Goal: Task Accomplishment & Management: Manage account settings

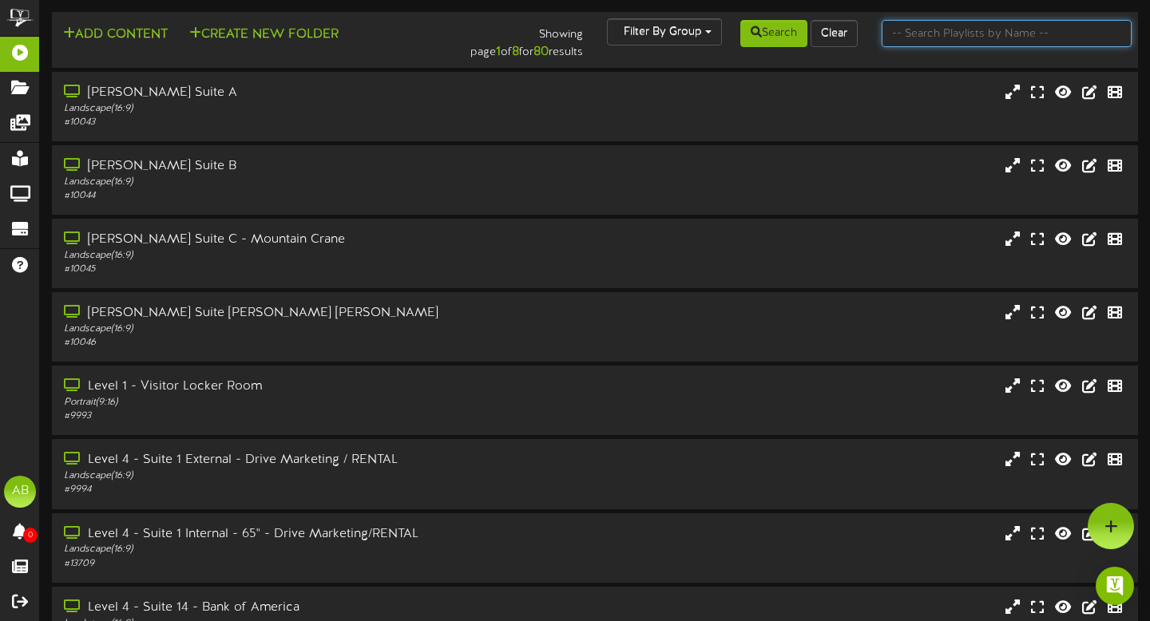
click at [942, 44] on input "text" at bounding box center [1006, 33] width 251 height 27
type input "3"
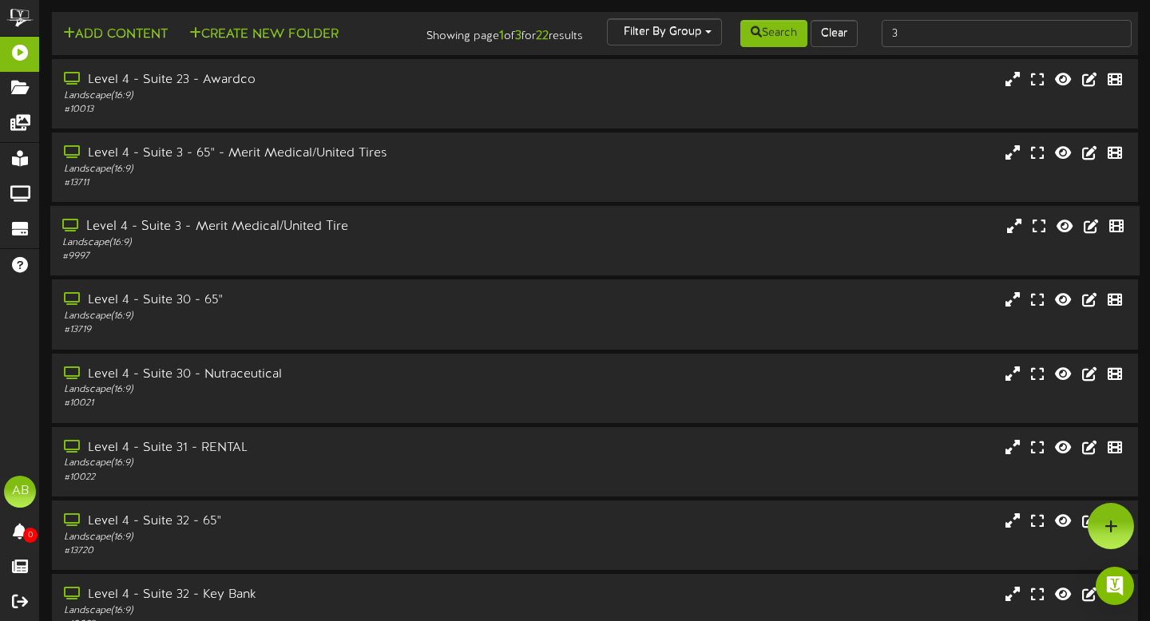
click at [276, 236] on div "Level 4 - Suite 3 - Merit Medical/United Tire" at bounding box center [277, 227] width 430 height 18
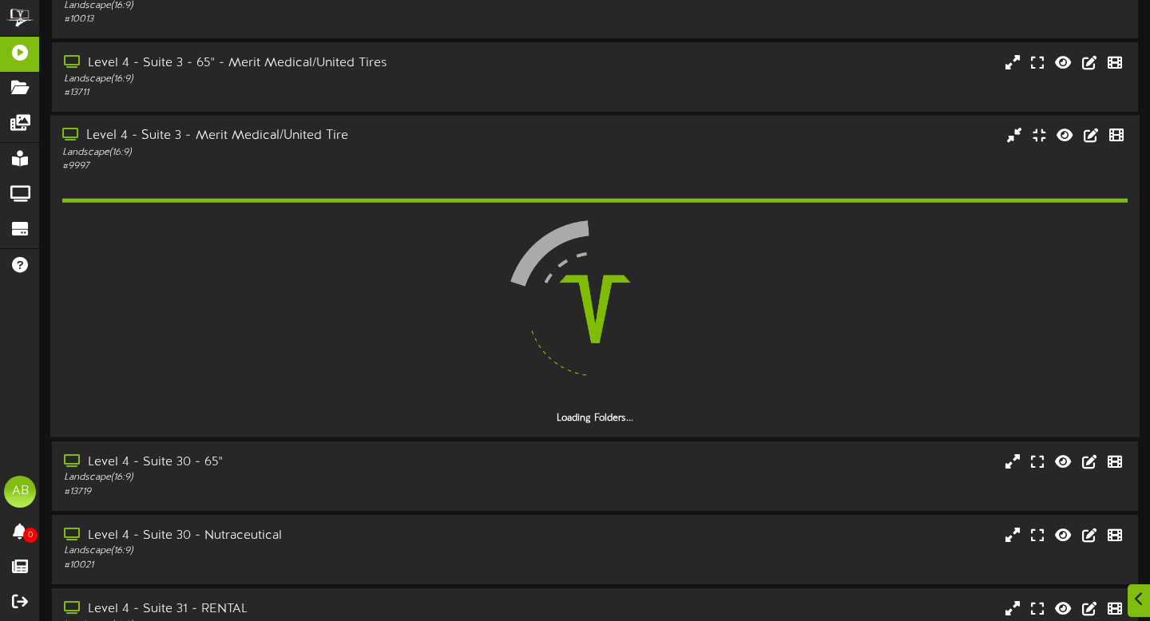
scroll to position [91, 0]
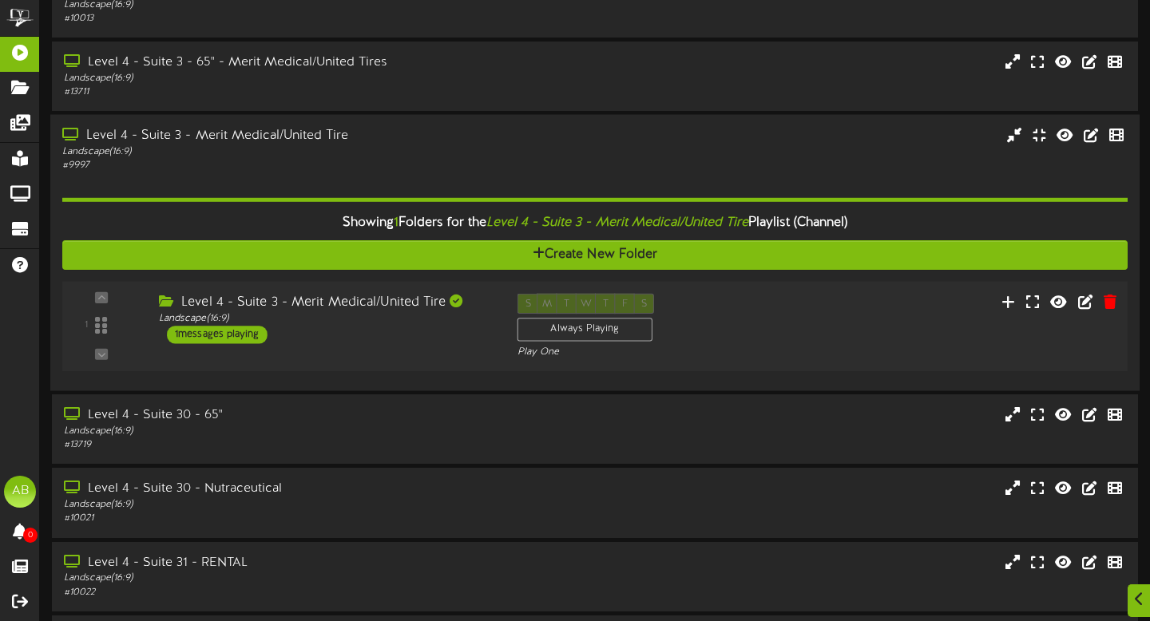
click at [248, 343] on div "1 messages playing" at bounding box center [217, 335] width 101 height 18
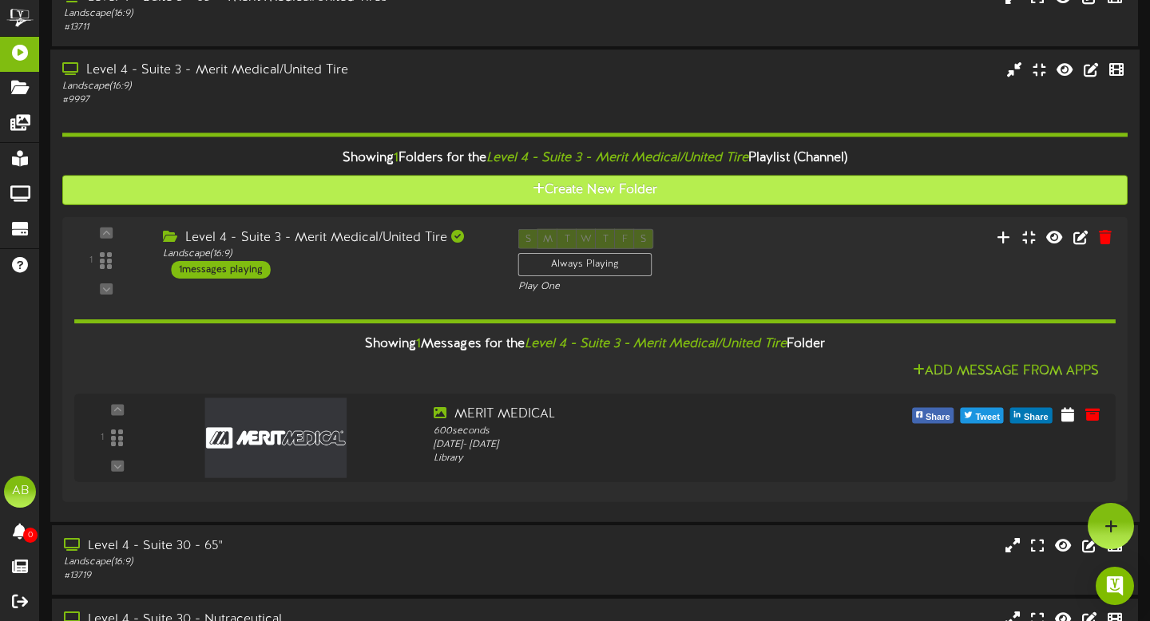
scroll to position [0, 0]
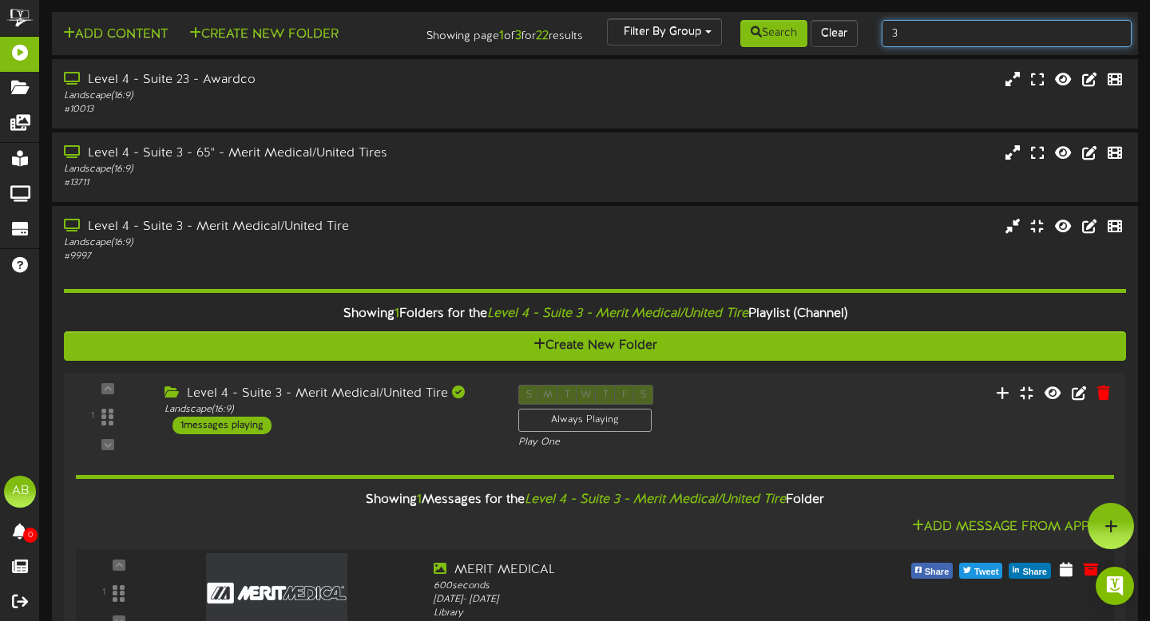
click at [960, 40] on input "3" at bounding box center [1006, 33] width 251 height 27
type input "4"
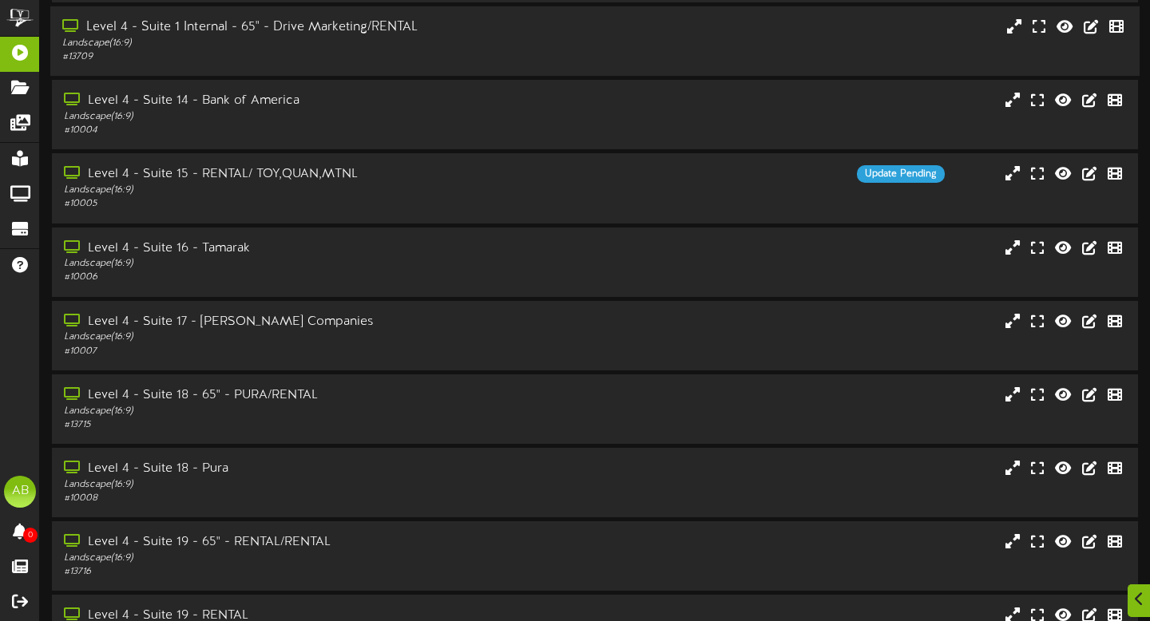
scroll to position [248, 0]
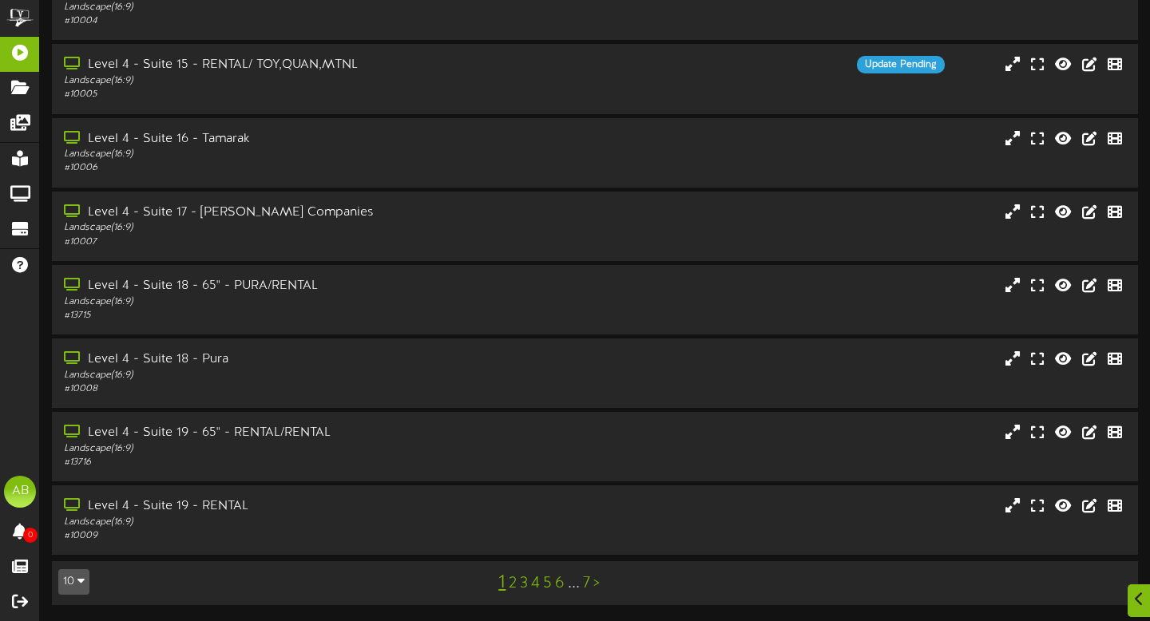
click at [513, 588] on link "2" at bounding box center [513, 584] width 8 height 18
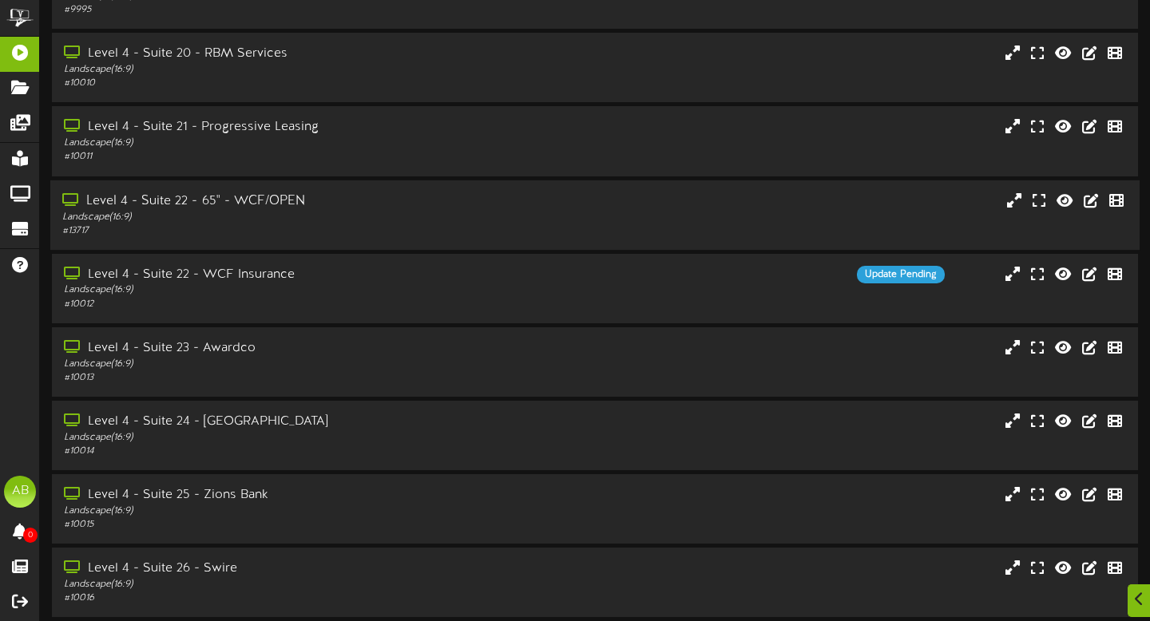
scroll to position [248, 0]
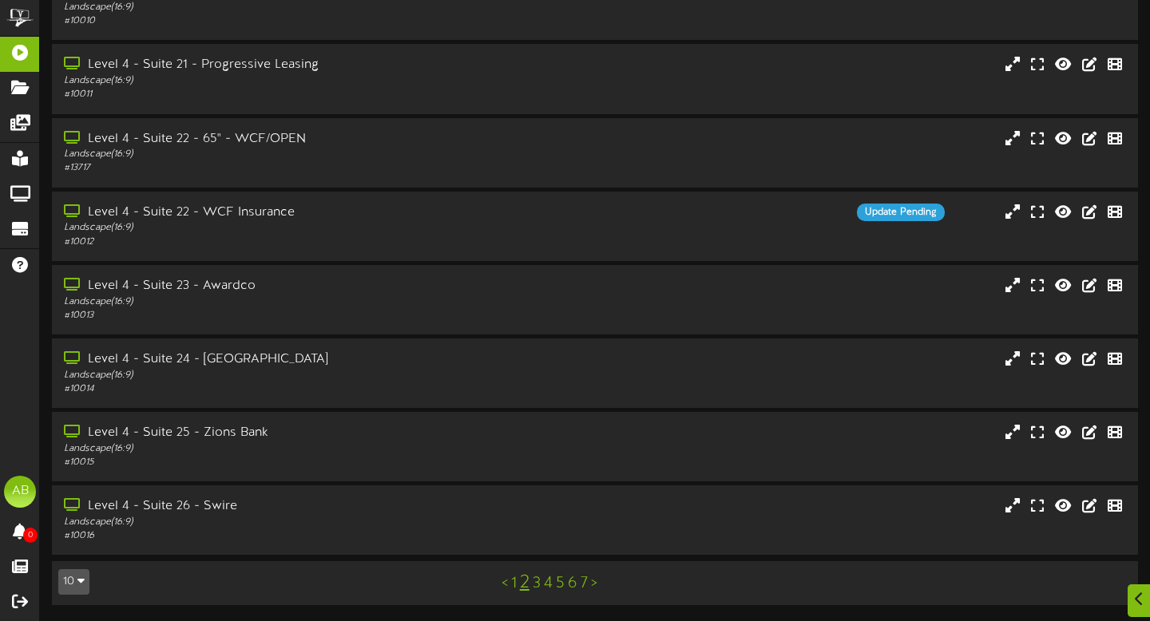
click at [534, 584] on link "3" at bounding box center [537, 584] width 8 height 18
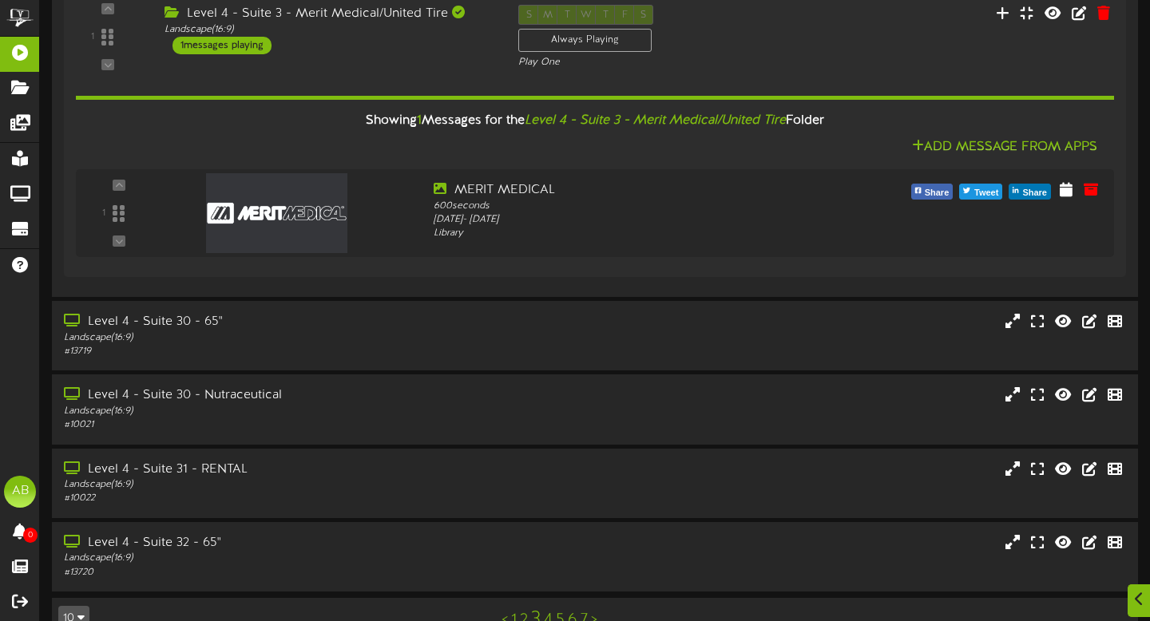
scroll to position [667, 0]
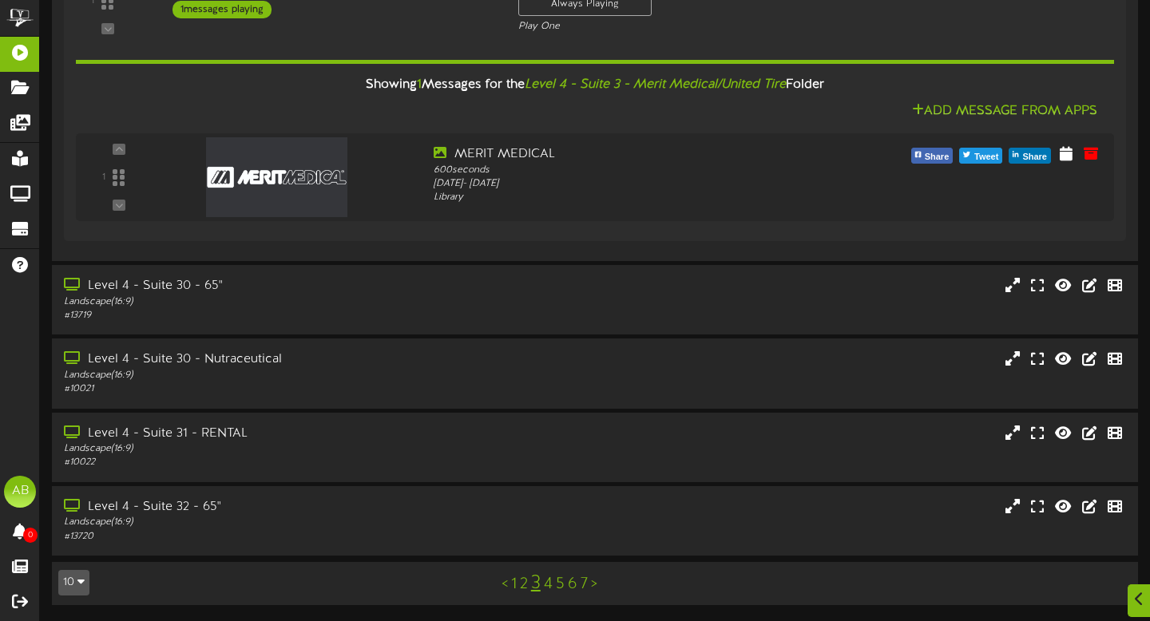
click at [556, 586] on link "5" at bounding box center [560, 585] width 9 height 18
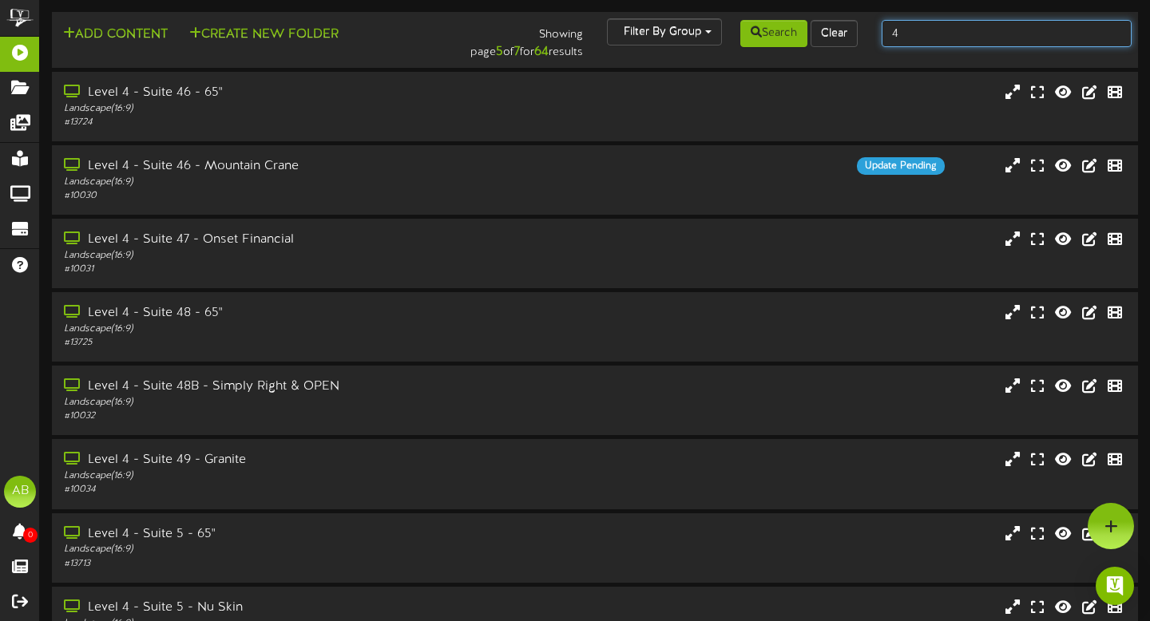
click at [914, 32] on input "4" at bounding box center [1006, 33] width 251 height 27
type input "mountain"
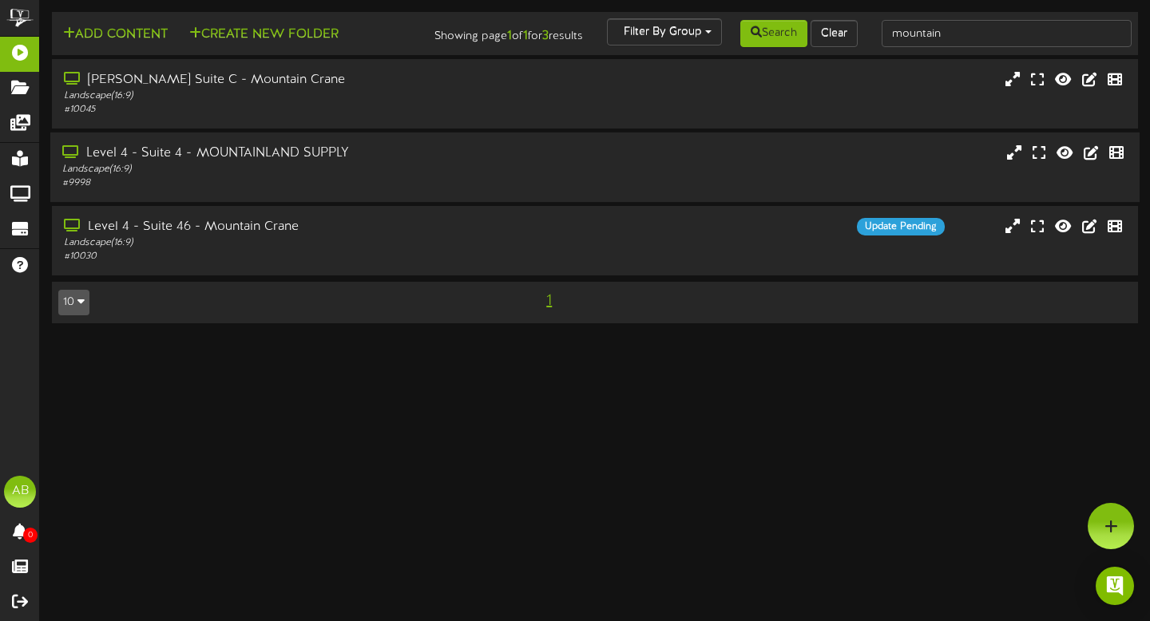
click at [283, 176] on div "Landscape ( 16:9 )" at bounding box center [277, 170] width 430 height 14
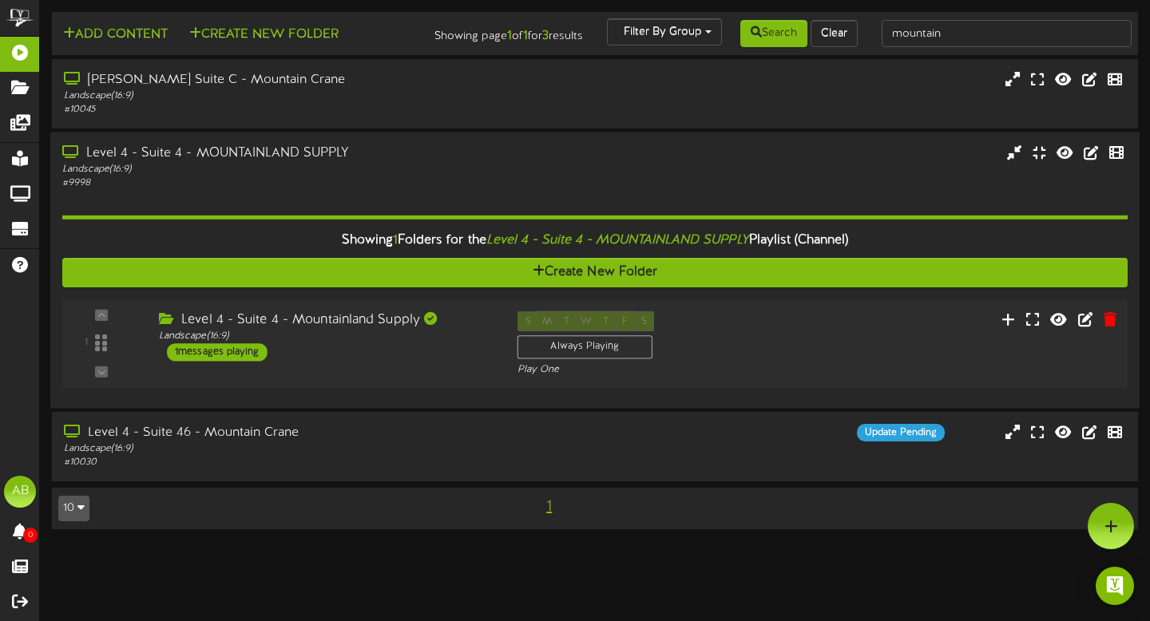
click at [254, 374] on div "1 ( 16:9" at bounding box center [594, 343] width 1075 height 65
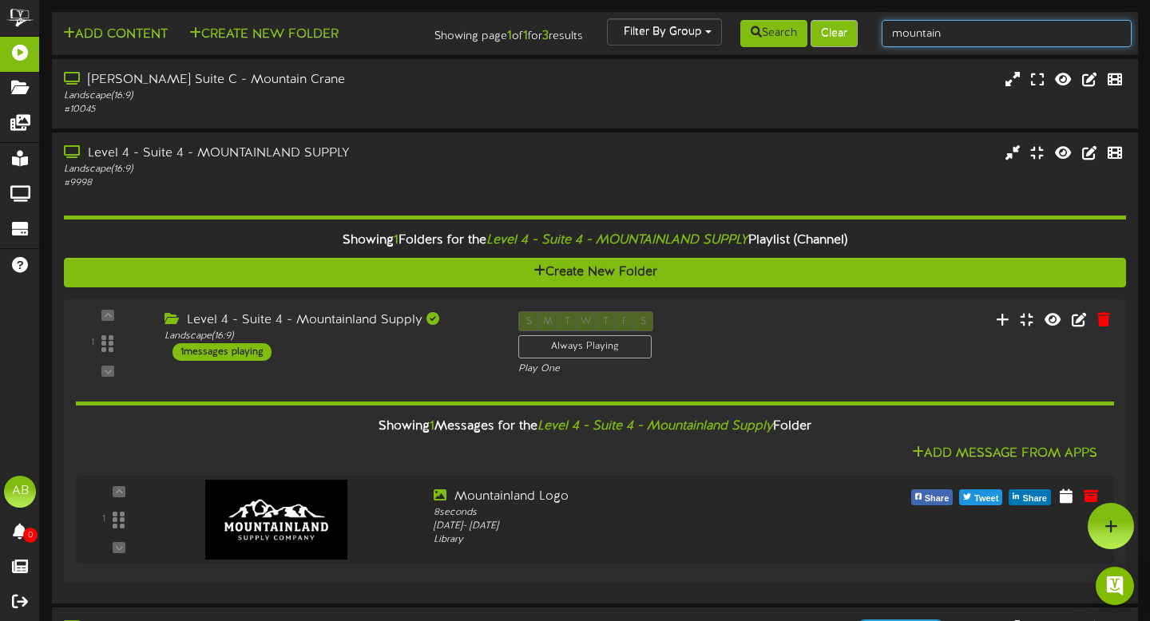
drag, startPoint x: 956, startPoint y: 35, endPoint x: 825, endPoint y: 33, distance: 131.0
click at [826, 34] on div "Add Content Create New Folder Showing page 1 of 1 for 3 results Filter By Group…" at bounding box center [594, 33] width 1097 height 30
type input "5"
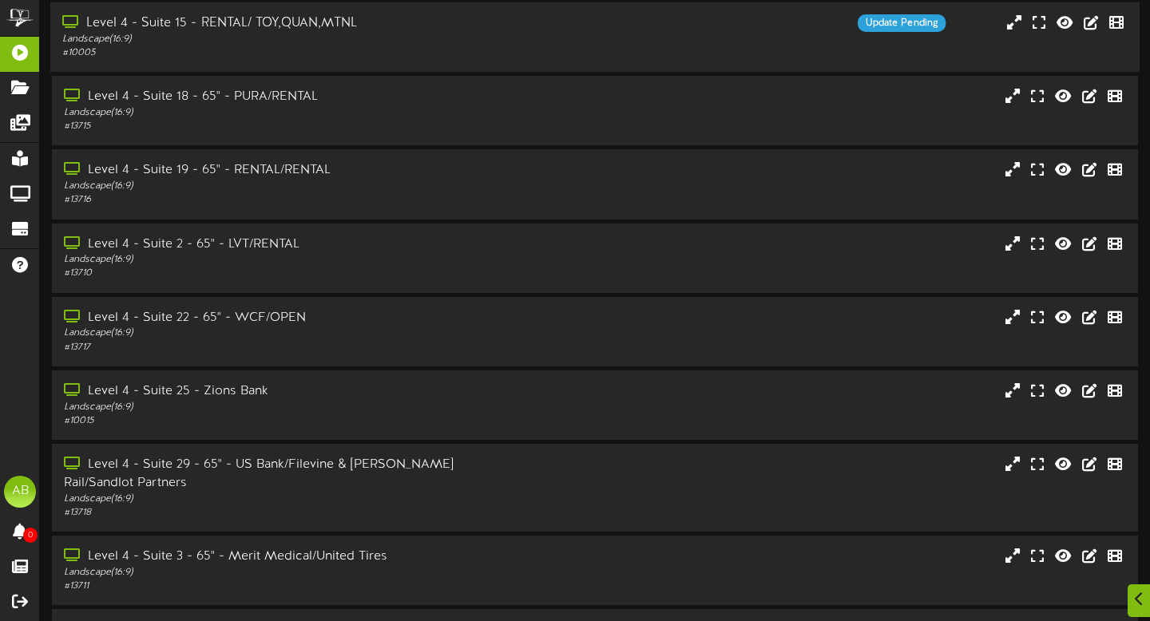
scroll to position [266, 0]
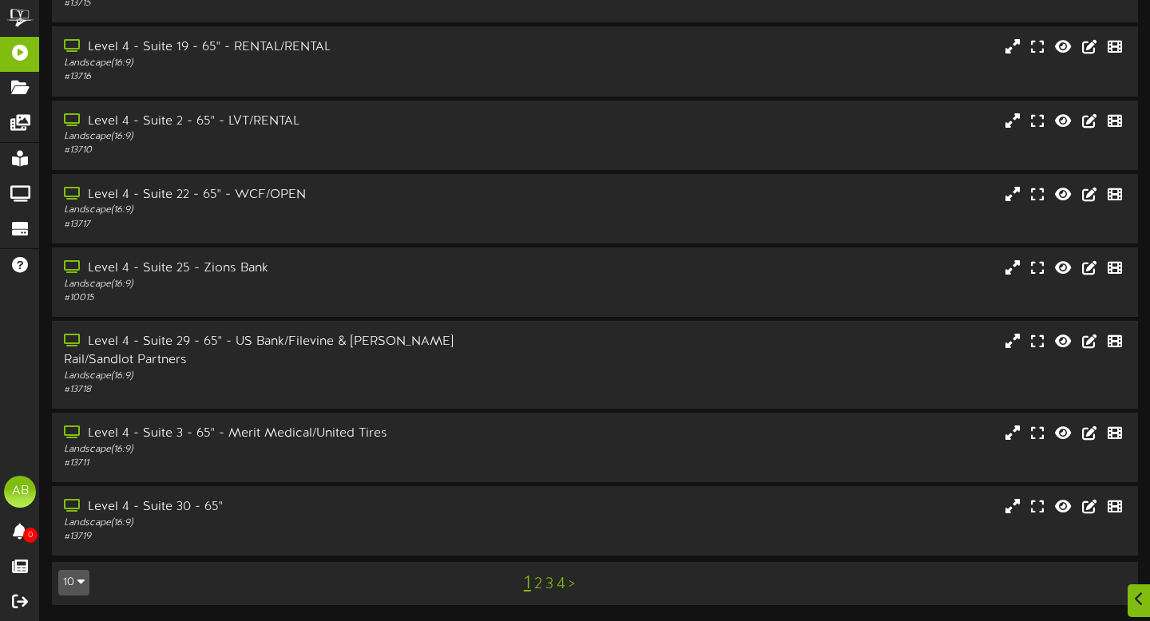
click at [539, 584] on link "2" at bounding box center [538, 585] width 8 height 18
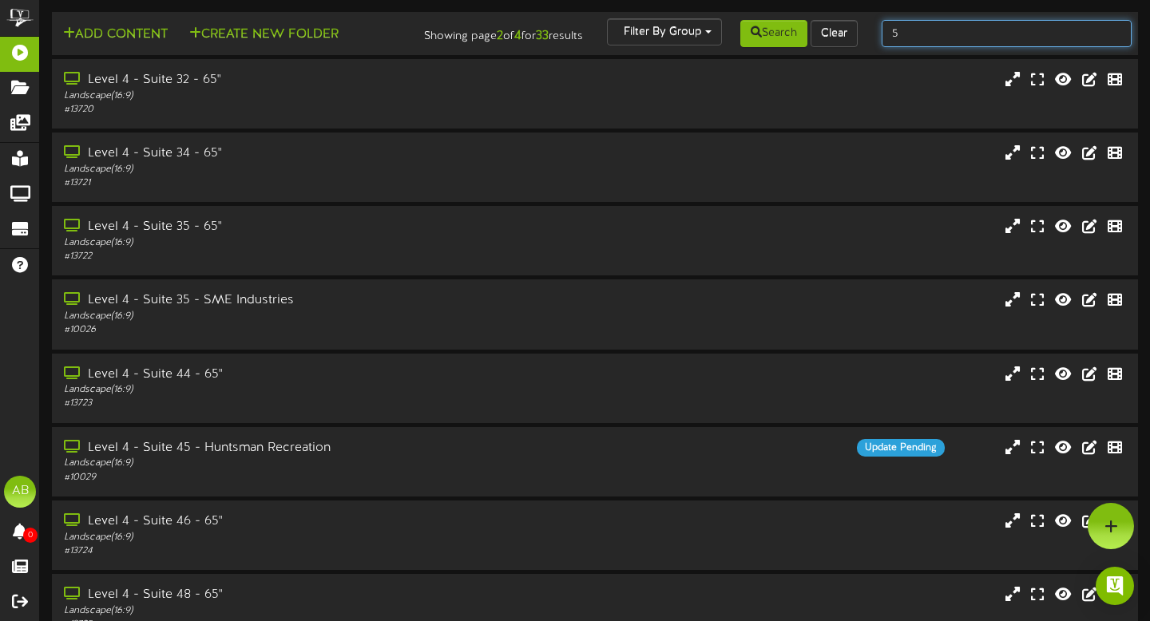
click at [886, 24] on input "5" at bounding box center [1006, 33] width 251 height 27
type input "suite 5"
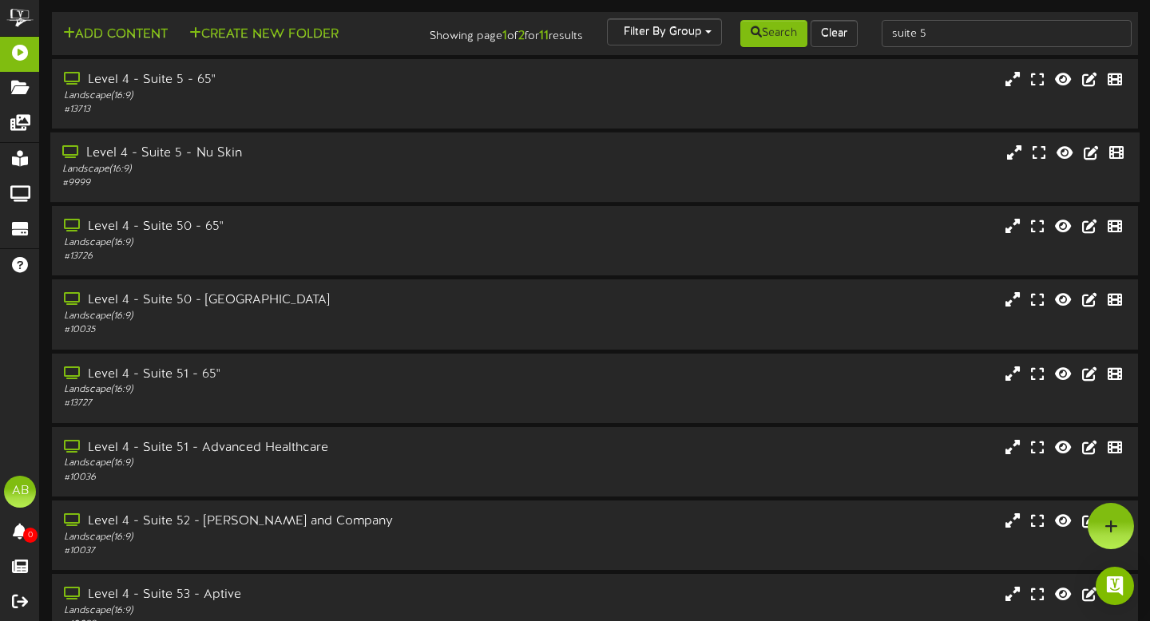
click at [231, 190] on div "# 9999" at bounding box center [277, 183] width 430 height 14
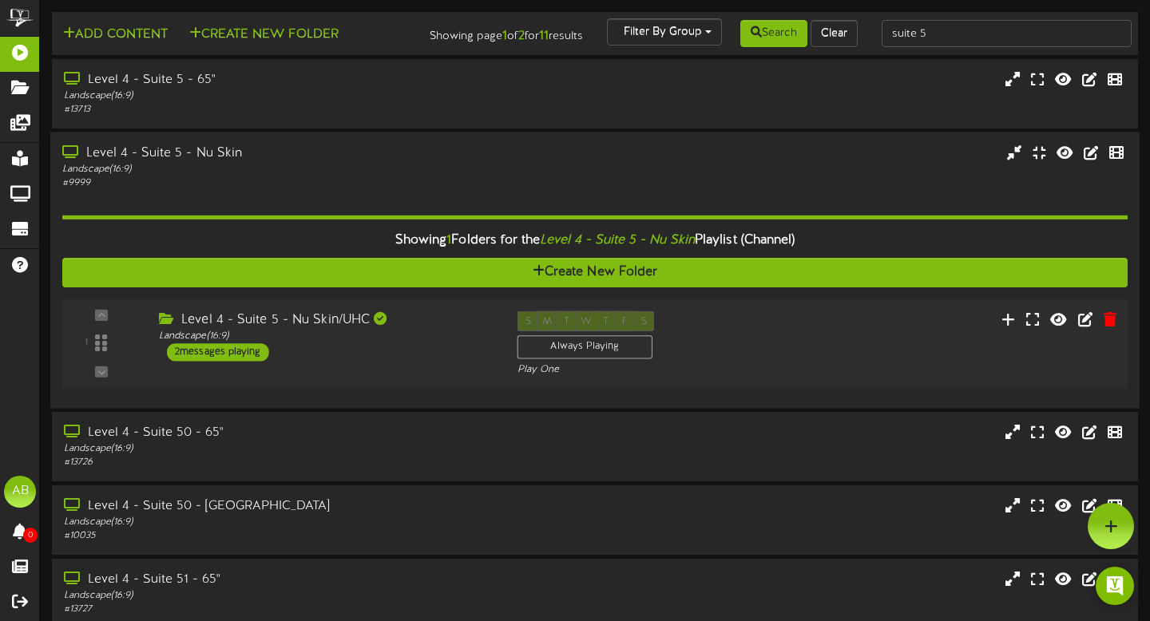
click at [233, 374] on div "1 ( 16:9" at bounding box center [594, 343] width 1075 height 65
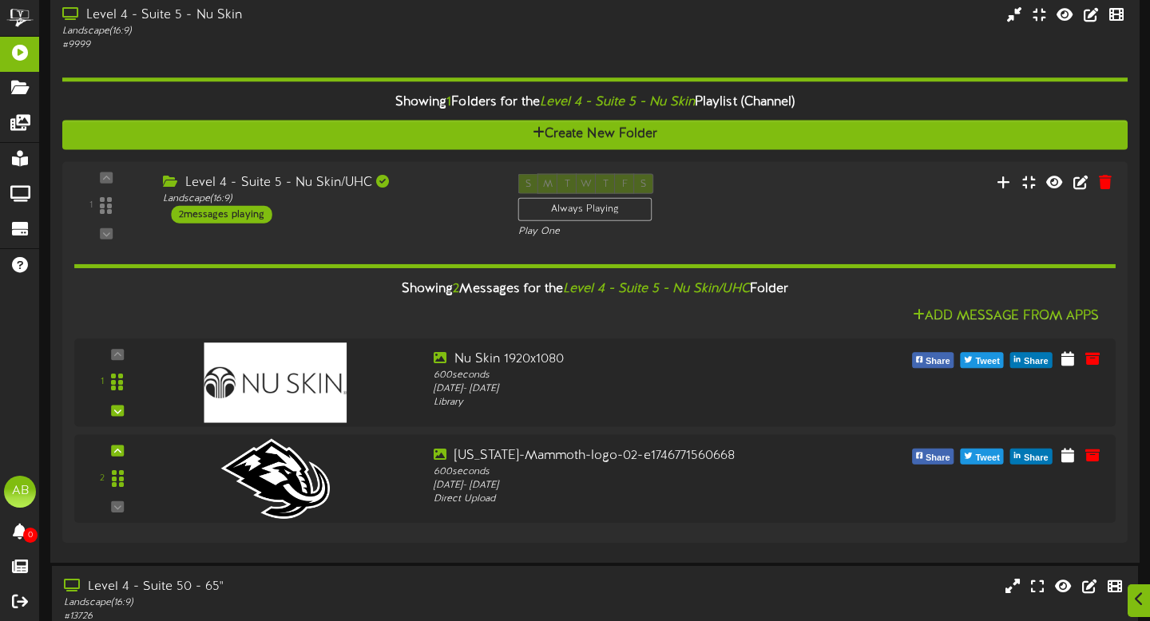
scroll to position [141, 0]
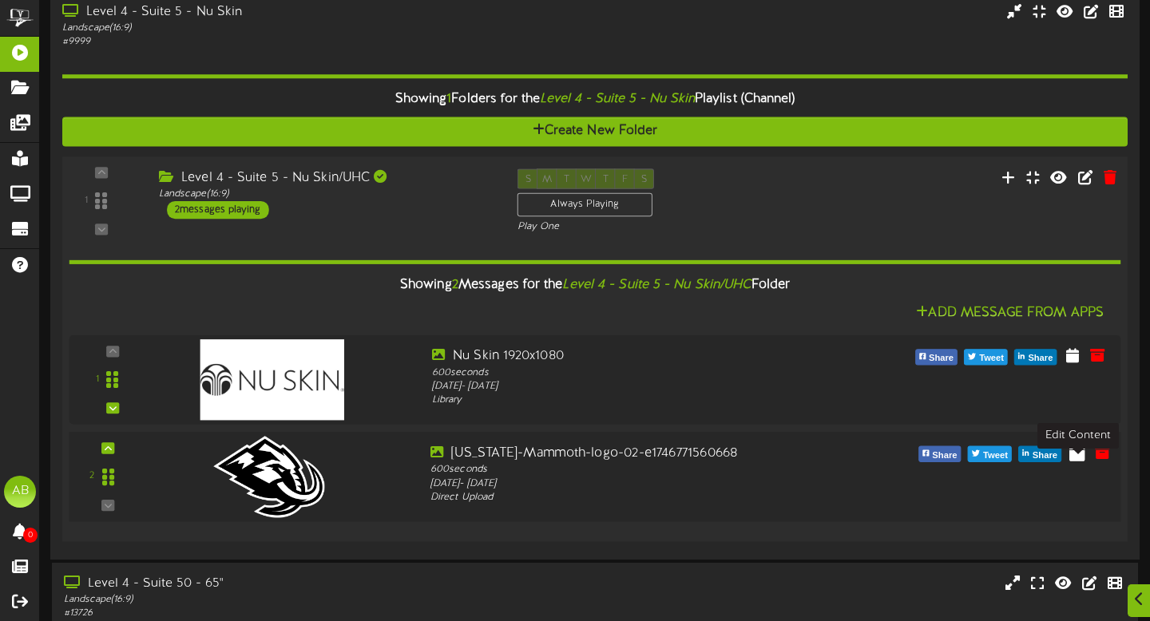
click at [1073, 461] on icon at bounding box center [1077, 452] width 16 height 18
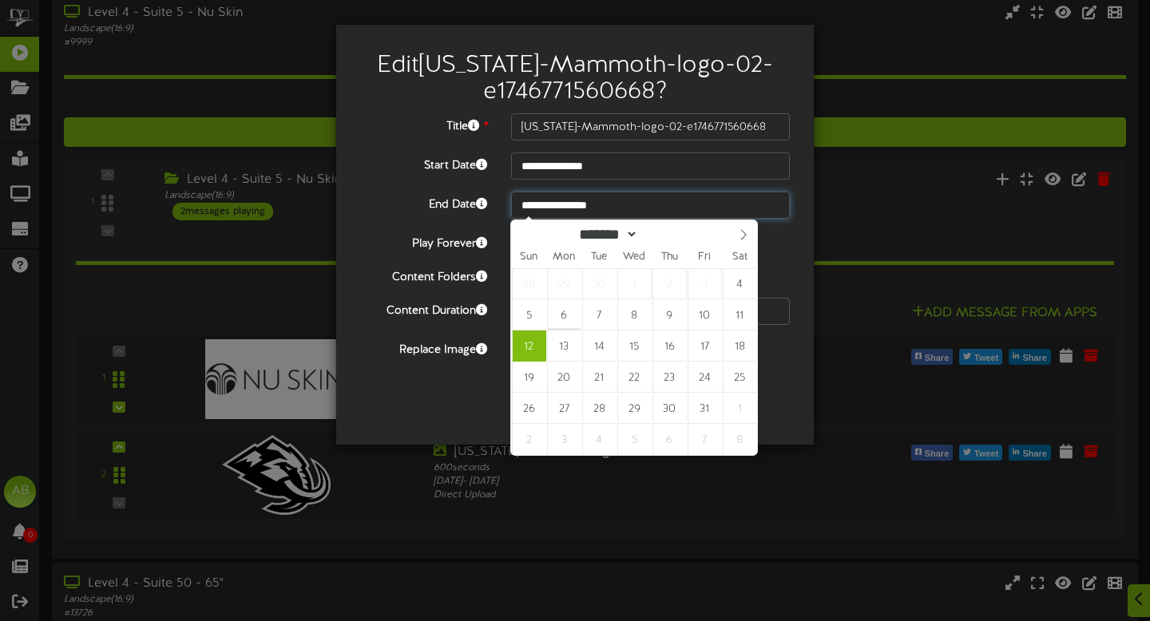
click at [612, 196] on input "**********" at bounding box center [650, 205] width 279 height 27
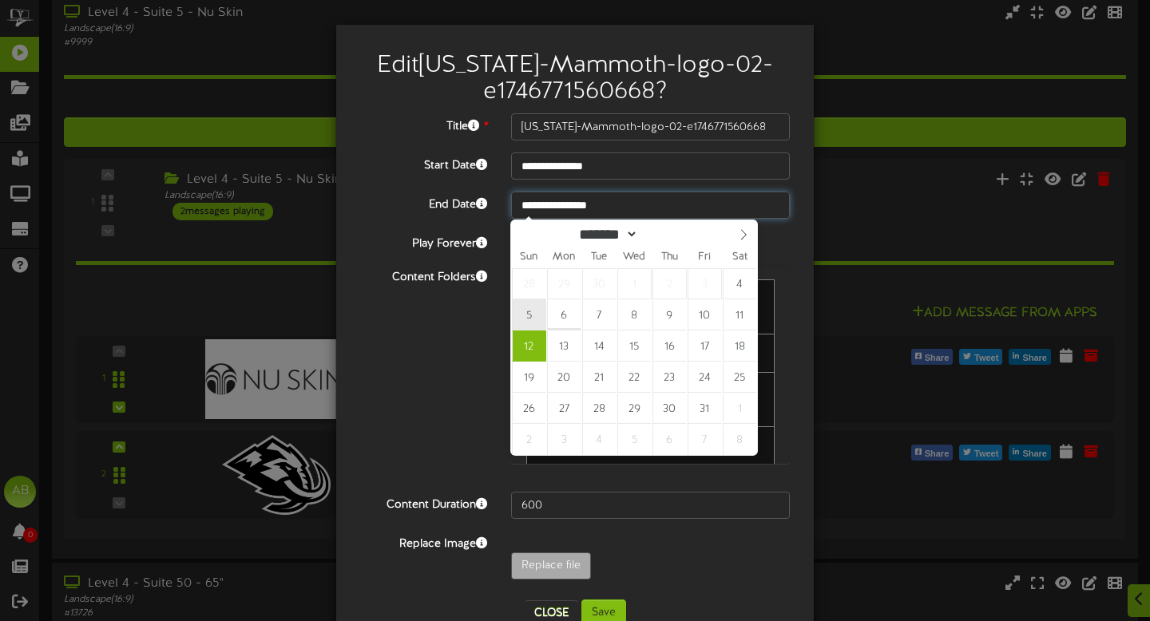
type input "**********"
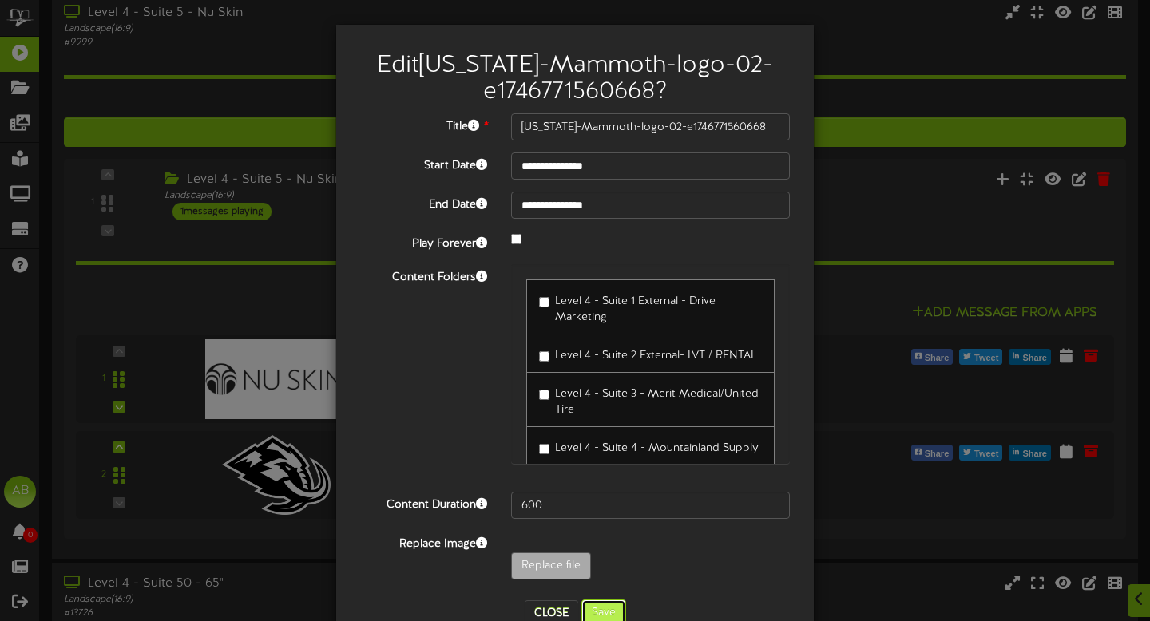
click at [596, 614] on button "Save" at bounding box center [603, 613] width 45 height 27
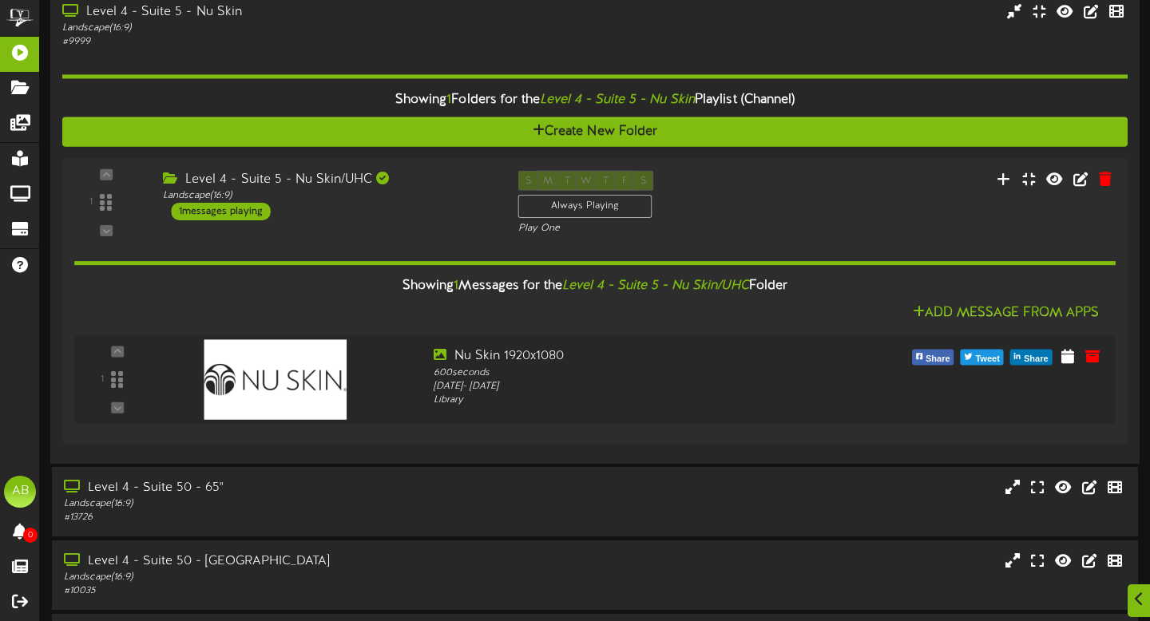
scroll to position [0, 0]
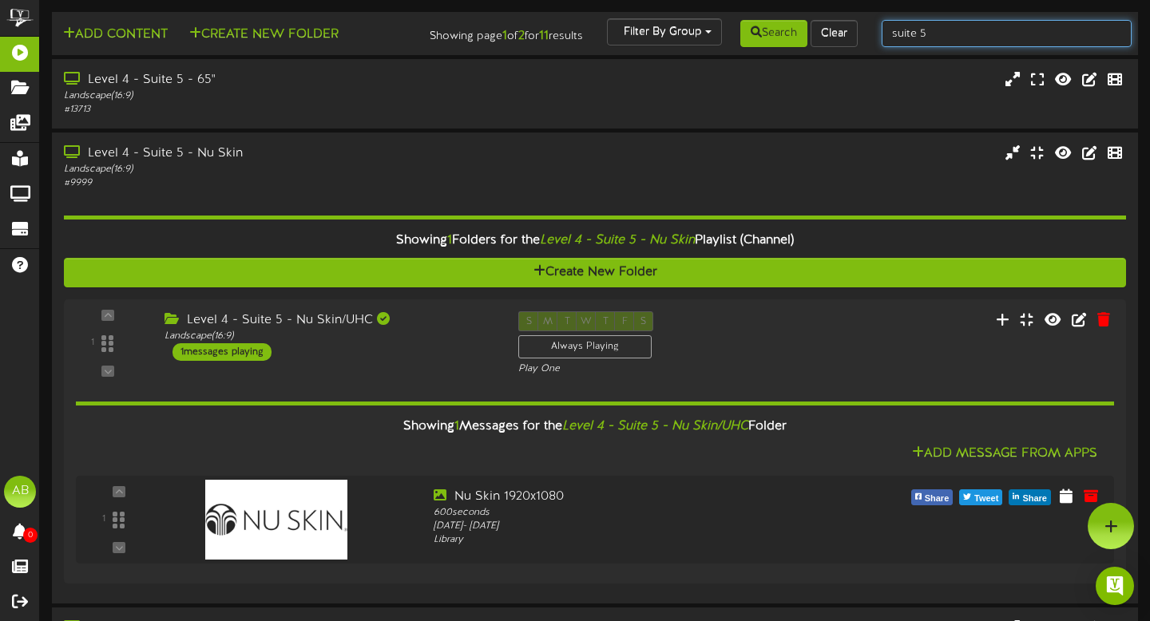
click at [929, 38] on input "suite 5" at bounding box center [1006, 33] width 251 height 27
type input "suite 9"
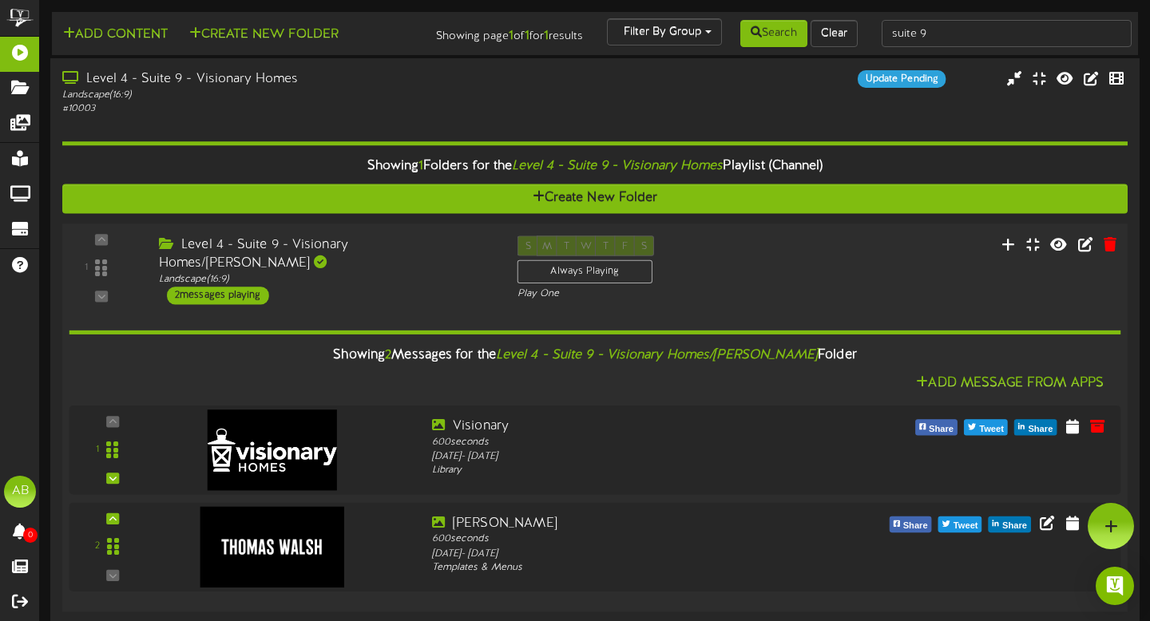
scroll to position [24, 0]
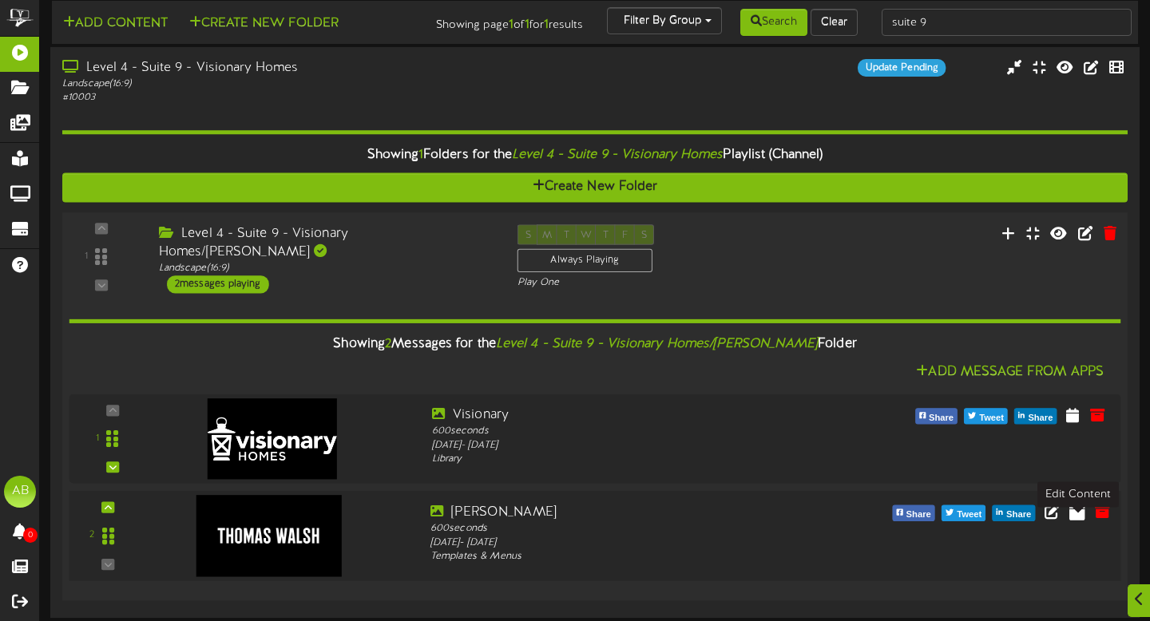
click at [1072, 518] on icon at bounding box center [1077, 510] width 16 height 18
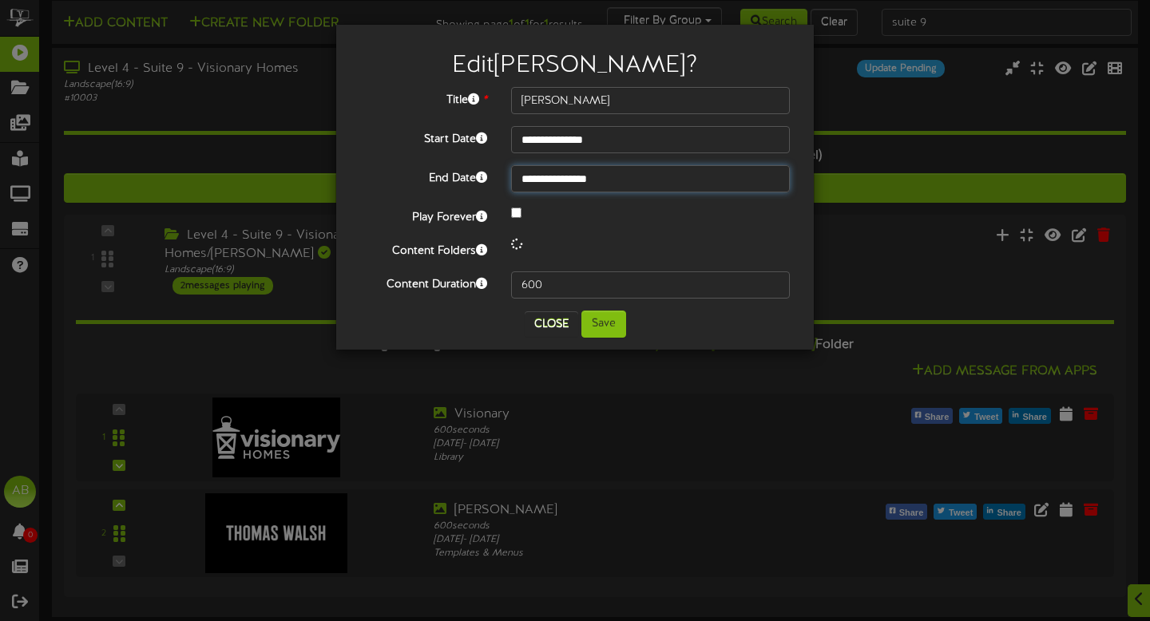
click at [626, 171] on input "**********" at bounding box center [650, 178] width 279 height 27
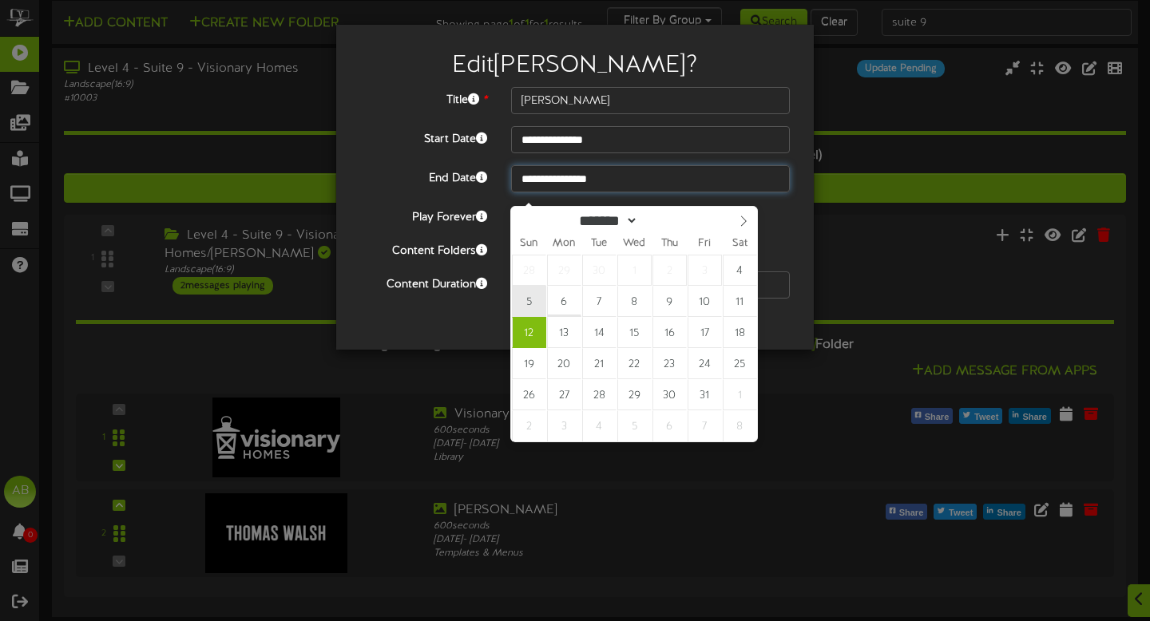
type input "**********"
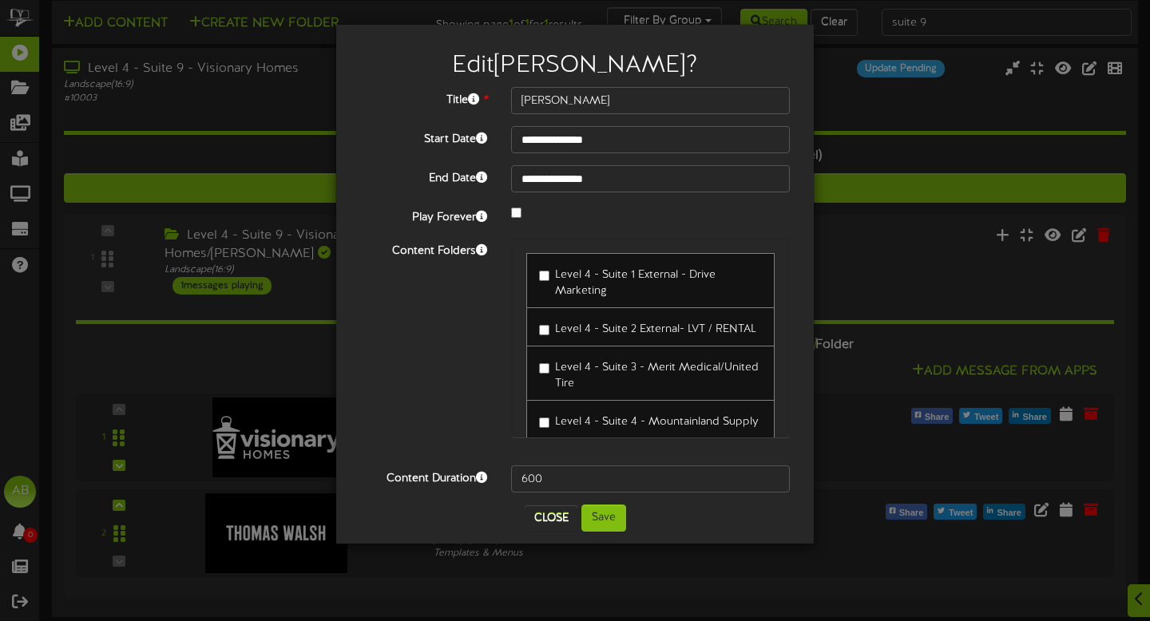
click at [600, 535] on div "**********" at bounding box center [574, 284] width 477 height 519
click at [604, 525] on button "Save" at bounding box center [603, 518] width 45 height 27
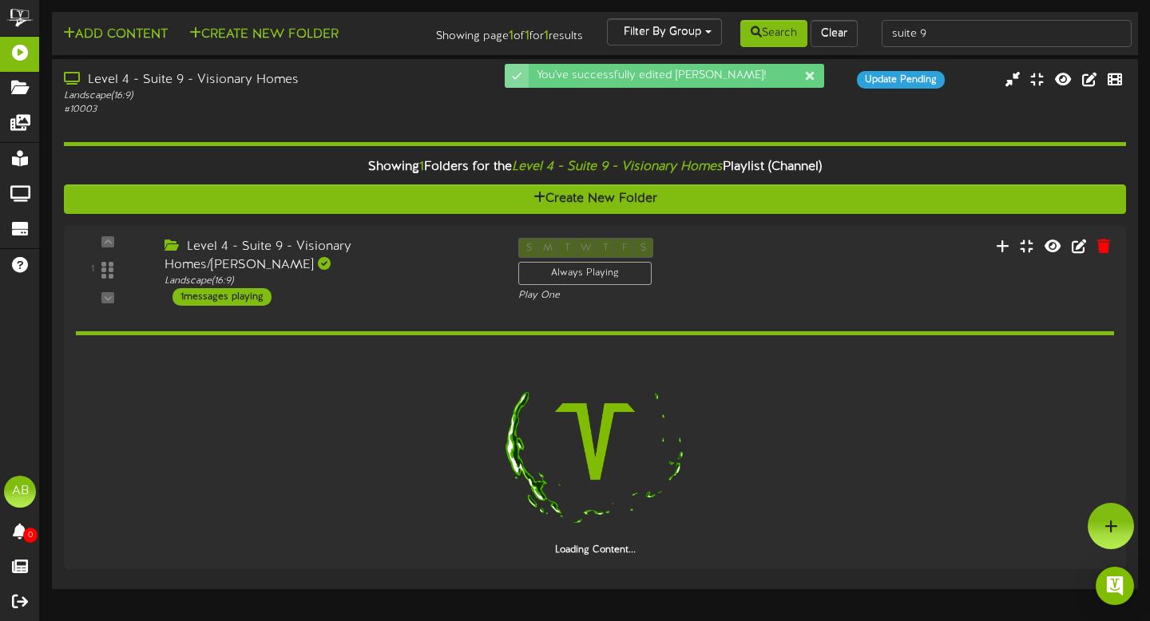
scroll to position [0, 0]
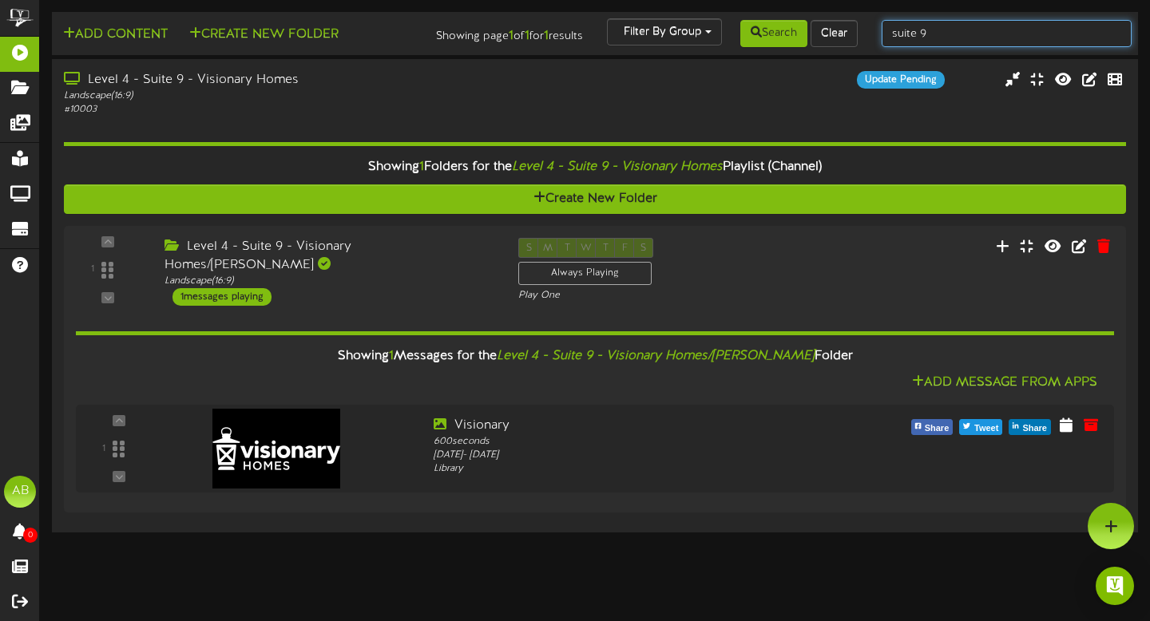
click at [965, 22] on input "suite 9" at bounding box center [1006, 33] width 251 height 27
click at [945, 36] on input "suite 9" at bounding box center [1006, 33] width 251 height 27
type input "suite 14"
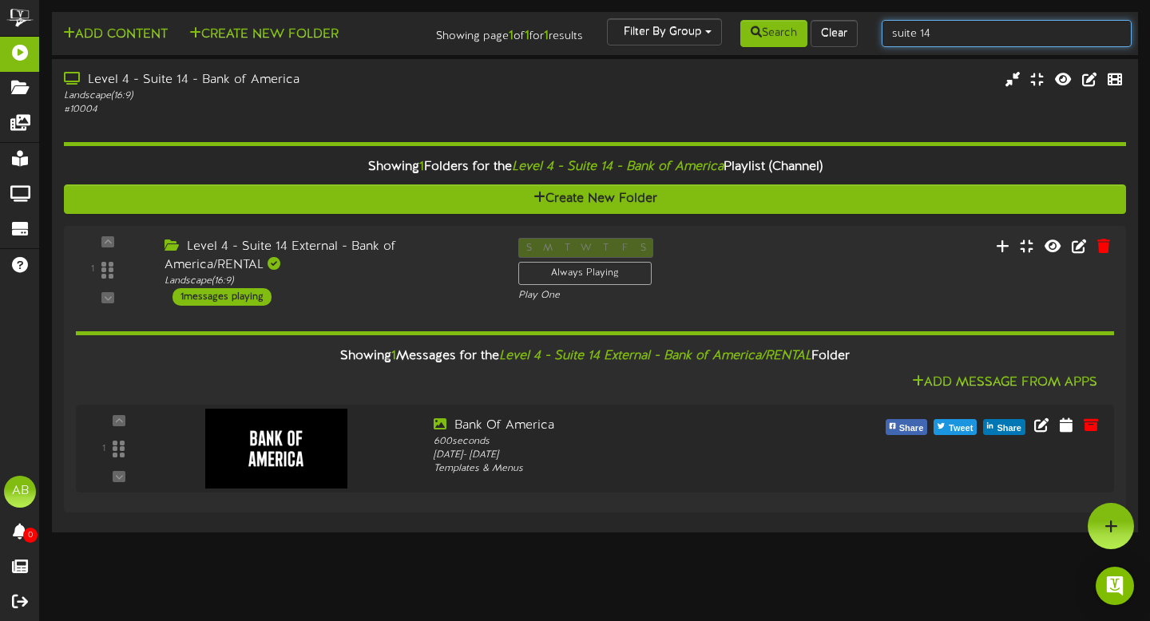
click at [949, 37] on input "suite 14" at bounding box center [1006, 33] width 251 height 27
type input "suite 16"
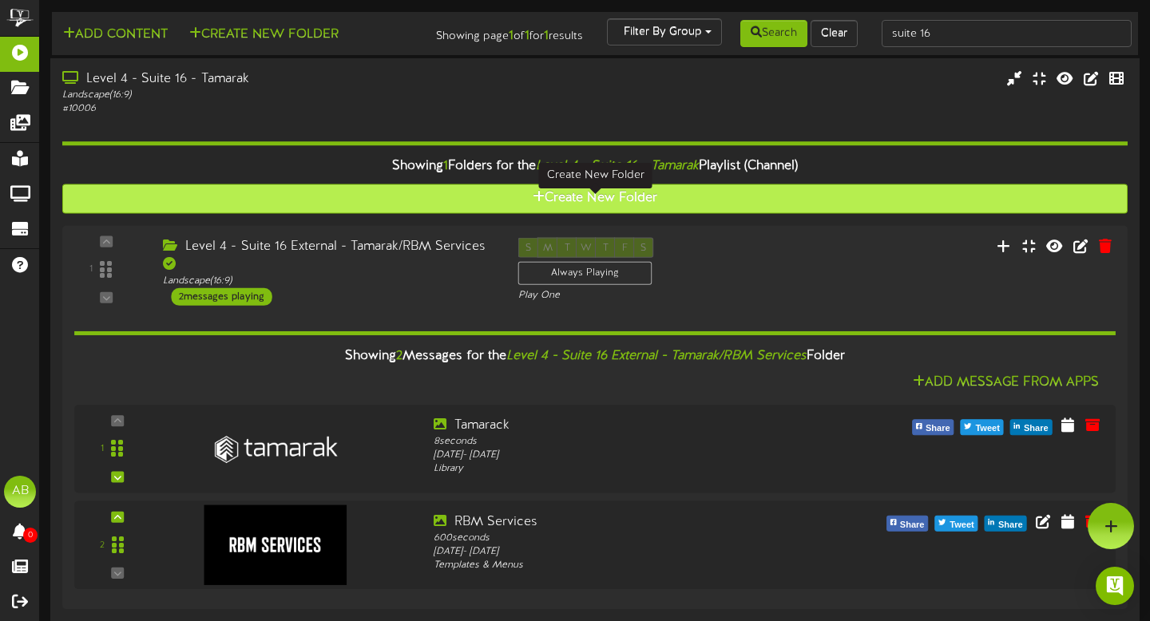
scroll to position [24, 0]
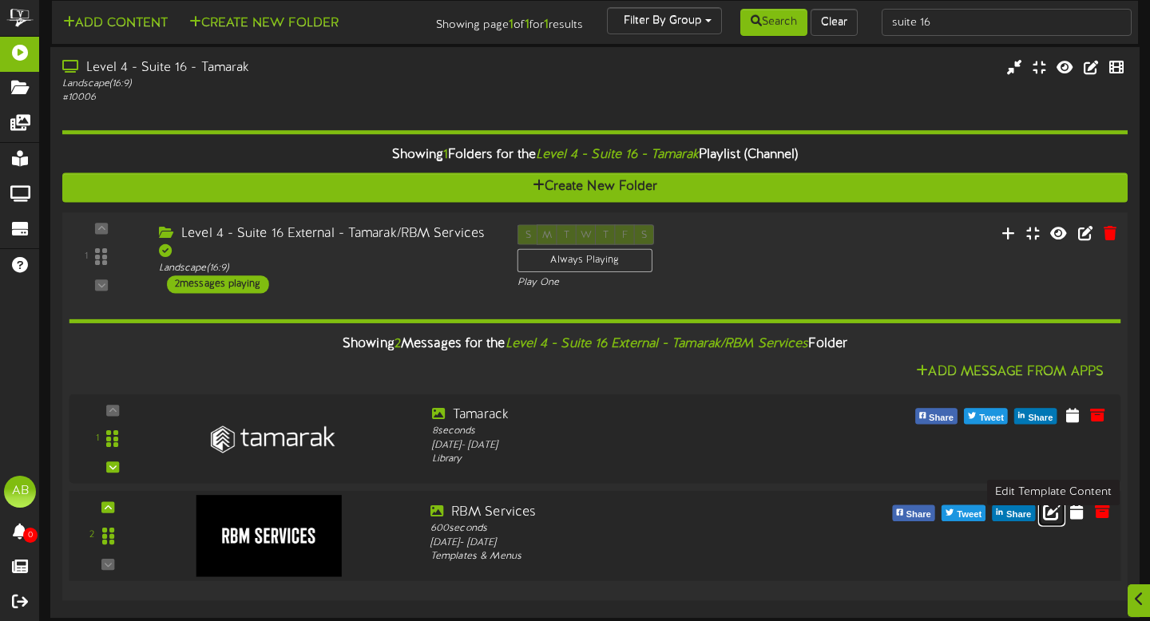
click at [1054, 515] on icon at bounding box center [1052, 510] width 18 height 18
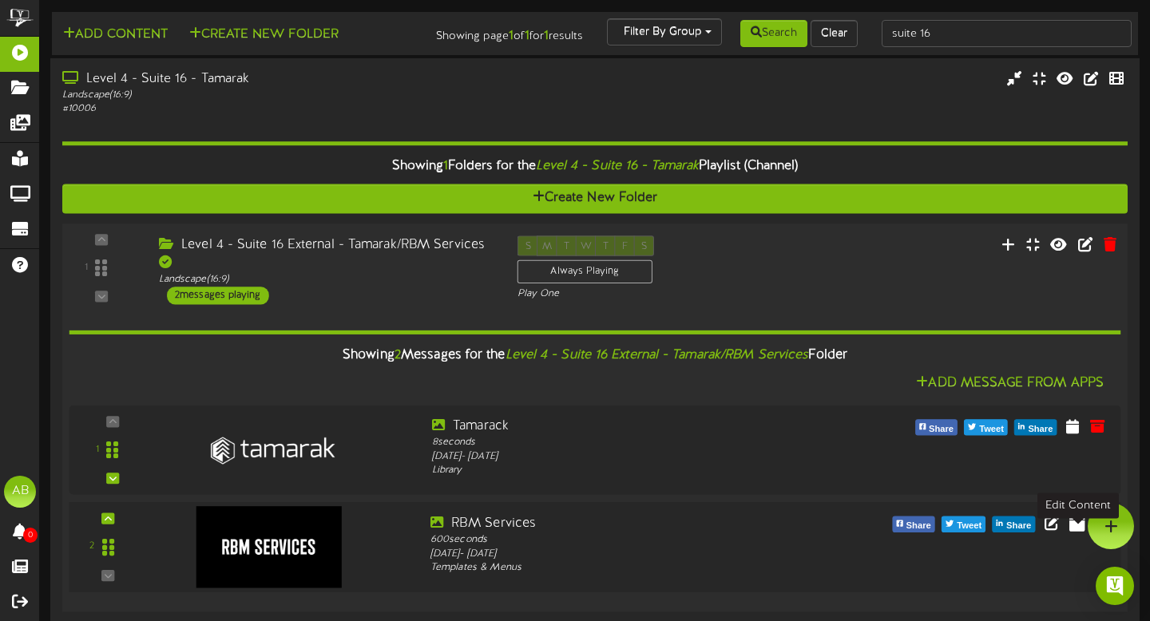
click at [1072, 530] on icon at bounding box center [1077, 522] width 16 height 18
select select "*"
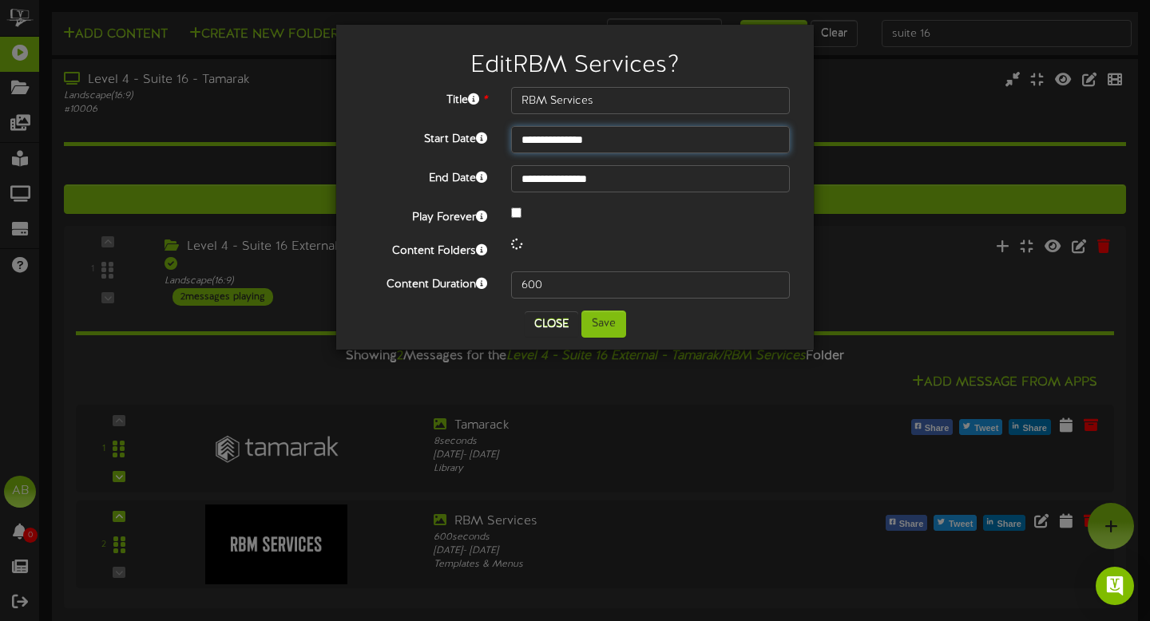
click at [610, 134] on input "**********" at bounding box center [650, 139] width 279 height 27
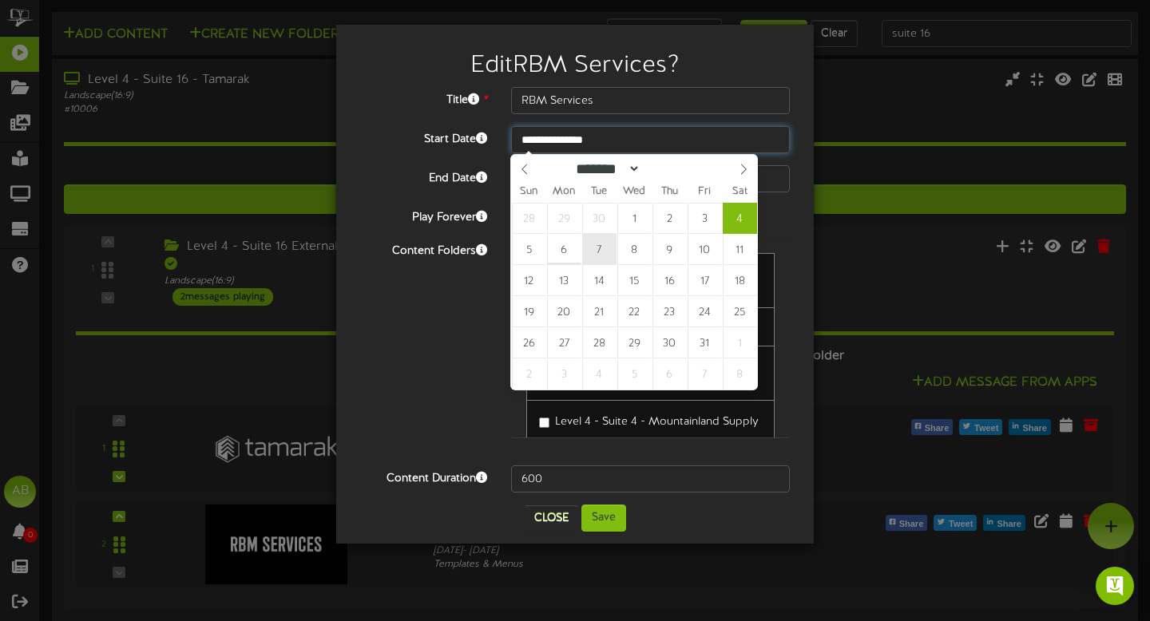
type input "**********"
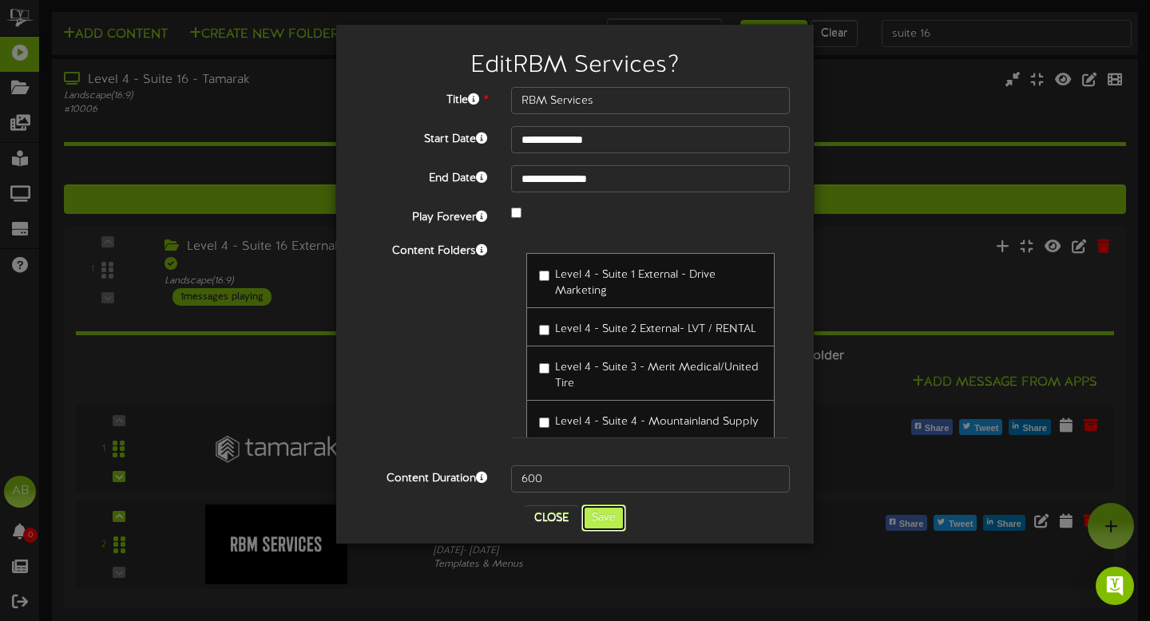
click at [612, 513] on button "Save" at bounding box center [603, 518] width 45 height 27
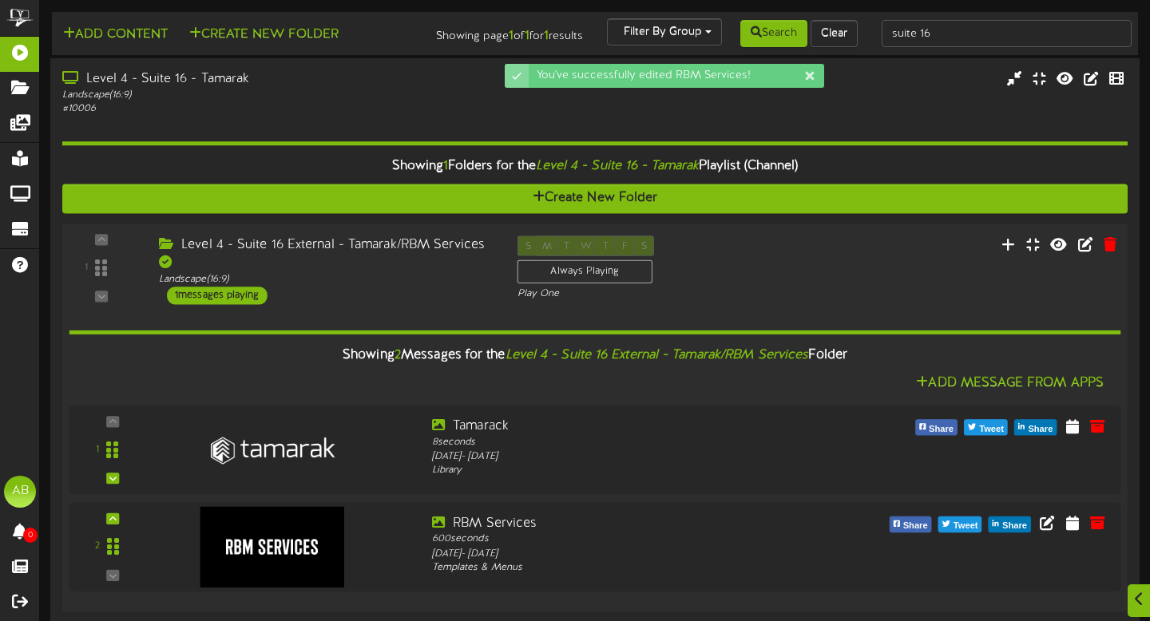
scroll to position [24, 0]
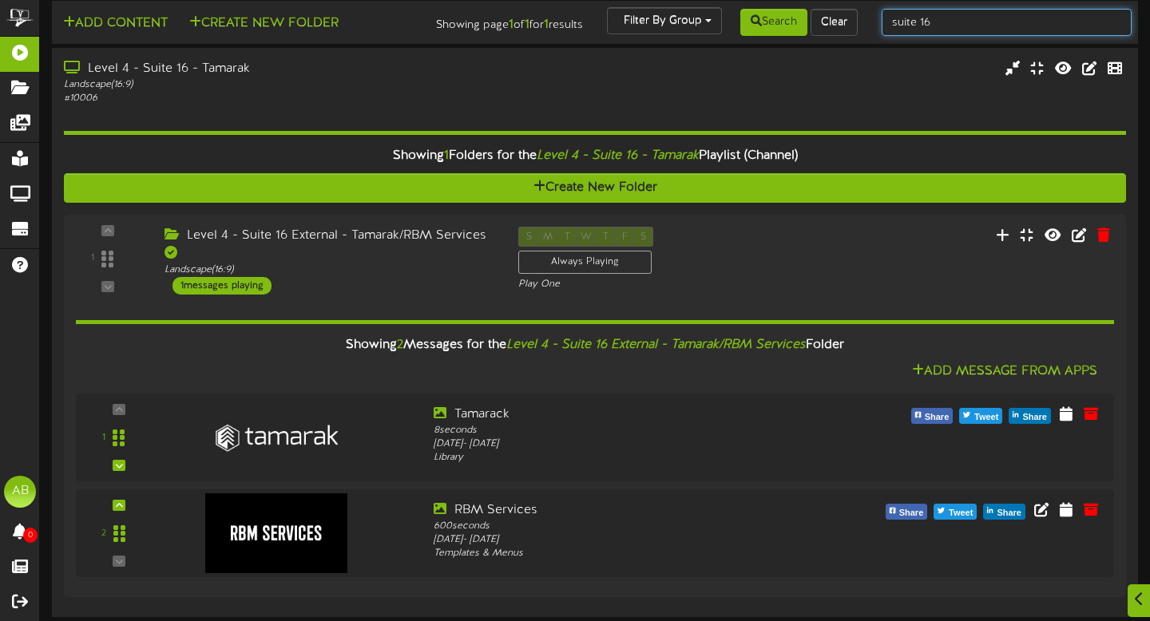
click at [948, 18] on input "suite 16" at bounding box center [1006, 22] width 251 height 27
type input "suite 17"
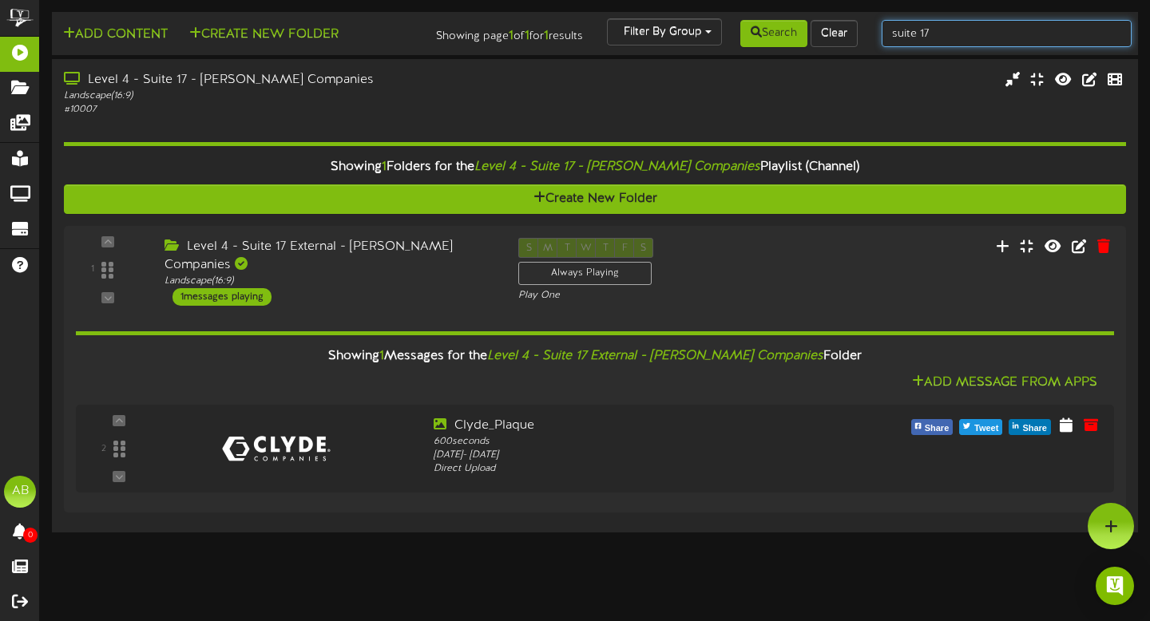
click at [952, 37] on input "suite 17" at bounding box center [1006, 33] width 251 height 27
type input "suite 18"
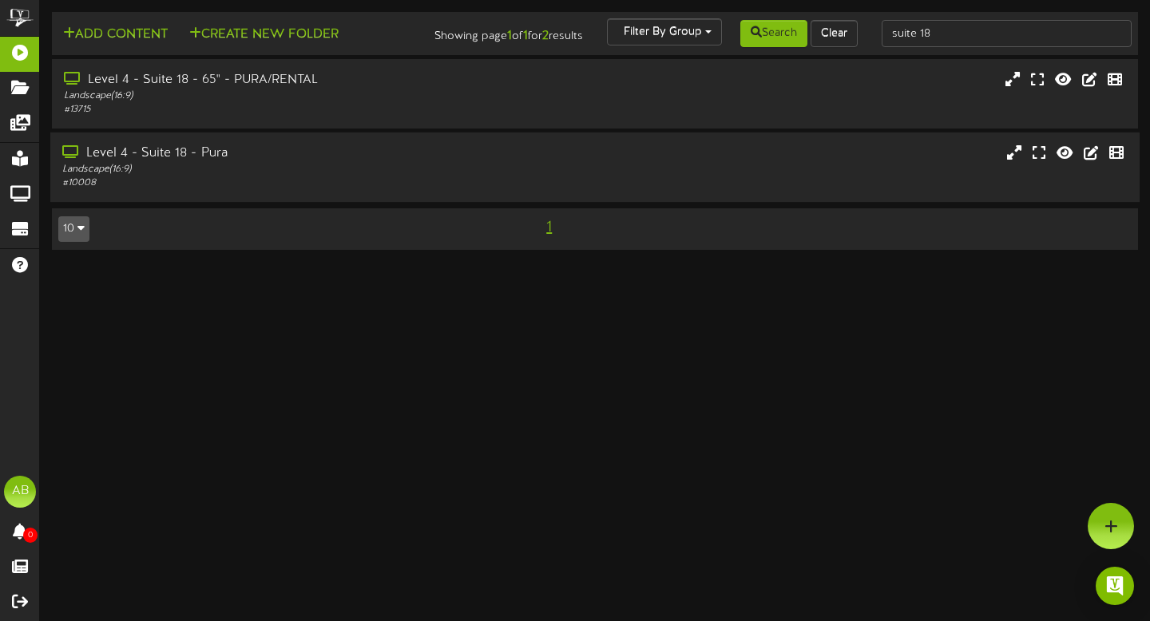
click at [290, 190] on div "# 10008" at bounding box center [277, 183] width 430 height 14
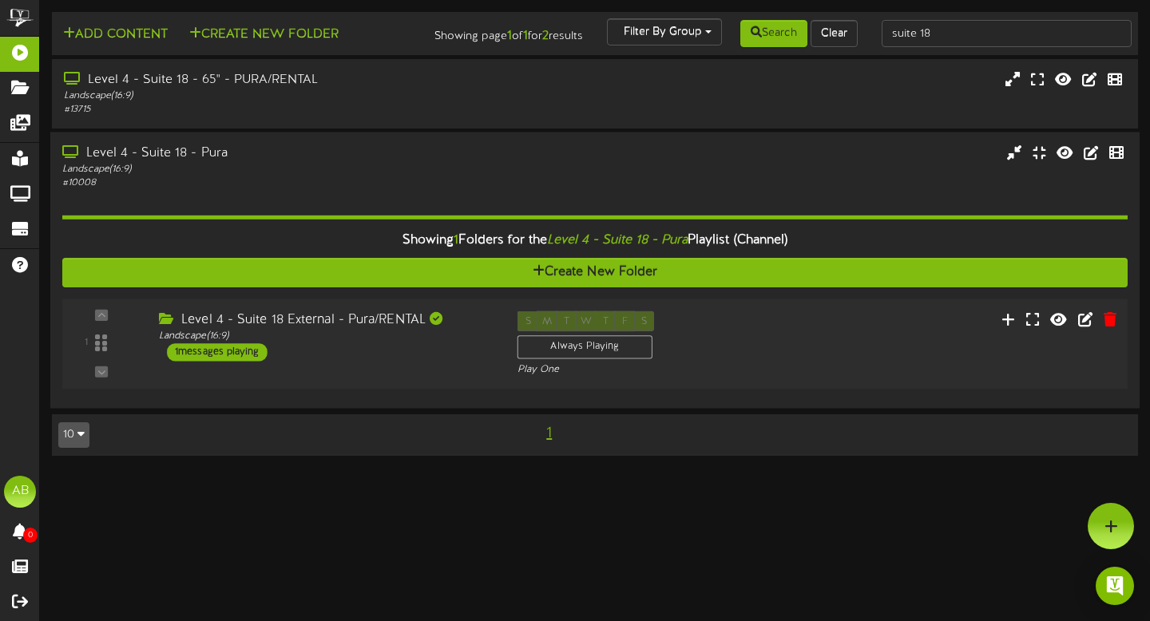
click at [298, 362] on div "Level 4 - Suite 18 External - Pura/RENTAL Landscape ( 16:9 ) 1 messages playing" at bounding box center [326, 336] width 358 height 50
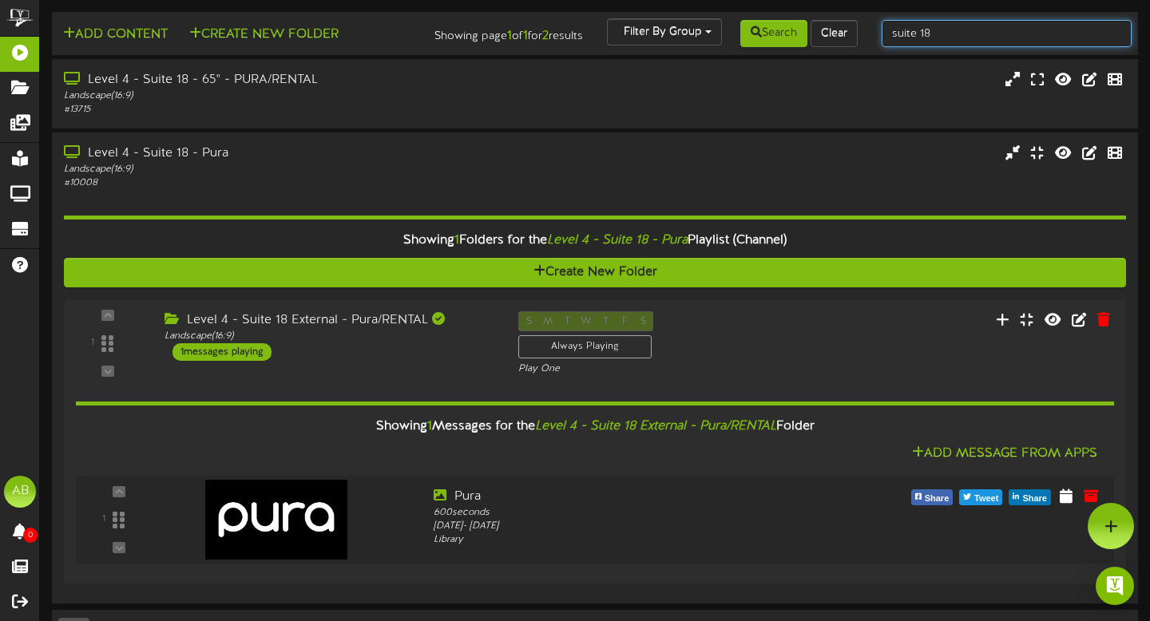
click at [948, 36] on input "suite 18" at bounding box center [1006, 33] width 251 height 27
type input "suite 20"
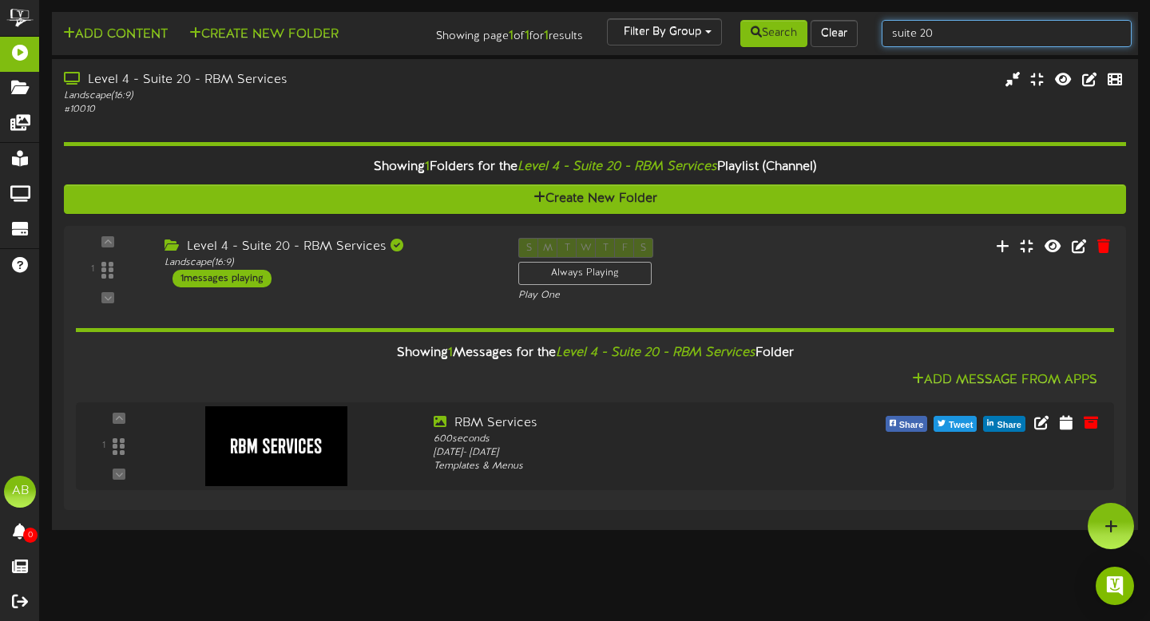
click at [952, 32] on input "suite 20" at bounding box center [1006, 33] width 251 height 27
type input "suite 21"
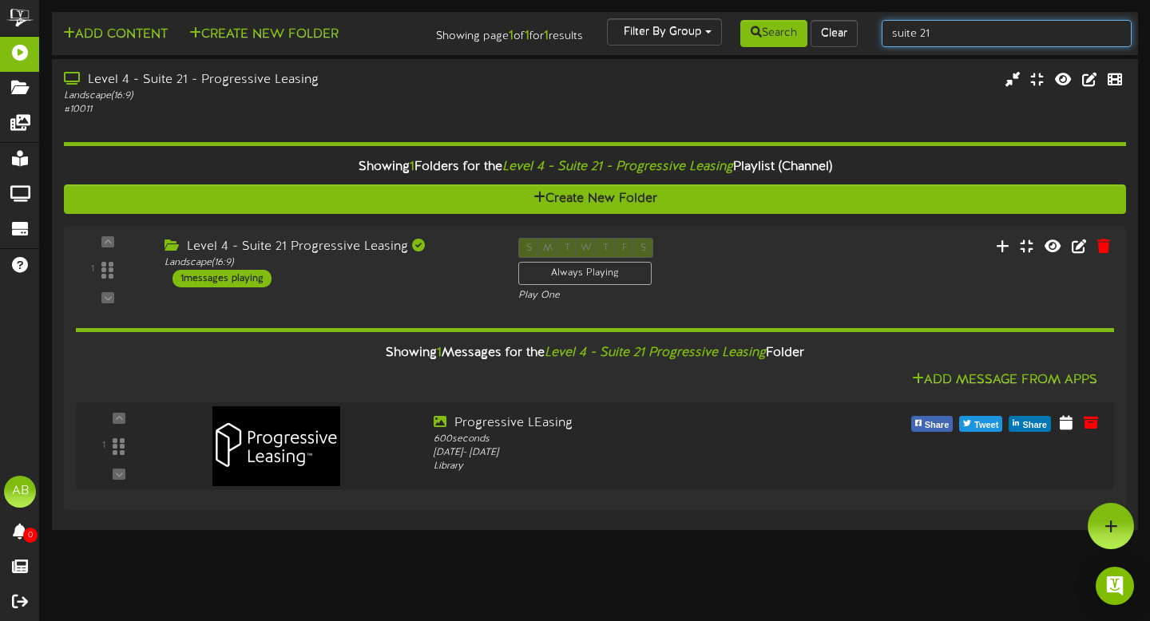
click at [938, 31] on input "suite 21" at bounding box center [1006, 33] width 251 height 27
type input "suite 22"
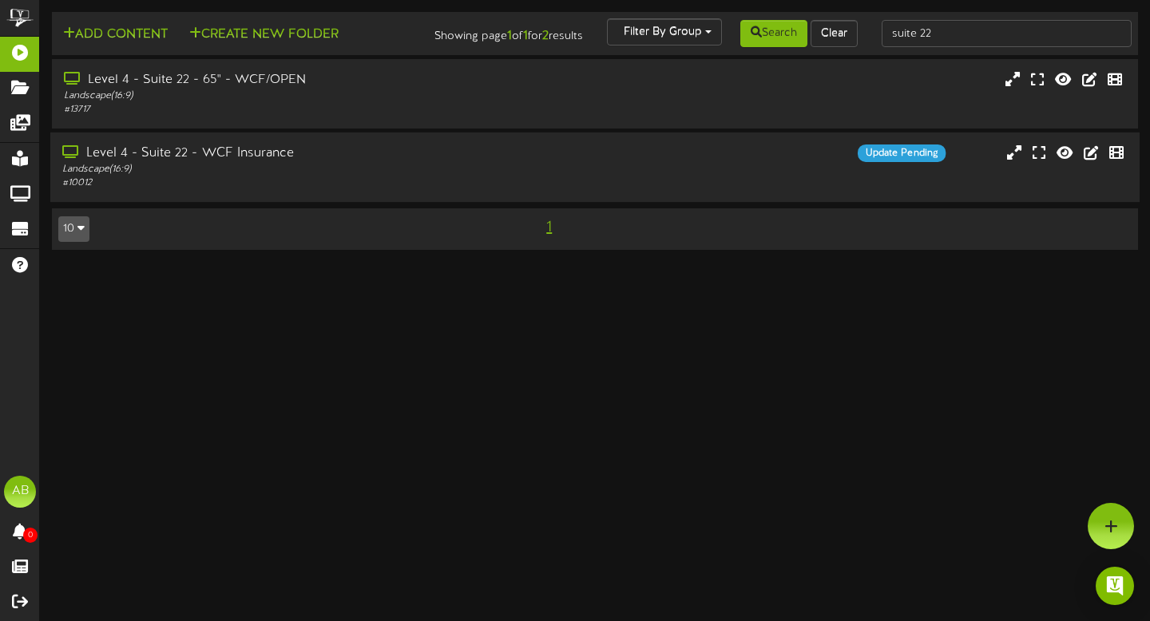
click at [318, 190] on div "# 10012" at bounding box center [277, 183] width 430 height 14
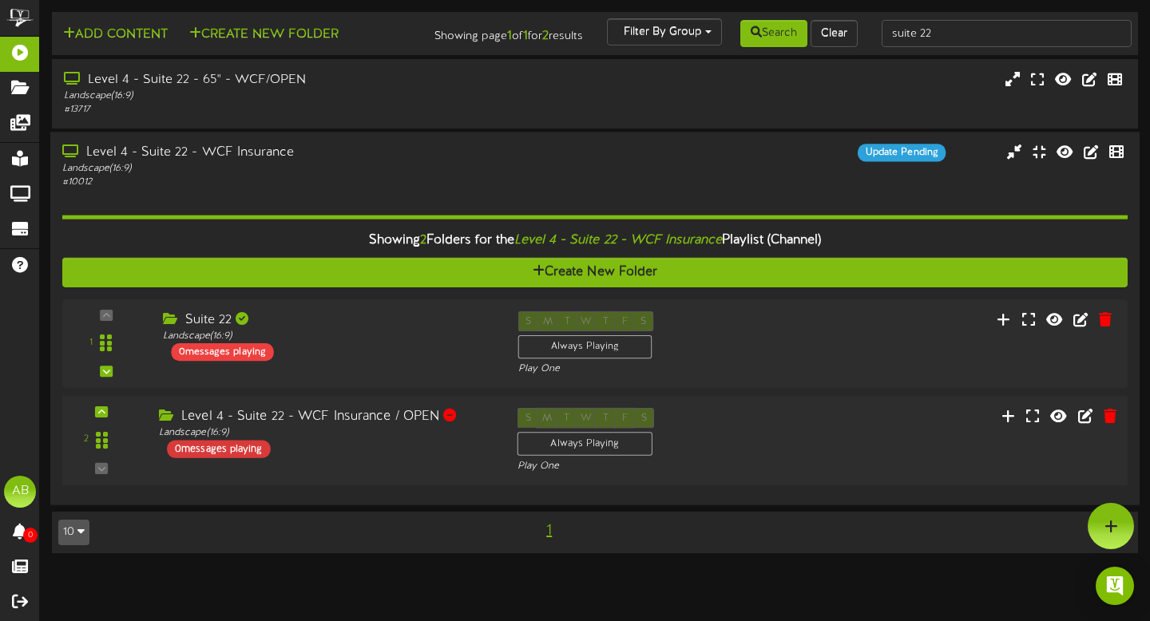
click at [248, 458] on div "0 messages playing" at bounding box center [219, 450] width 104 height 18
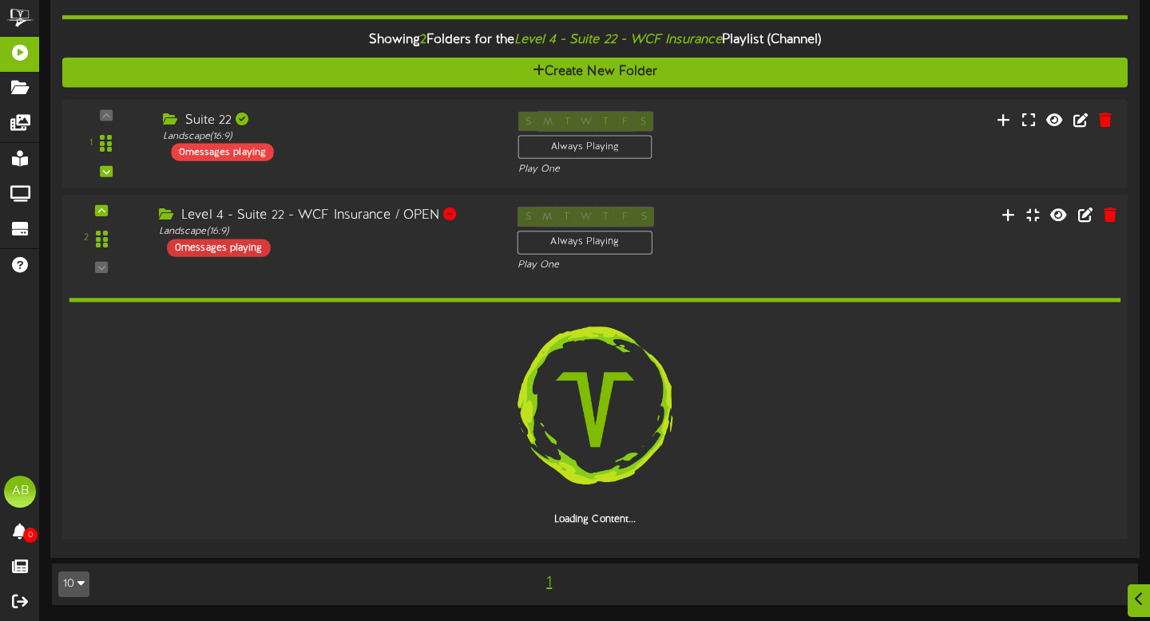
scroll to position [102, 0]
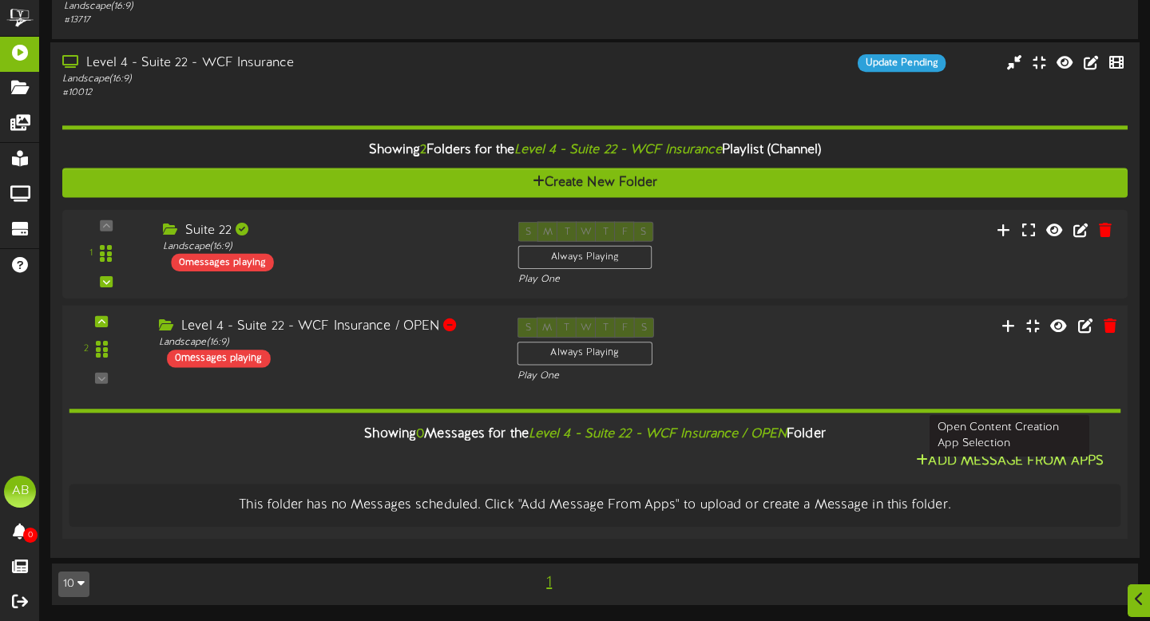
click at [1005, 460] on button "Add Message From Apps" at bounding box center [1009, 462] width 197 height 20
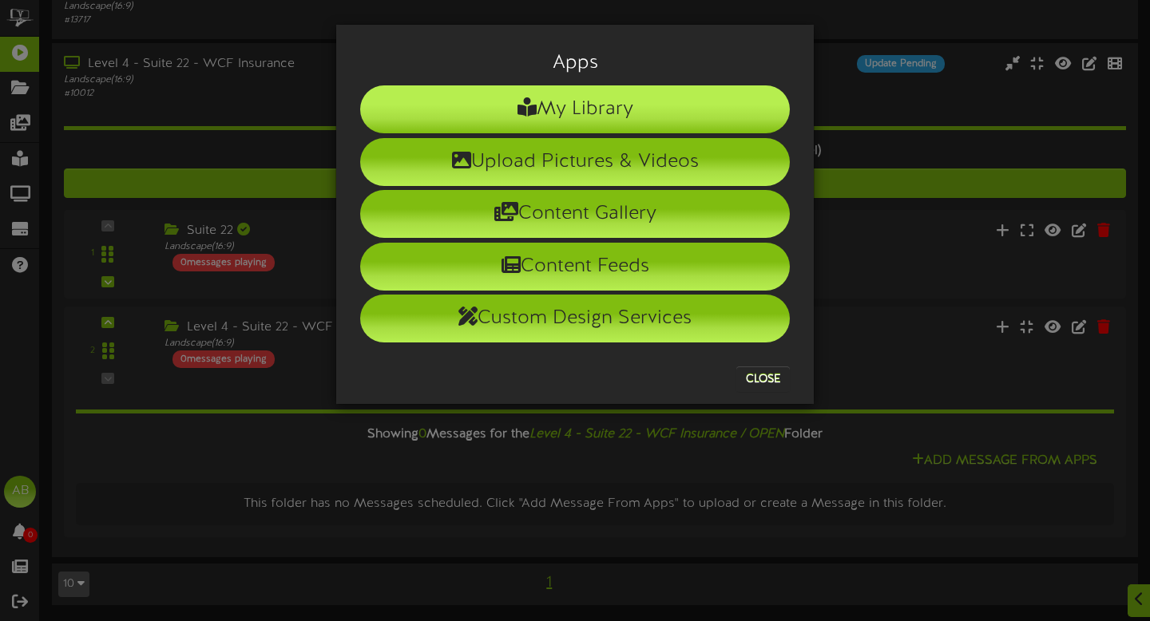
click at [610, 93] on li "My Library" at bounding box center [575, 109] width 430 height 48
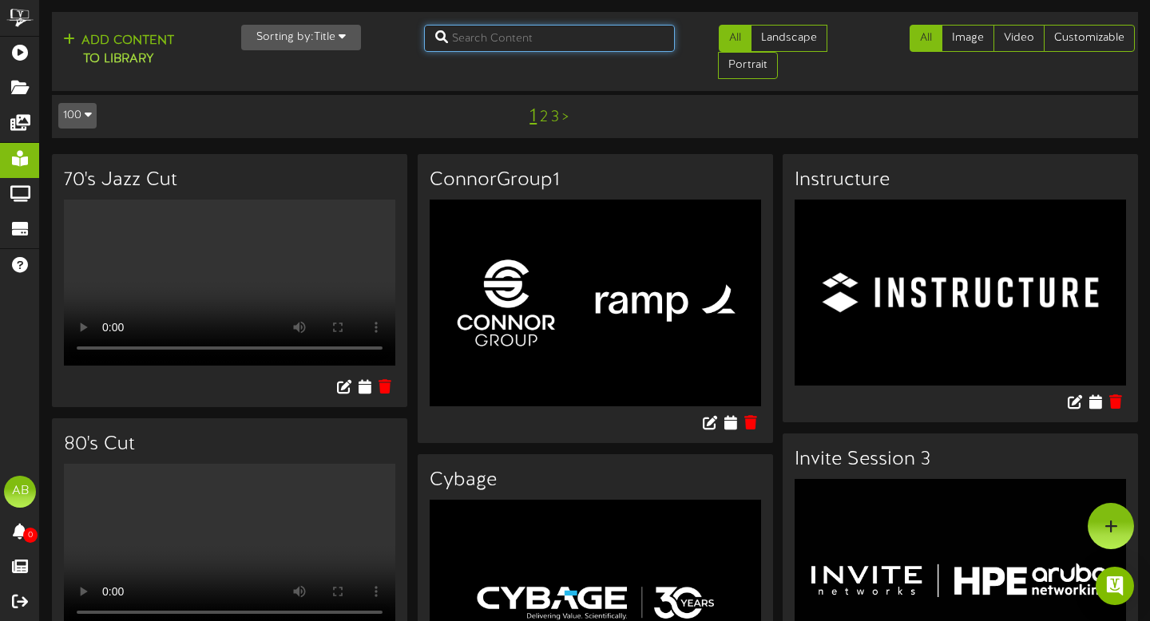
click at [539, 37] on input "text" at bounding box center [549, 38] width 251 height 27
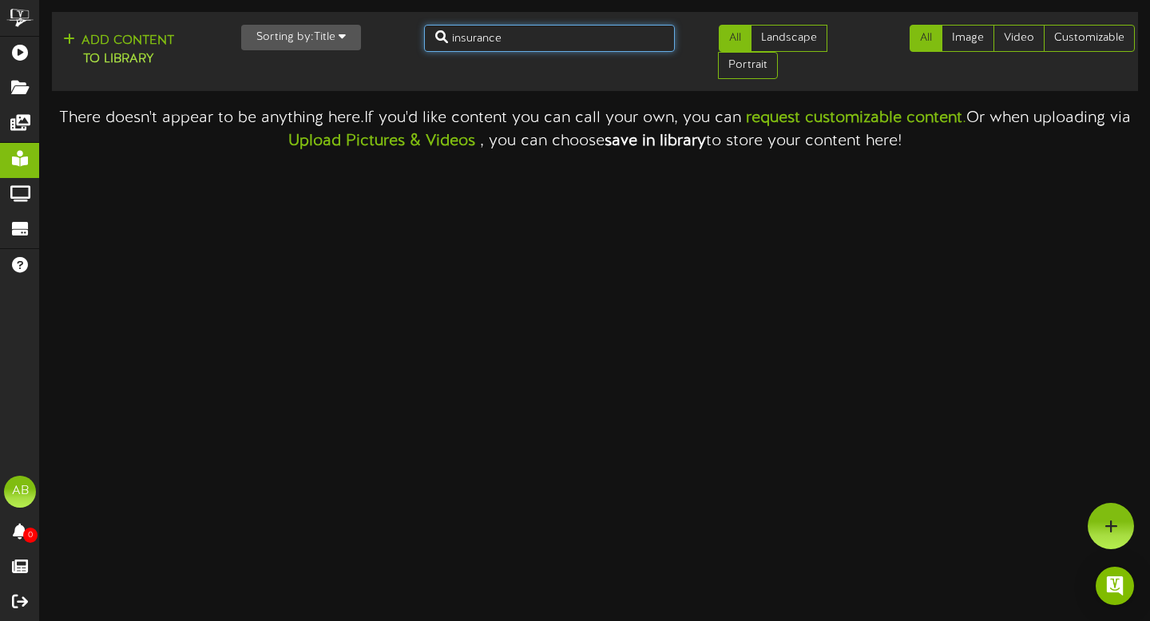
drag, startPoint x: 522, startPoint y: 34, endPoint x: 297, endPoint y: 22, distance: 225.5
click at [300, 25] on div "Add Content to Library Sorting by: Title Newest Oldest Title insurance All Land…" at bounding box center [594, 51] width 1097 height 66
type input "wcf"
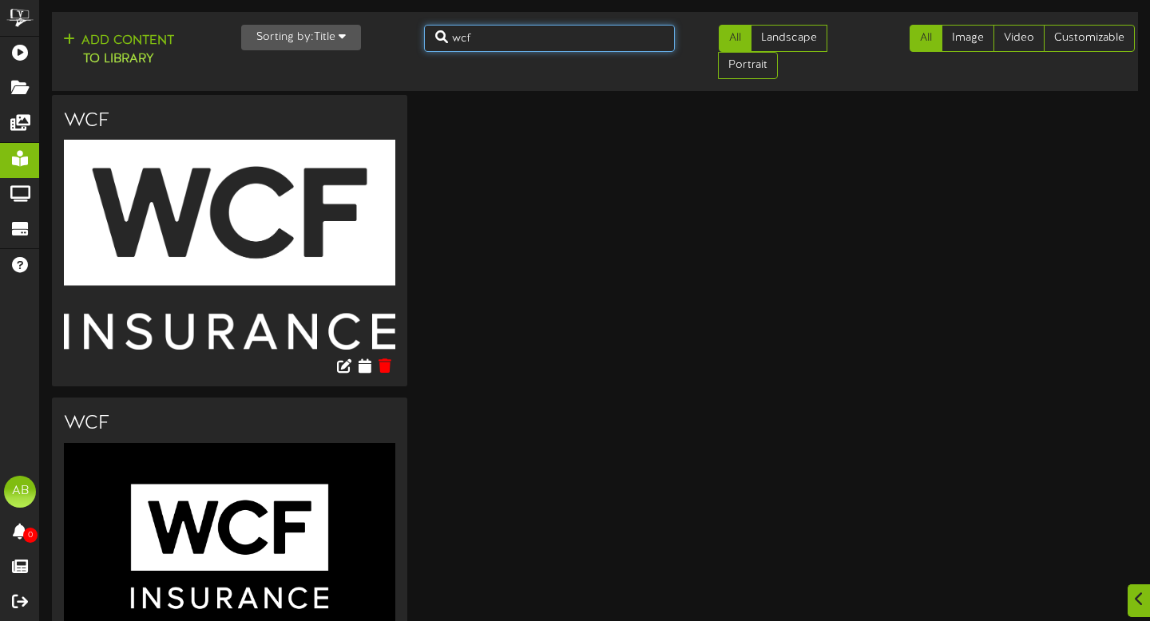
scroll to position [76, 0]
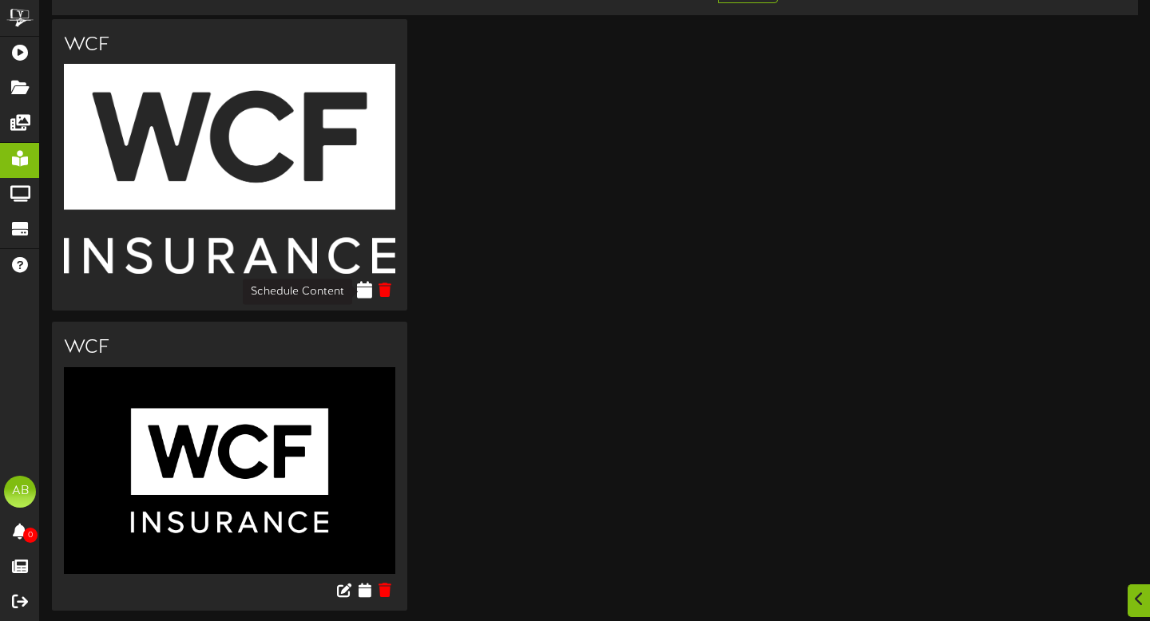
click at [365, 292] on icon at bounding box center [364, 290] width 15 height 18
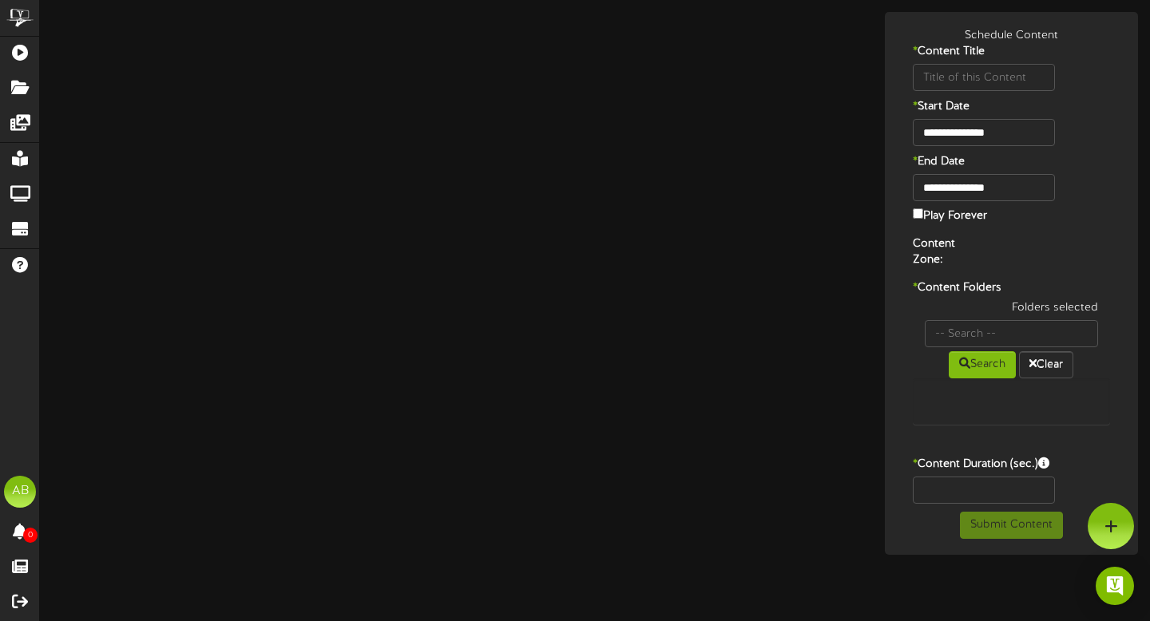
type input "WCF"
type input "8"
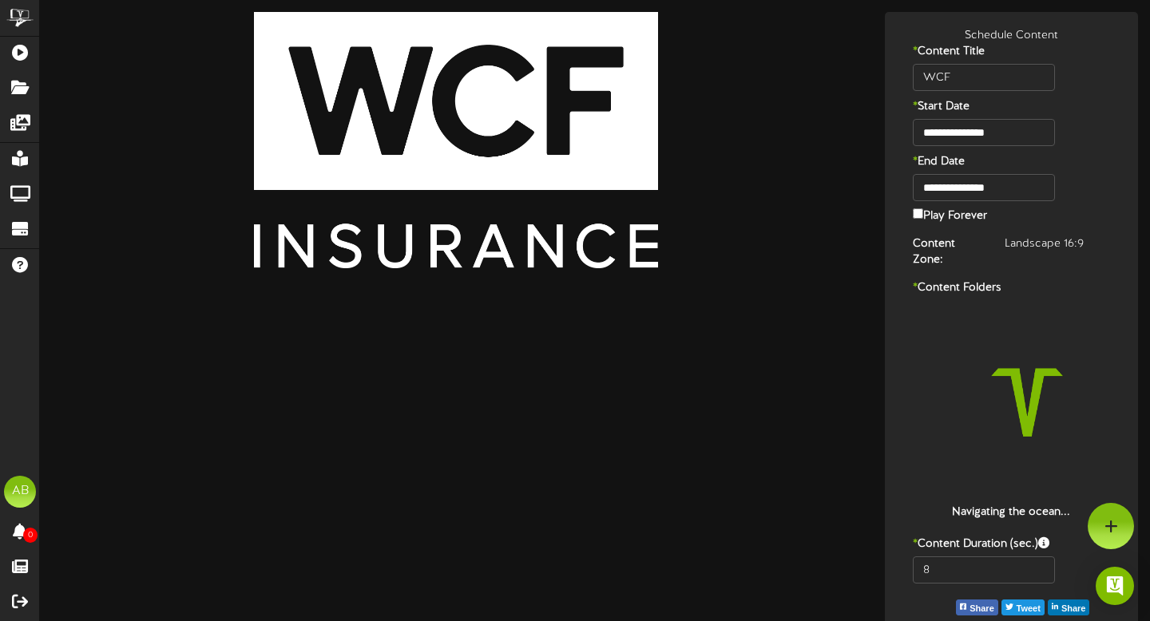
click at [1011, 201] on div "**********" at bounding box center [1012, 201] width 246 height 54
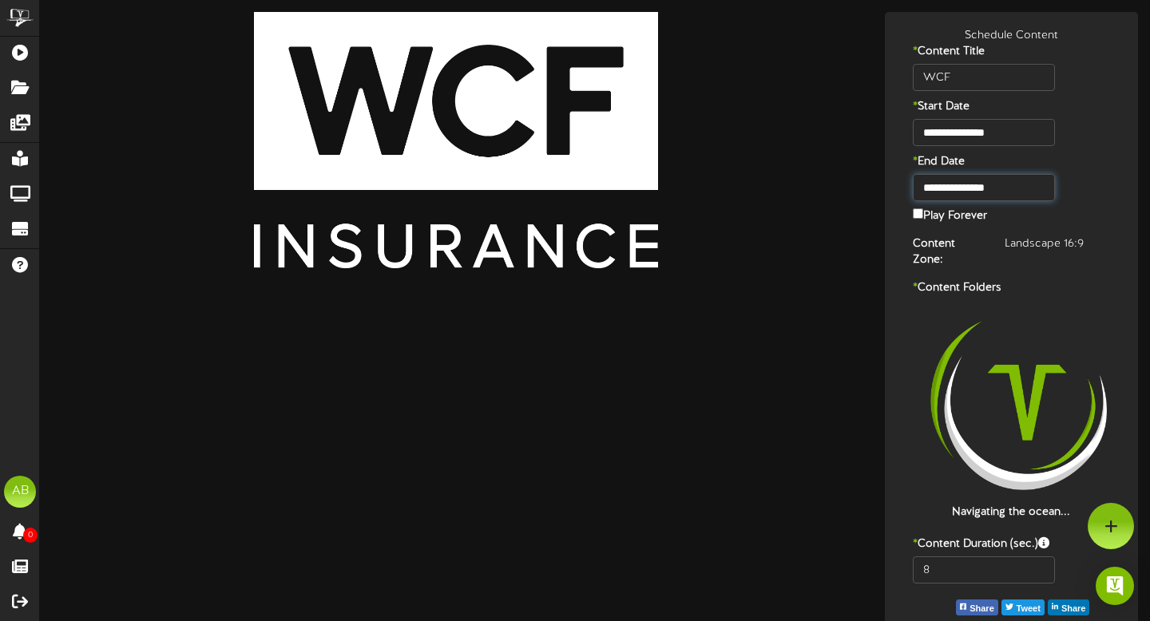
click at [1008, 194] on input "**********" at bounding box center [984, 187] width 142 height 27
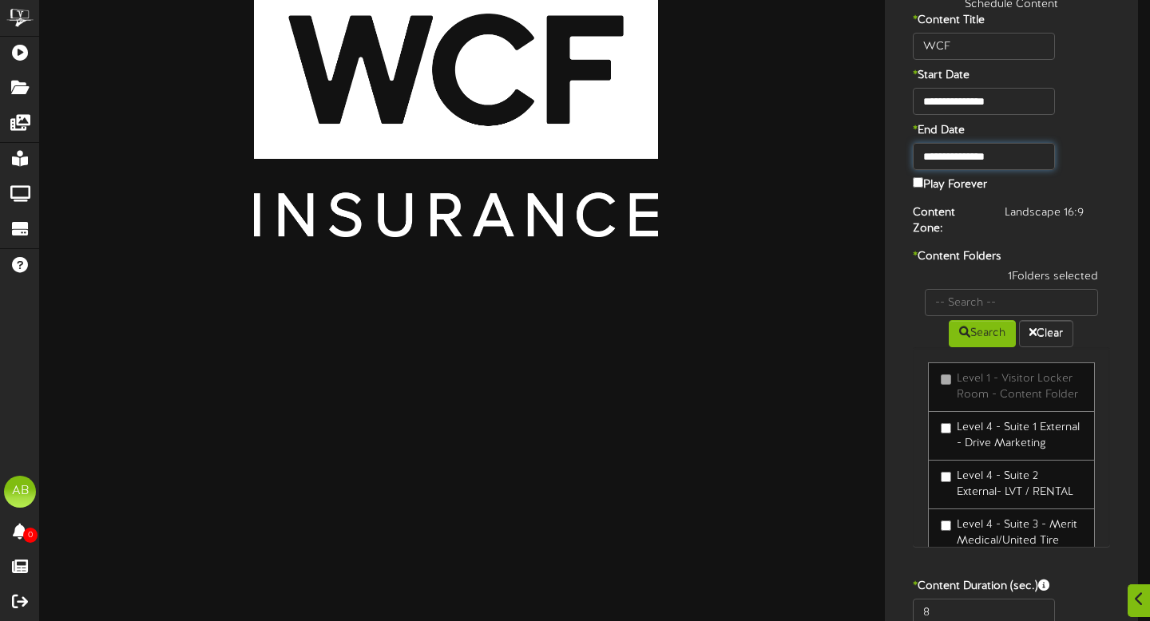
scroll to position [35, 0]
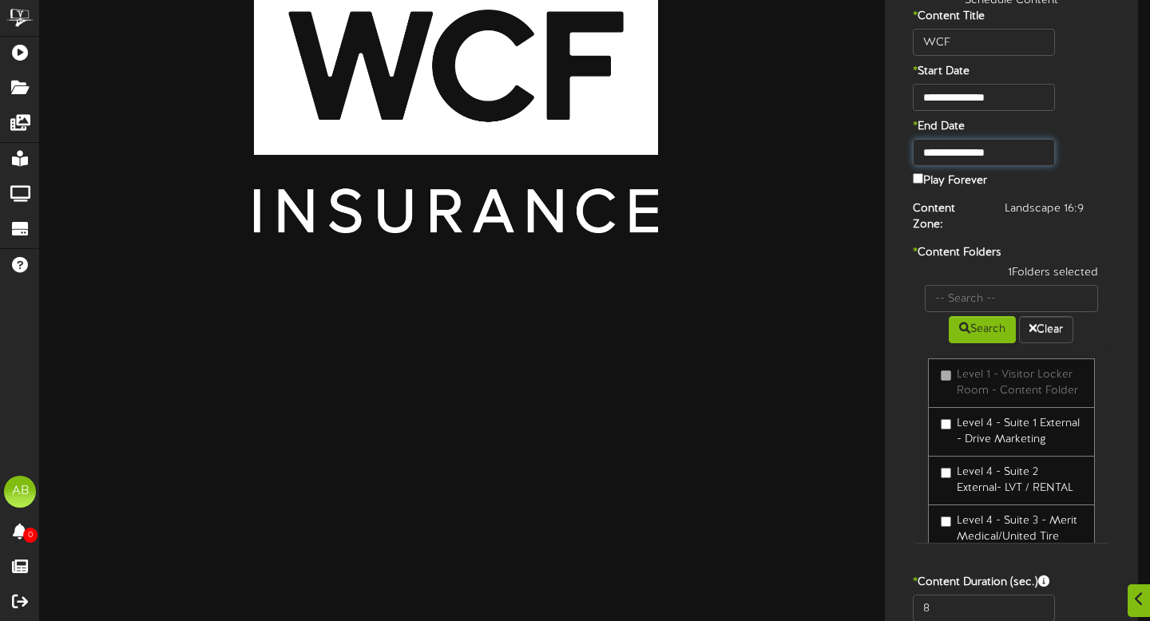
click at [1004, 145] on input "**********" at bounding box center [984, 152] width 142 height 27
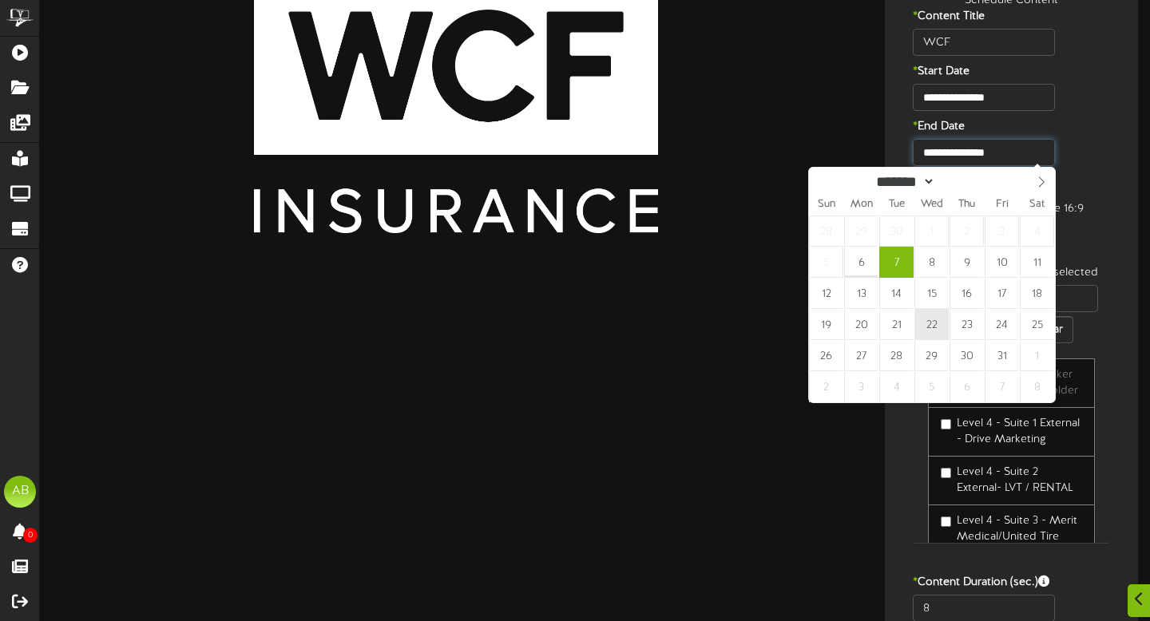
type input "**********"
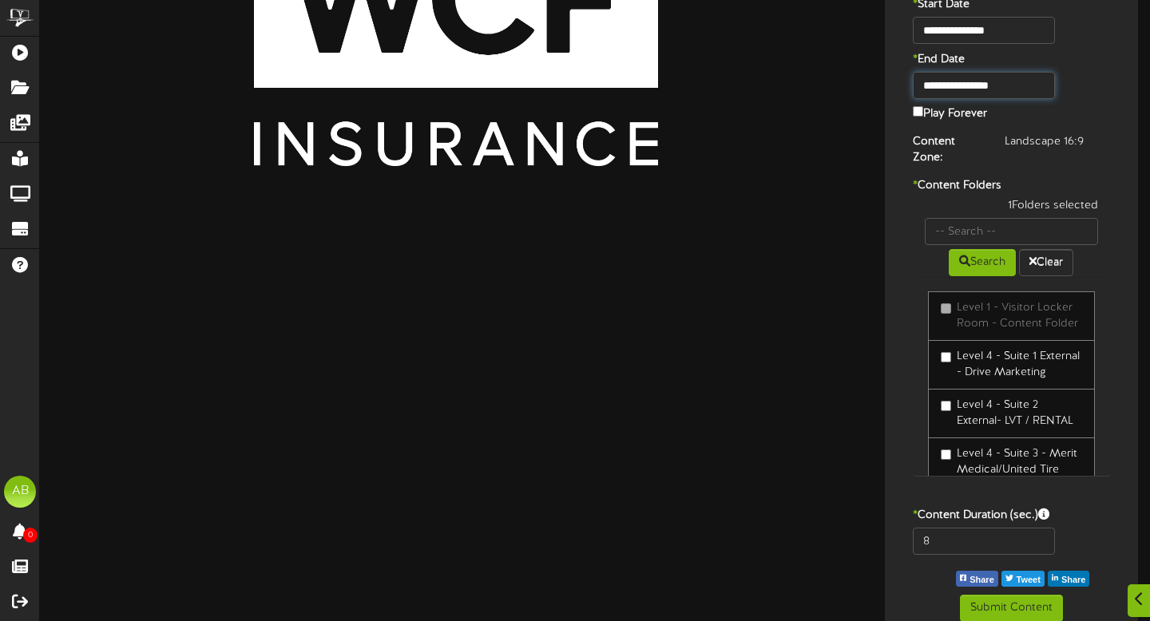
scroll to position [103, 0]
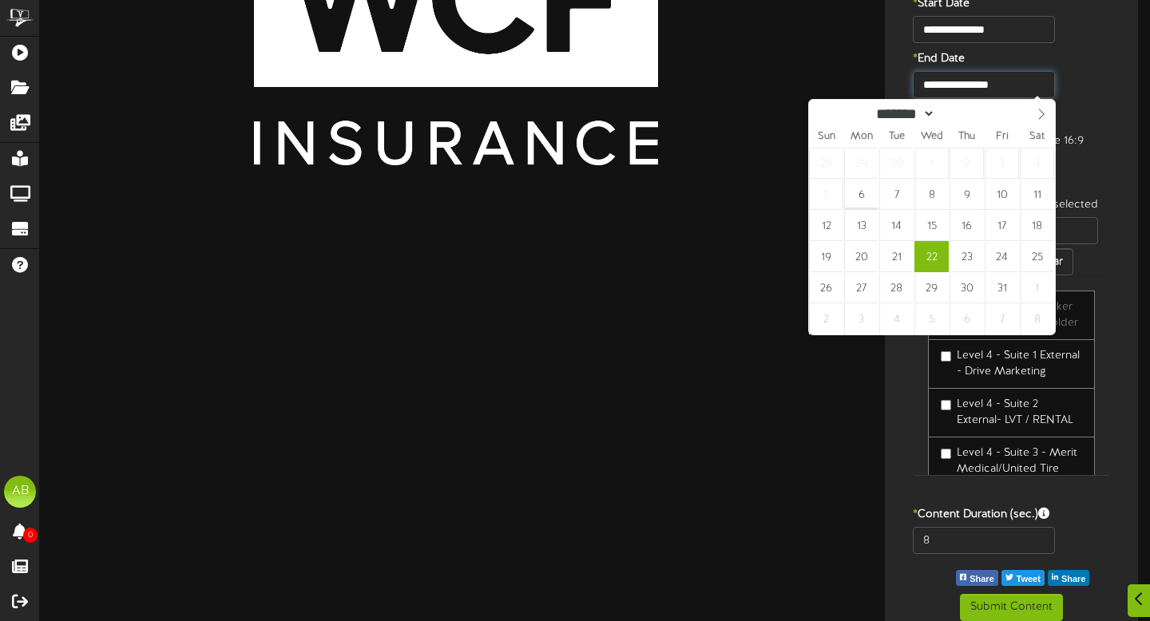
click at [1004, 85] on input "**********" at bounding box center [984, 84] width 142 height 27
type input "****"
click at [992, 109] on div "****" at bounding box center [963, 114] width 57 height 18
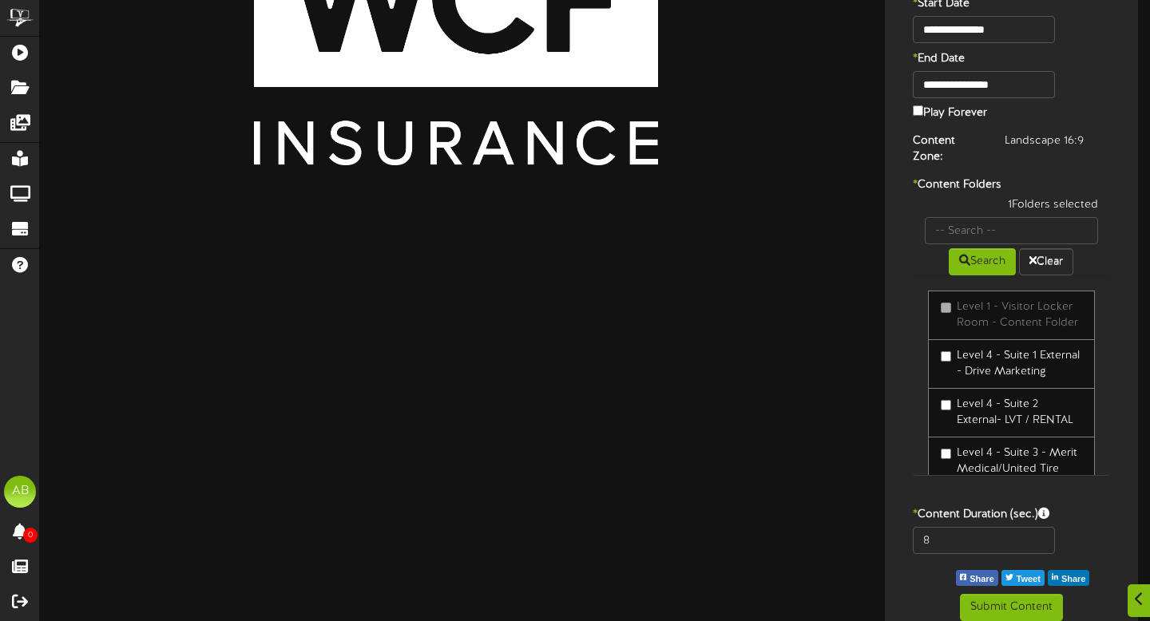
click at [1095, 51] on div "* End Date" at bounding box center [1012, 61] width 246 height 20
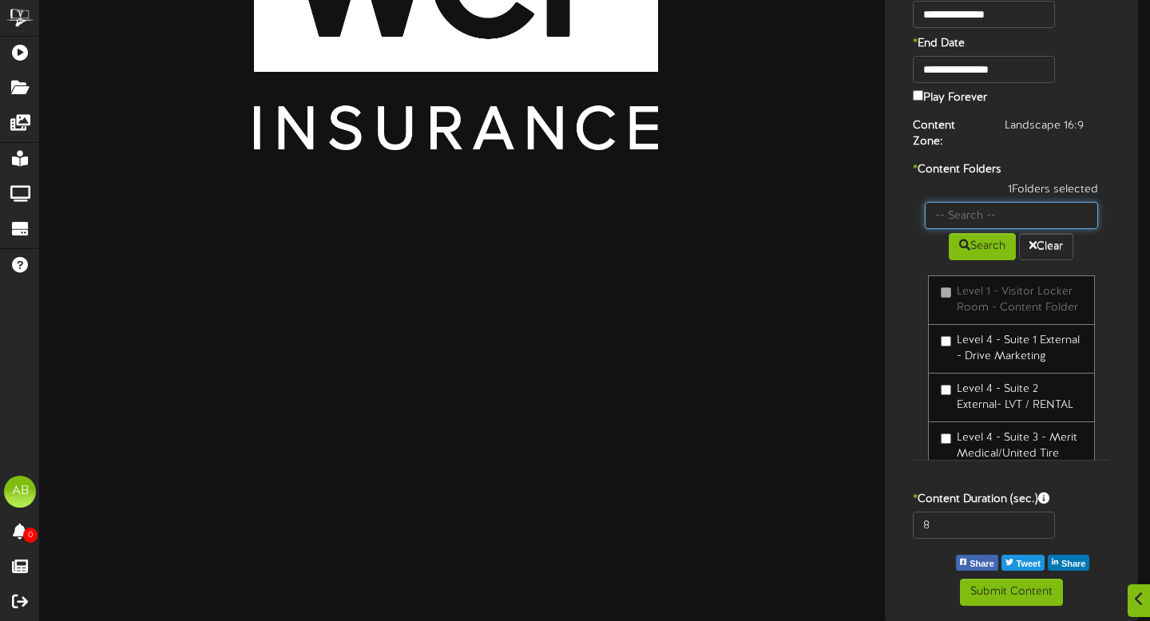
click at [990, 210] on input "text" at bounding box center [1012, 215] width 174 height 27
type input "22"
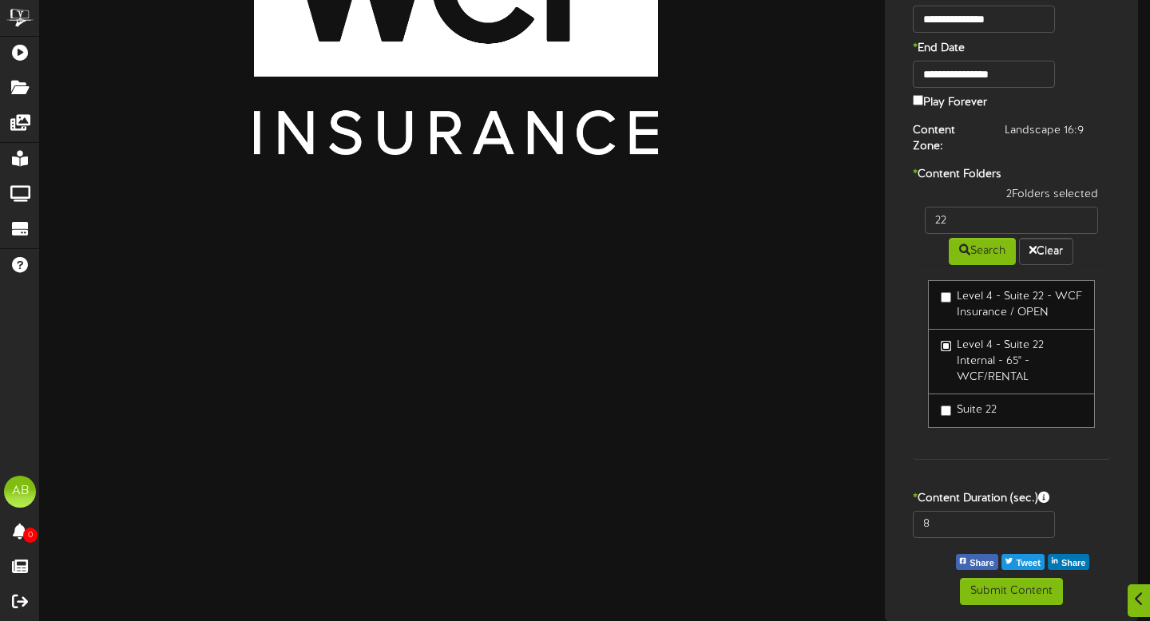
scroll to position [10, 0]
click at [954, 511] on input "8" at bounding box center [984, 524] width 142 height 27
type input "600"
click at [1026, 598] on button "Submit Content" at bounding box center [1011, 591] width 103 height 27
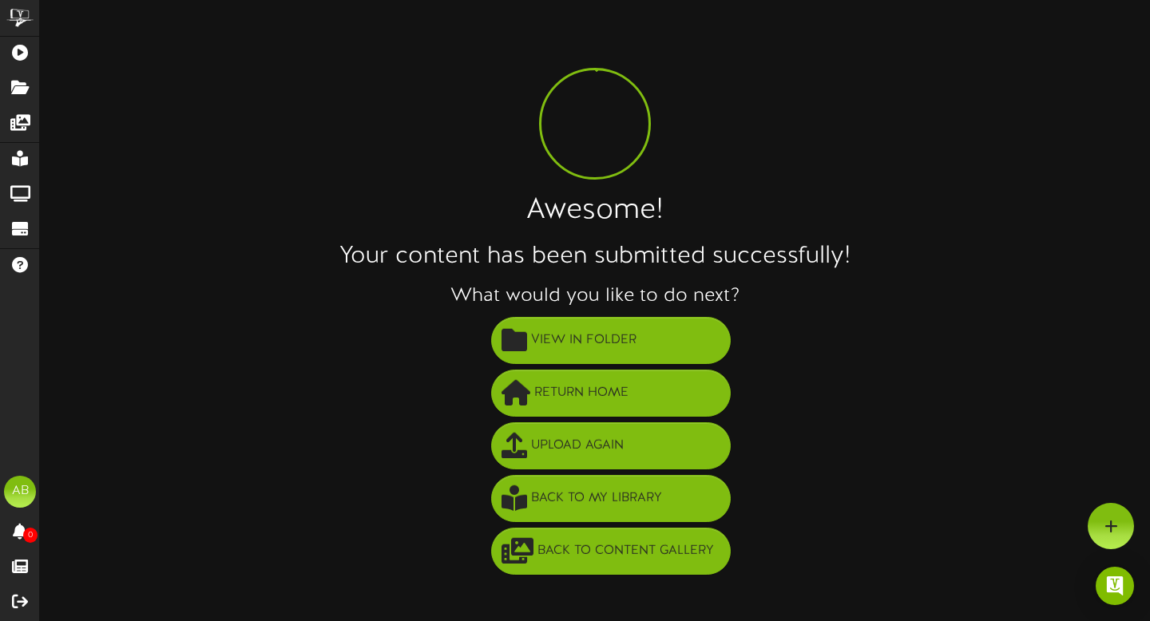
scroll to position [0, 0]
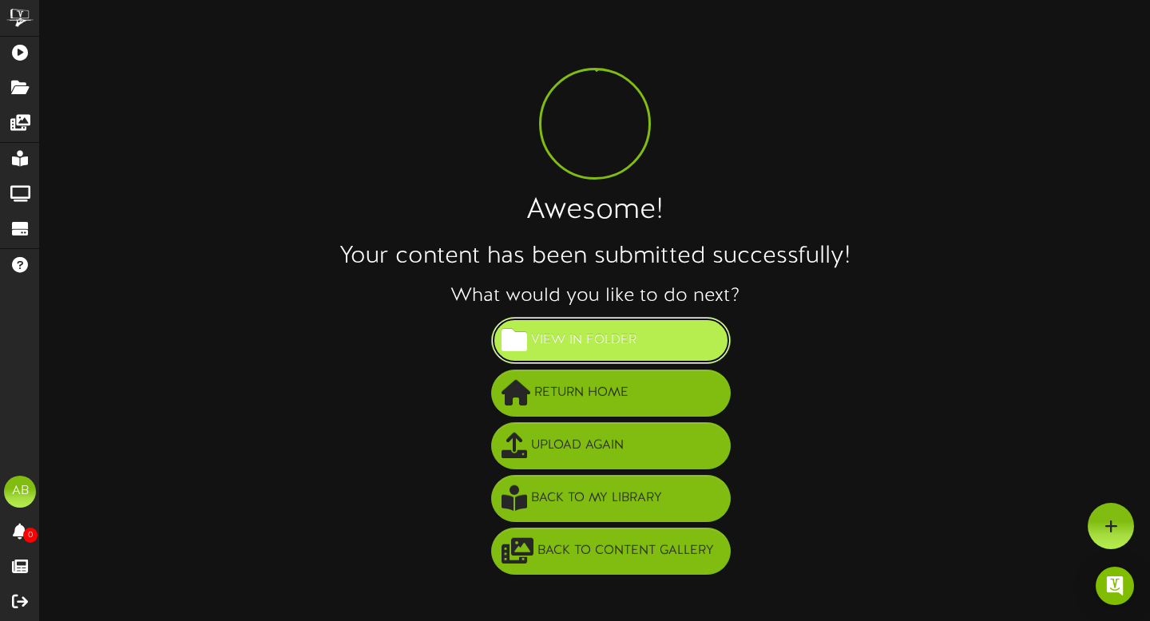
click at [655, 347] on button "View in Folder" at bounding box center [611, 340] width 240 height 47
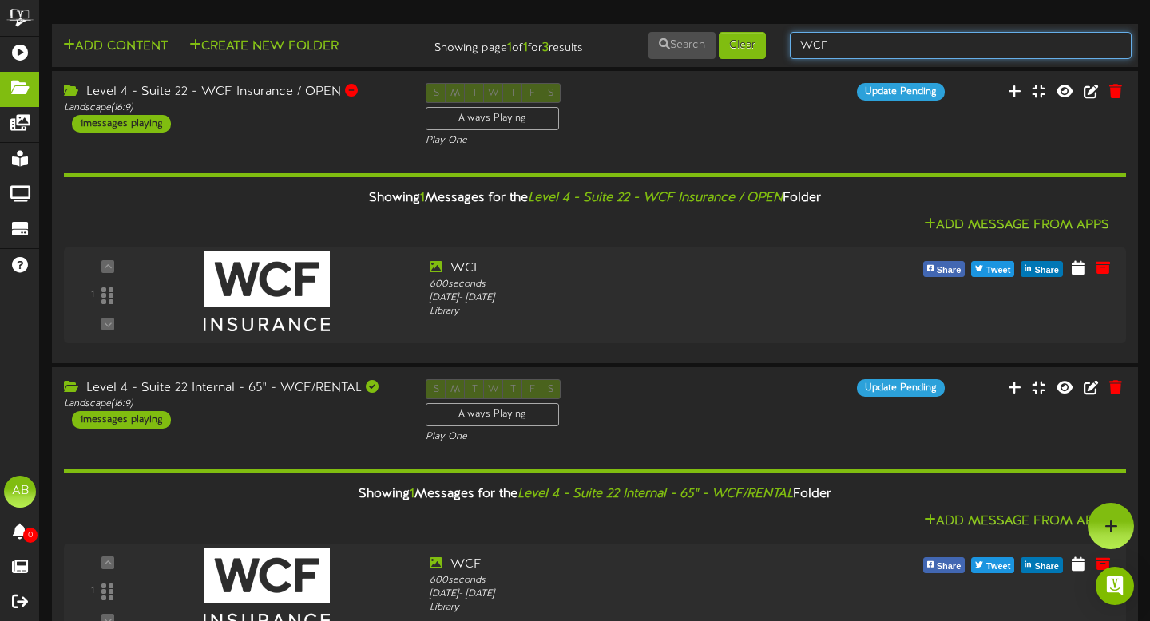
click at [839, 48] on input "WCF" at bounding box center [961, 45] width 342 height 27
type input "W"
type input "23"
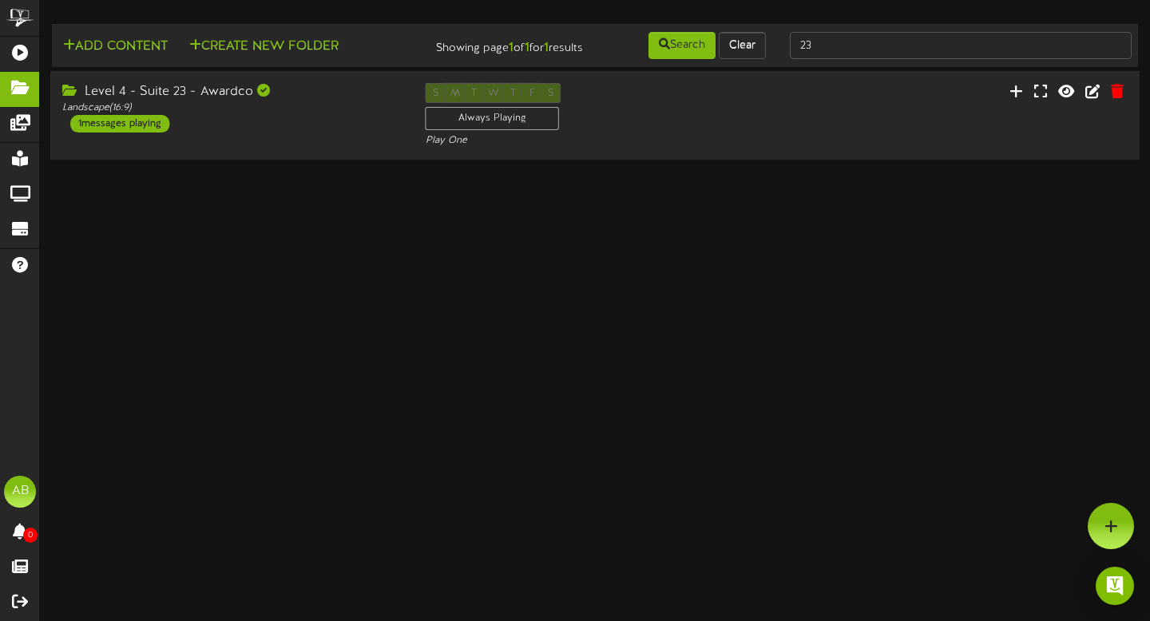
click at [283, 149] on div "Level 4 - Suite 23 - Awardco Landscape ( 16:9 ) 1 messages playing S M T W T F …" at bounding box center [594, 115] width 1089 height 65
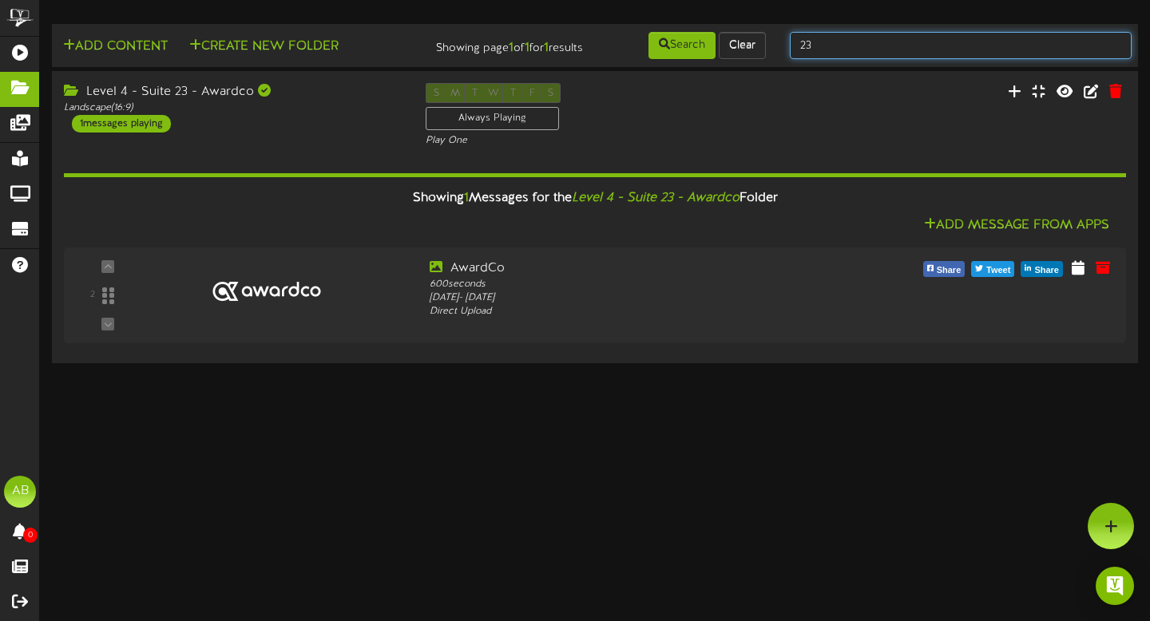
click at [868, 39] on input "23" at bounding box center [961, 45] width 342 height 27
type input "24"
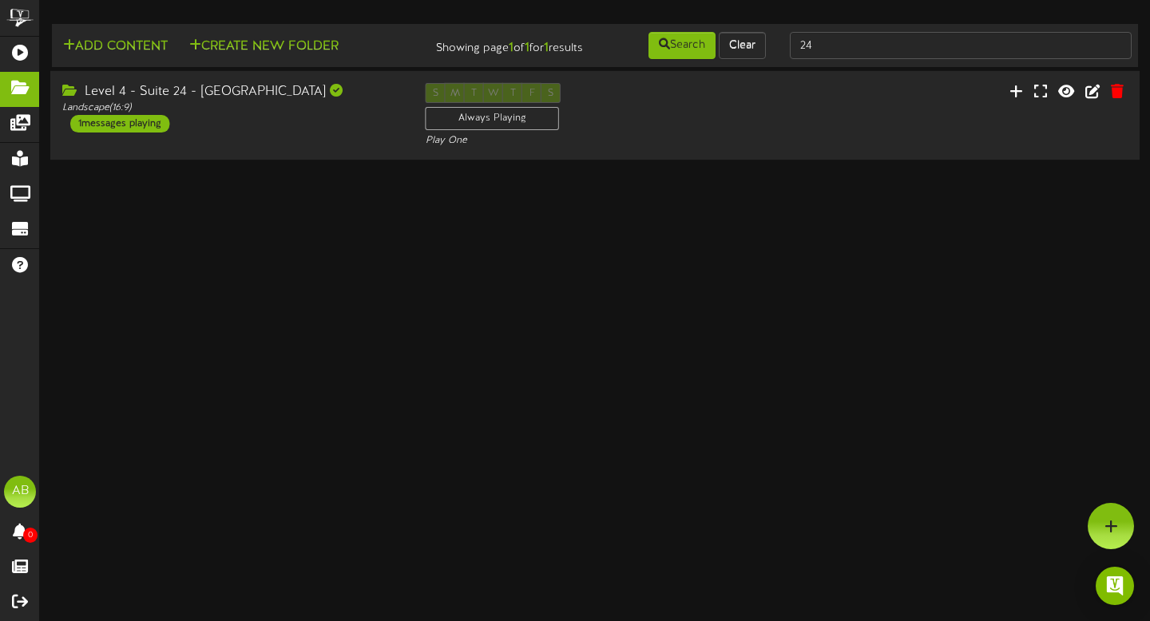
click at [276, 131] on div "Level 4 - Suite 24 - [GEOGRAPHIC_DATA] Landscape ( 16:9 ) 1 messages playing" at bounding box center [231, 108] width 363 height 50
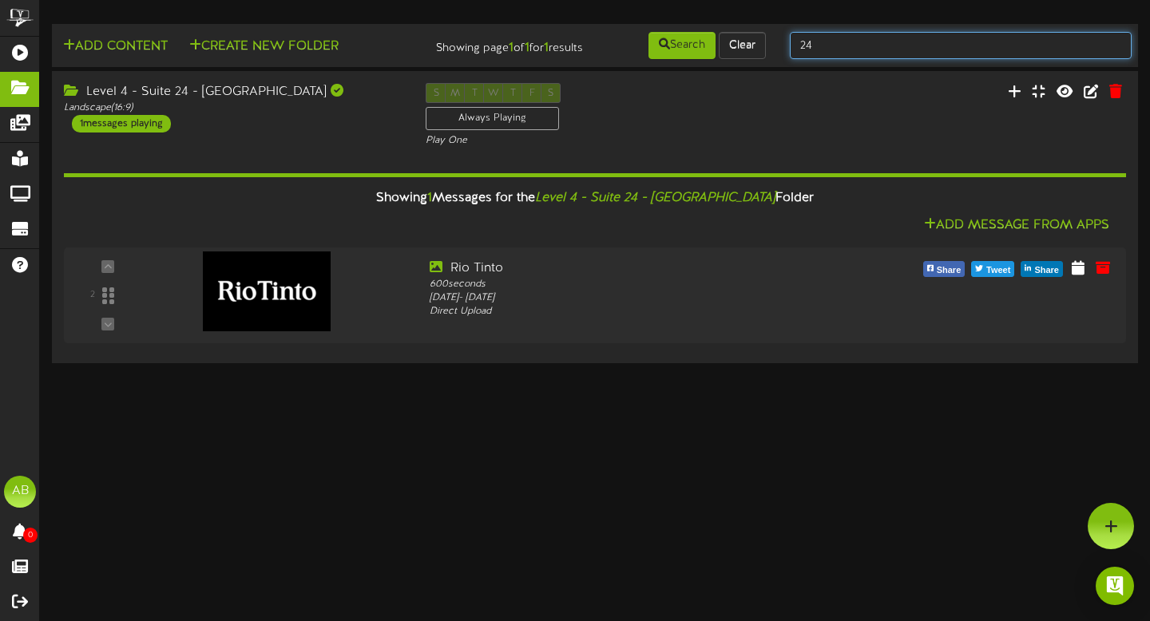
click at [826, 51] on input "24" at bounding box center [961, 45] width 342 height 27
type input "25"
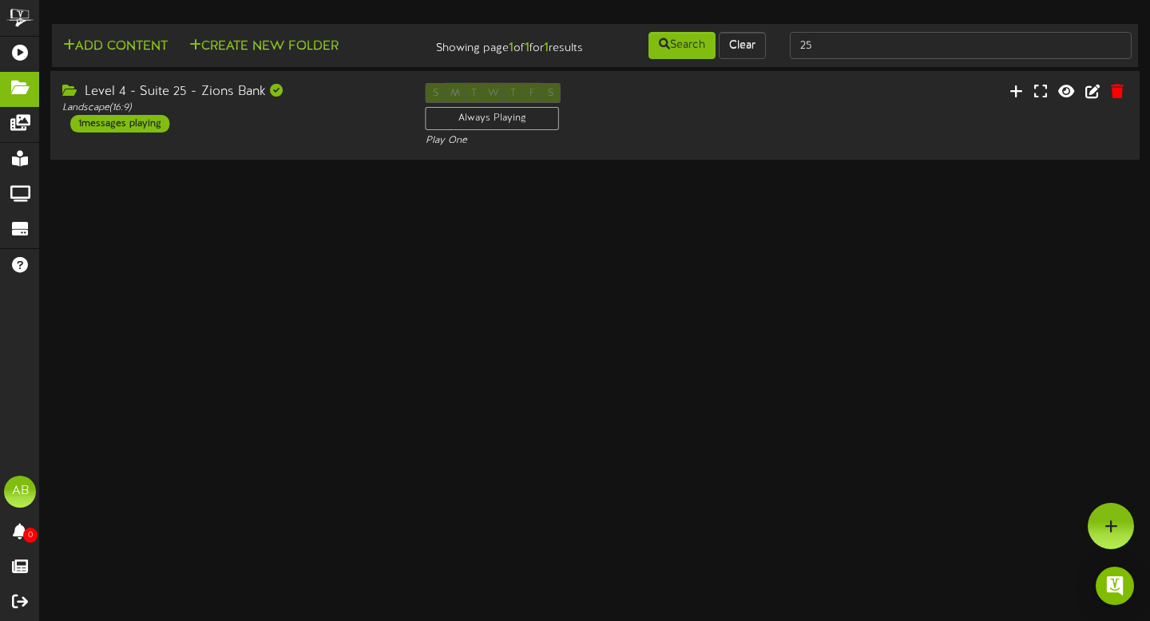
click at [150, 133] on div "1 messages playing" at bounding box center [119, 124] width 99 height 18
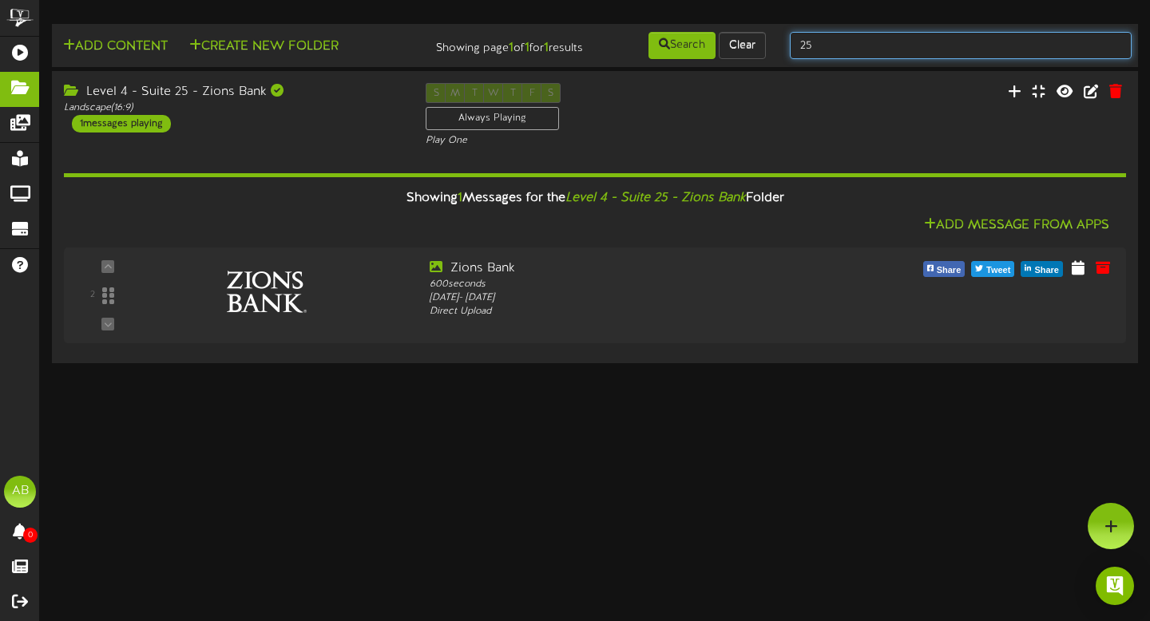
click at [860, 50] on input "25" at bounding box center [961, 45] width 342 height 27
type input "26"
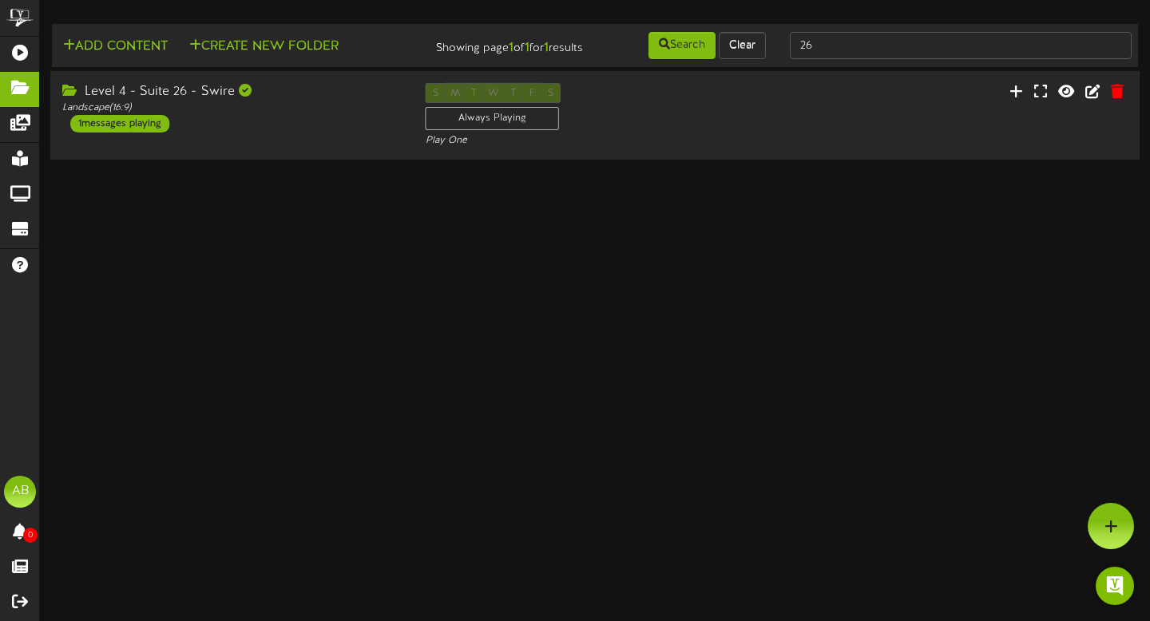
click at [287, 160] on div "Level 4 - Suite 26 - Swire Landscape ( 16:9 ) 1 messages playing S M T W T F S …" at bounding box center [594, 115] width 1089 height 89
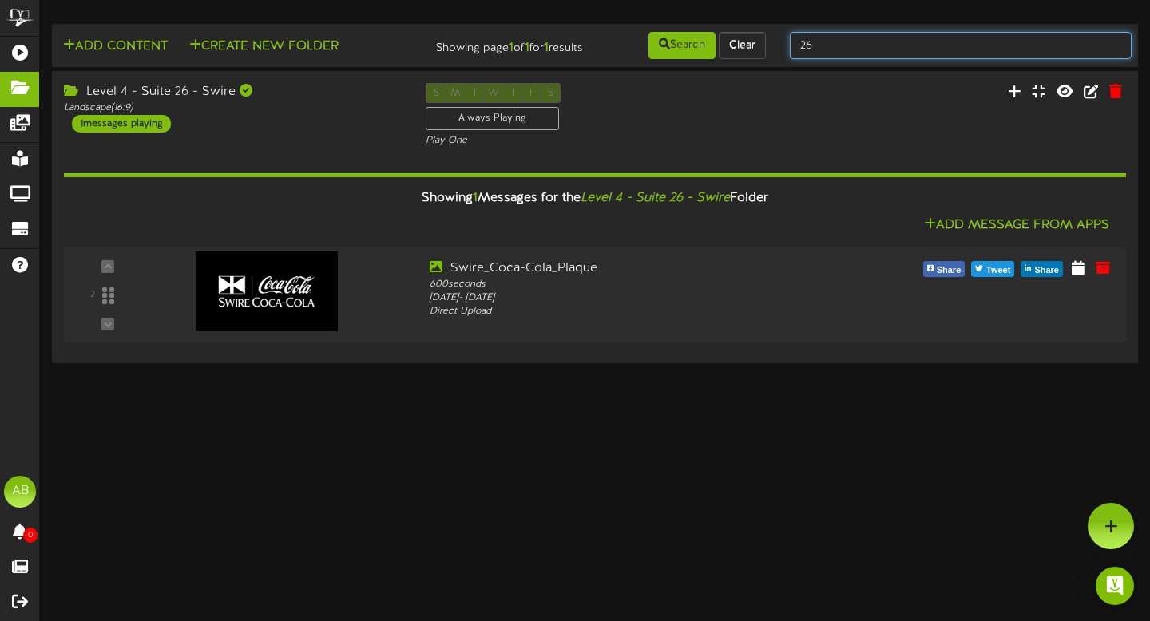
click at [863, 53] on input "26" at bounding box center [961, 45] width 342 height 27
type input "27"
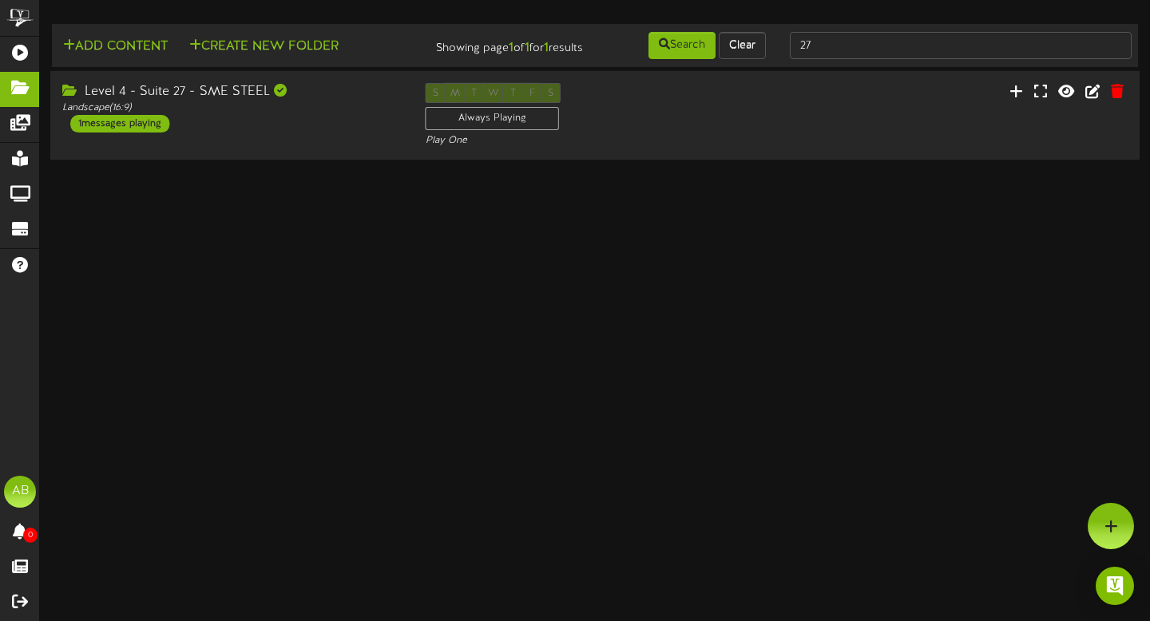
click at [285, 115] on div "Landscape ( 16:9 )" at bounding box center [231, 108] width 339 height 14
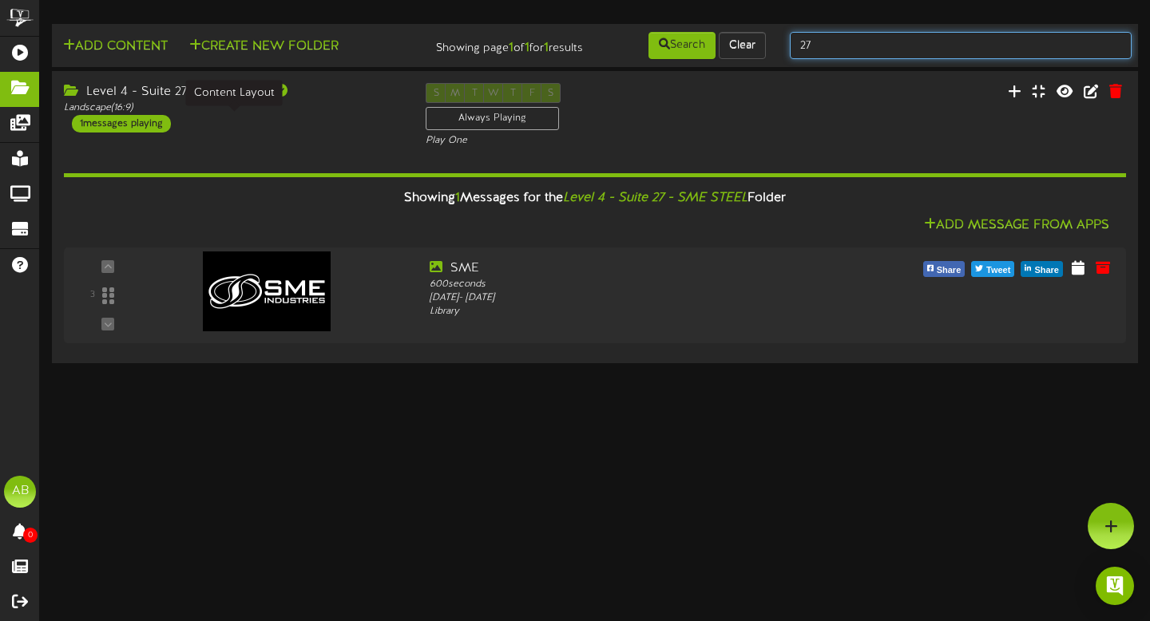
click at [844, 53] on input "27" at bounding box center [961, 45] width 342 height 27
type input "28"
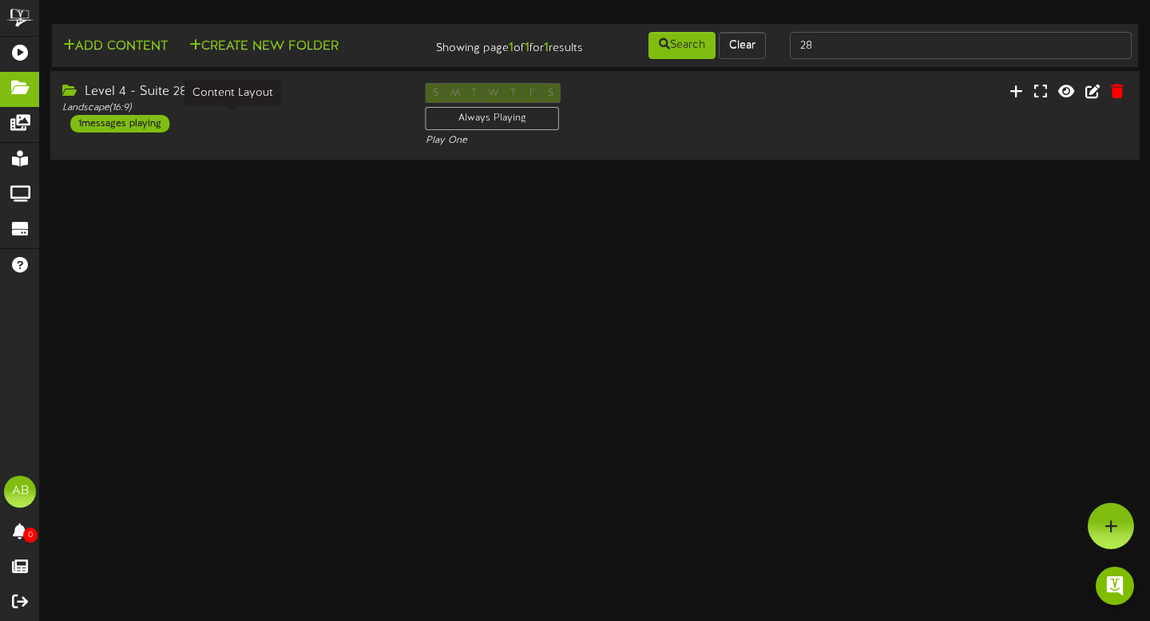
click at [250, 115] on div "Landscape ( 16:9 )" at bounding box center [231, 108] width 339 height 14
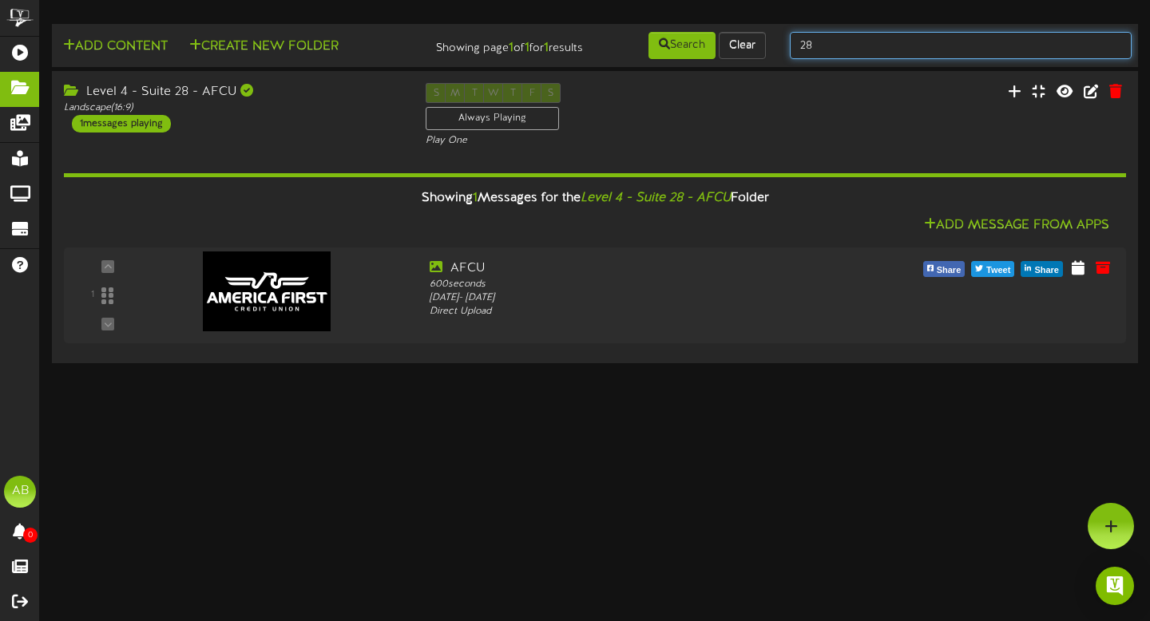
click at [881, 37] on input "28" at bounding box center [961, 45] width 342 height 27
type input "2"
type input "52"
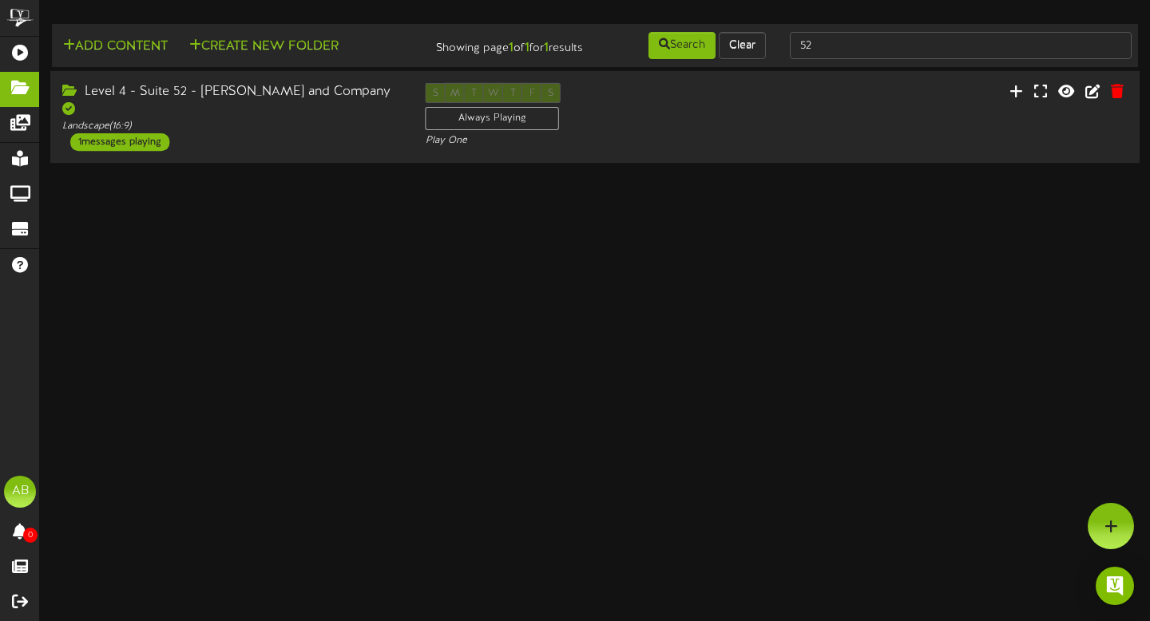
click at [315, 145] on div "Level 4 - Suite 52 - [PERSON_NAME] and Company Landscape ( 16:9 ) 1 messages pl…" at bounding box center [231, 117] width 363 height 68
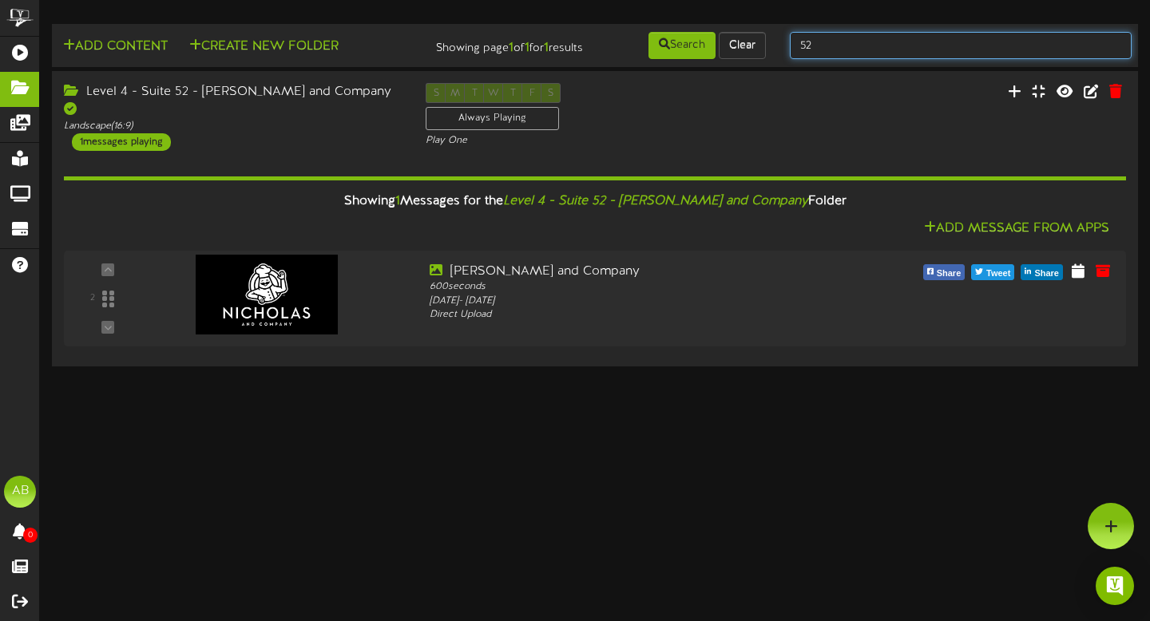
click at [867, 43] on input "52" at bounding box center [961, 45] width 342 height 27
type input "53"
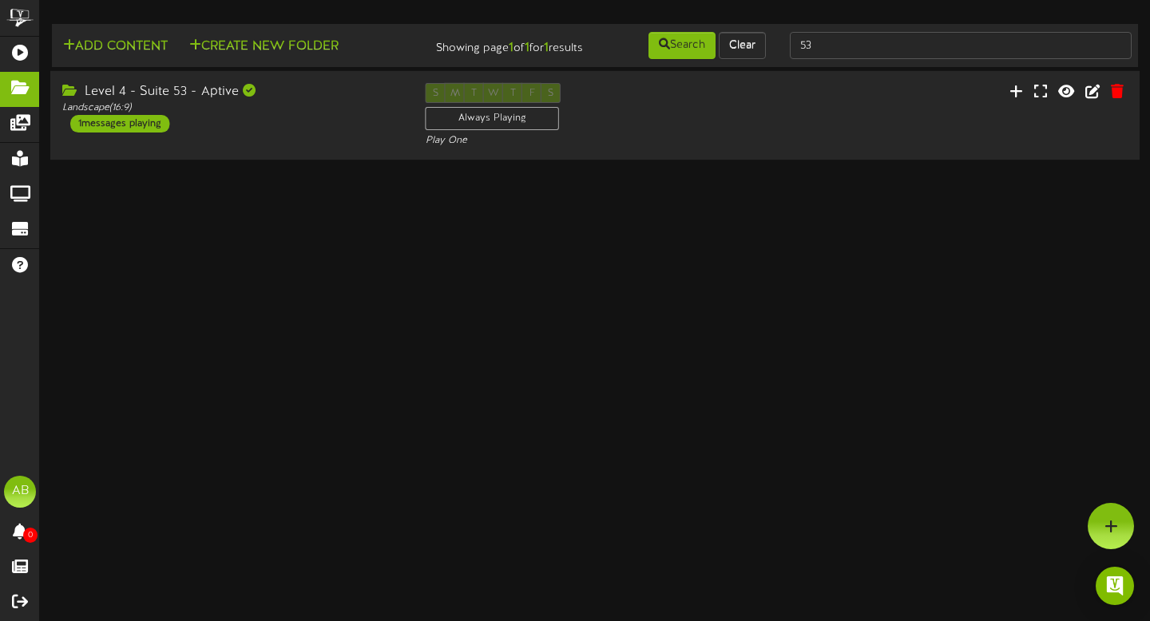
click at [339, 101] on div "Level 4 - Suite 53 - Aptive" at bounding box center [231, 92] width 339 height 18
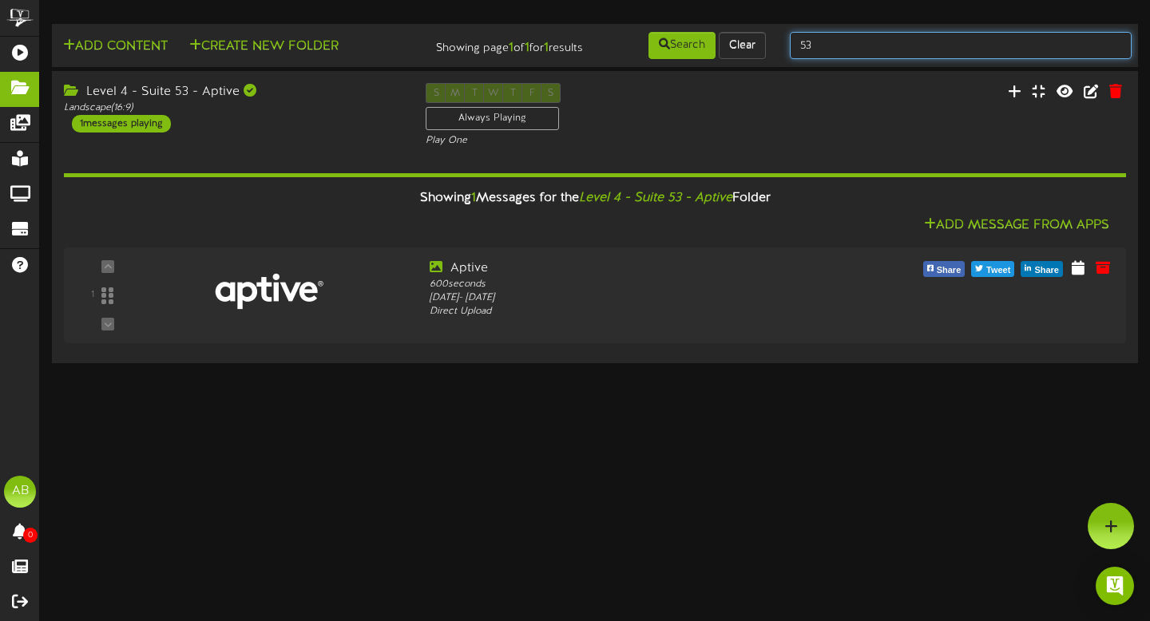
click at [831, 44] on input "53" at bounding box center [961, 45] width 342 height 27
type input "54"
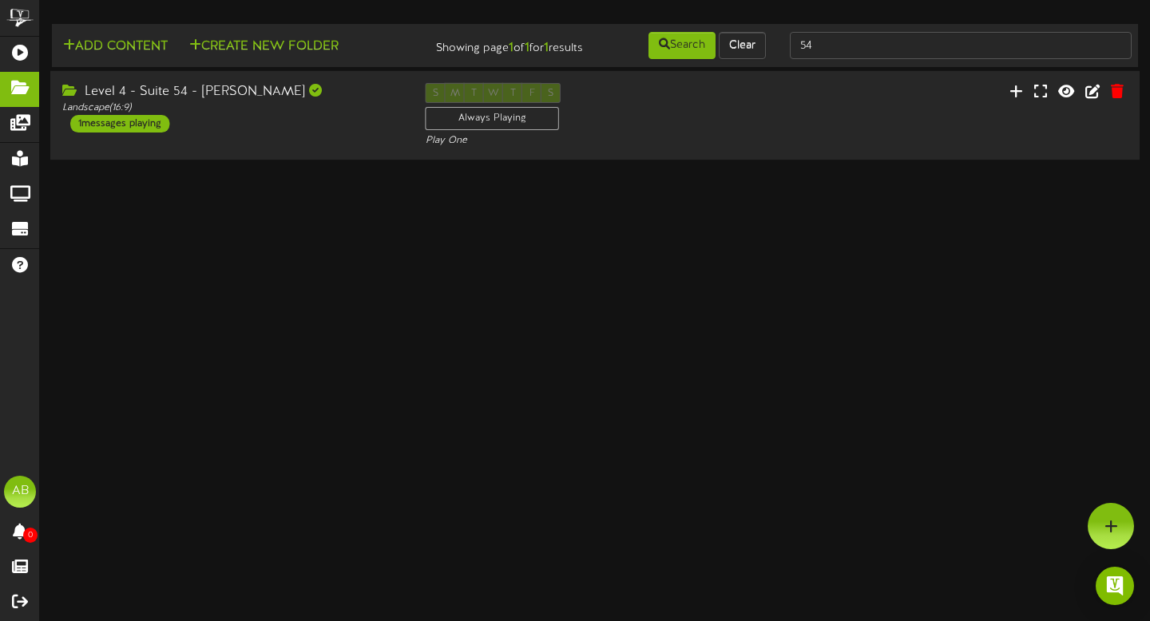
click at [304, 133] on div "Level 4 - Suite 54 - [PERSON_NAME] Landscape ( 16:9 ) 1 messages playing" at bounding box center [231, 108] width 363 height 50
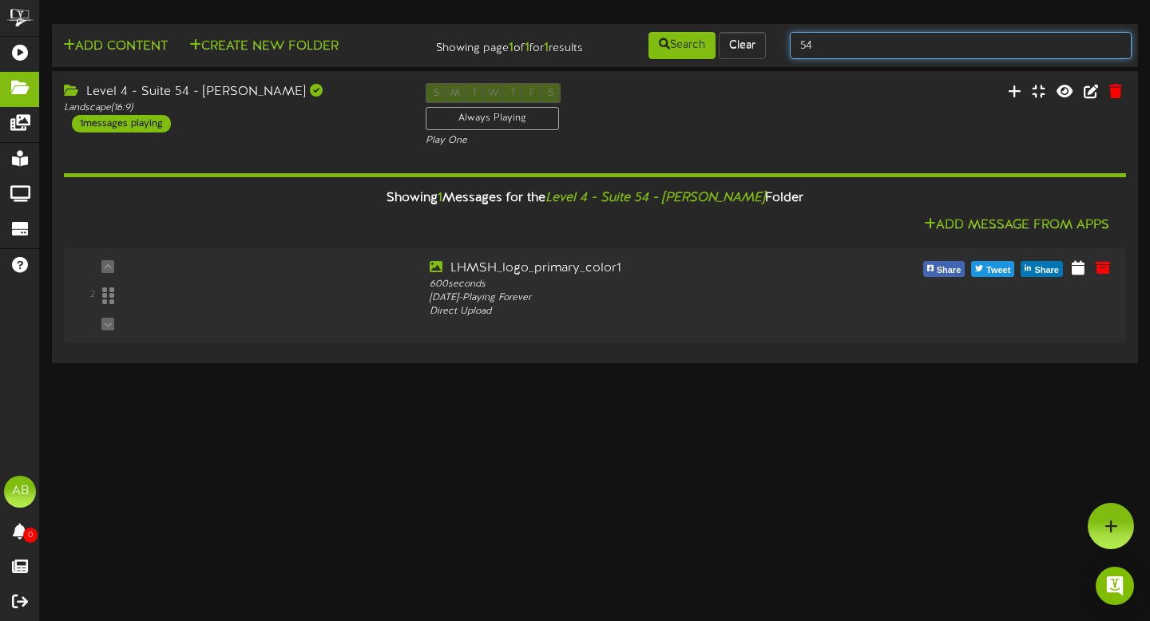
click at [889, 51] on input "54" at bounding box center [961, 45] width 342 height 27
type input "55"
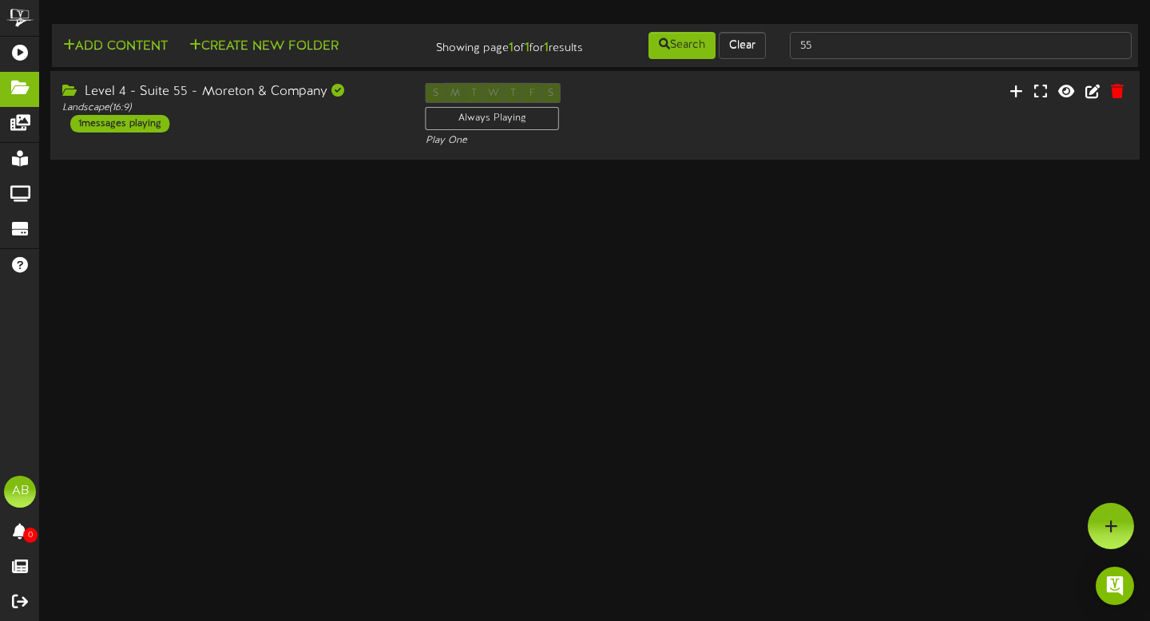
click at [263, 133] on div "Level 4 - Suite 55 - Moreton & Company Landscape ( 16:9 ) 1 messages playing" at bounding box center [231, 108] width 363 height 50
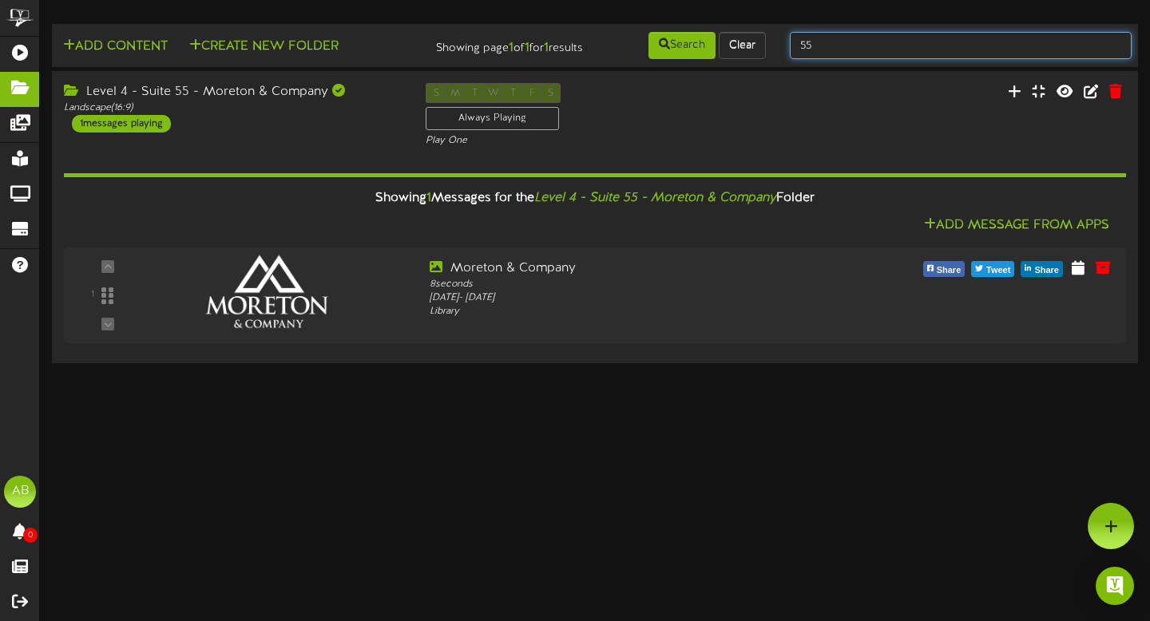
click at [897, 40] on input "55" at bounding box center [961, 45] width 342 height 27
type input "56"
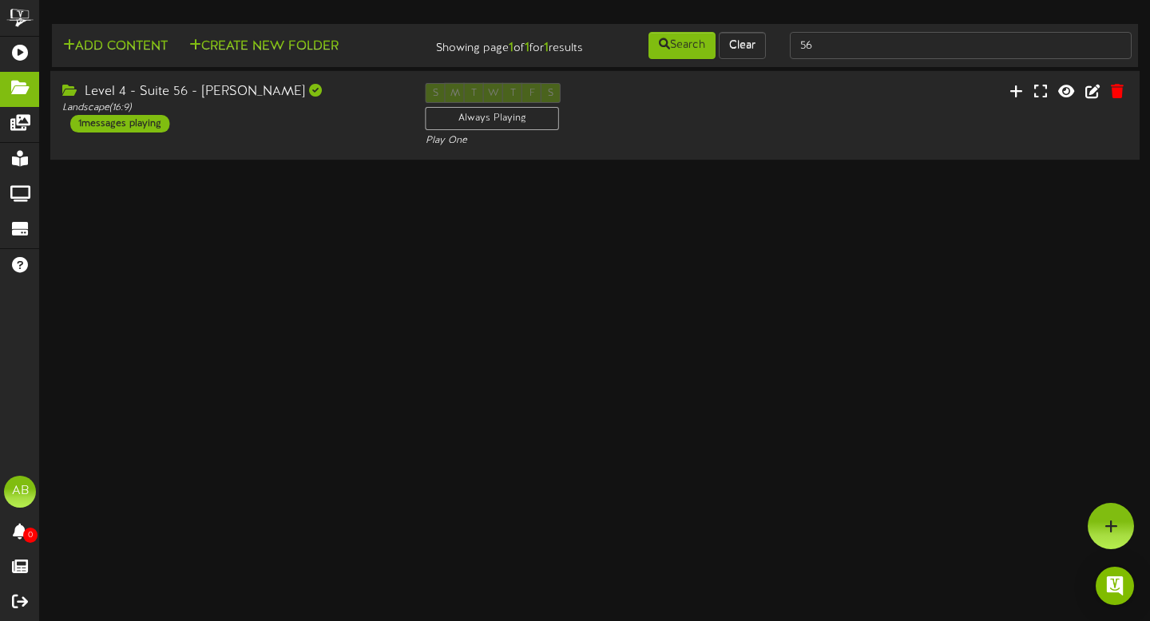
click at [314, 132] on div "Level 4 - Suite 56 - [PERSON_NAME] Landscape ( 16:9 ) 1 messages playing" at bounding box center [231, 108] width 363 height 50
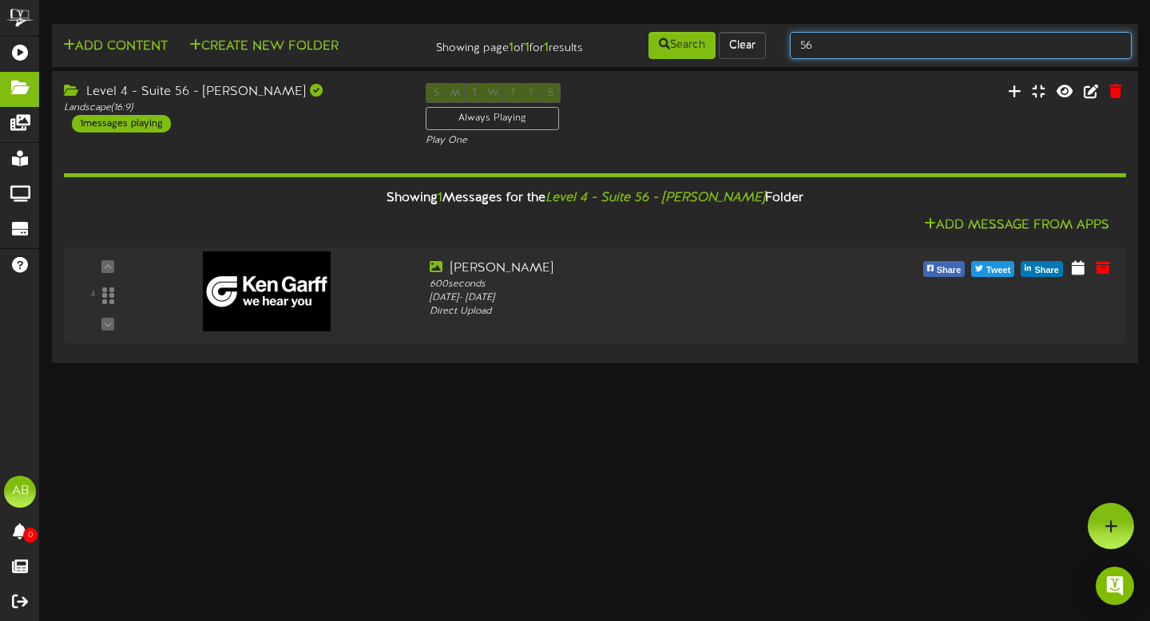
click at [873, 52] on input "56" at bounding box center [961, 45] width 342 height 27
type input "5"
type input "suite a"
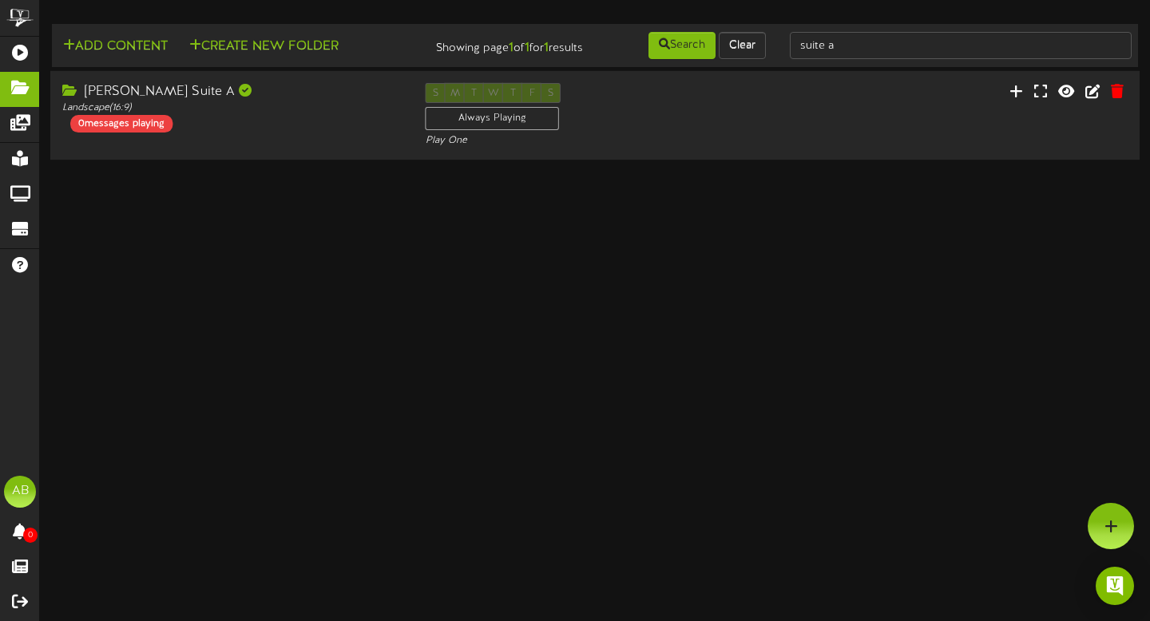
click at [293, 131] on div "[PERSON_NAME] Suite A Landscape ( 16:9 ) 0 messages playing" at bounding box center [231, 108] width 363 height 50
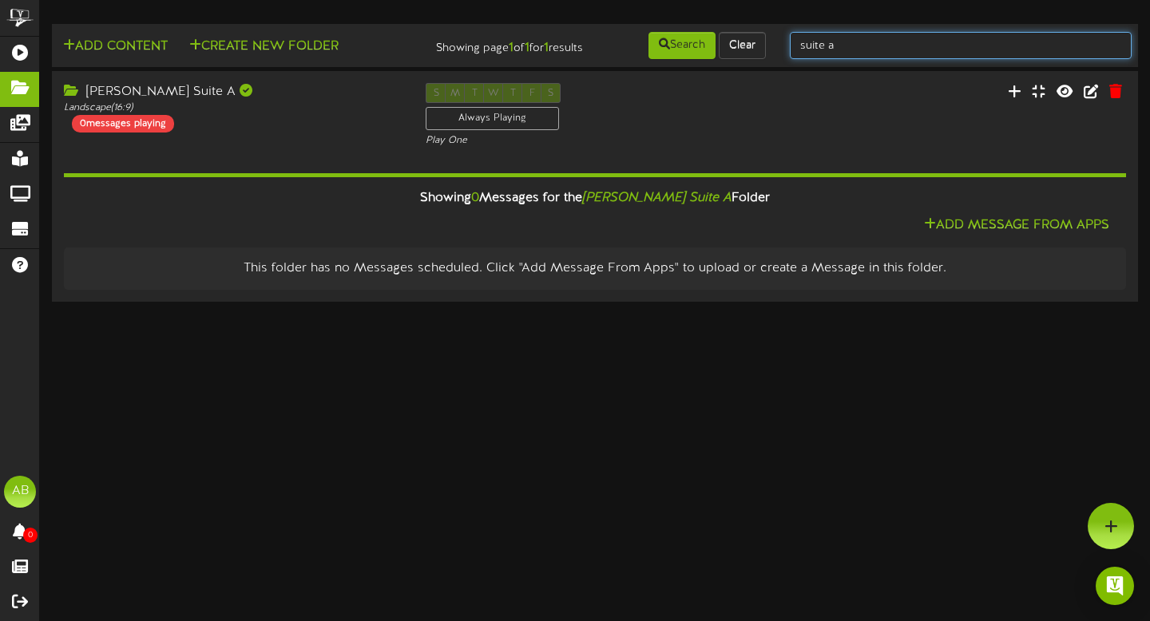
click at [867, 45] on input "suite a" at bounding box center [961, 45] width 342 height 27
type input "suite c"
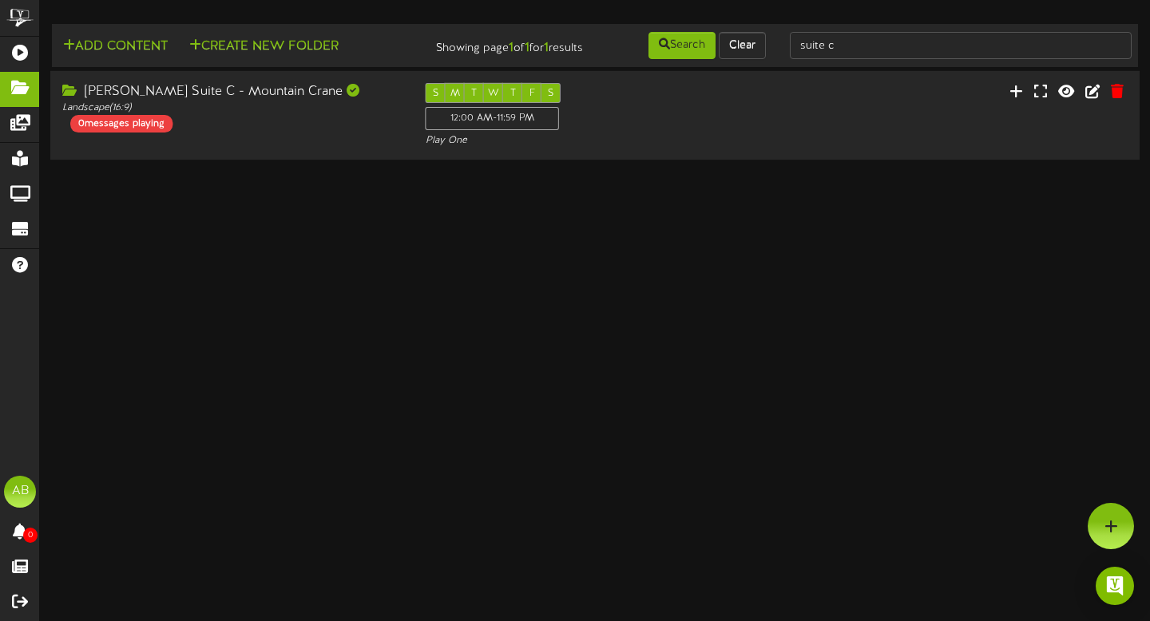
click at [356, 93] on div "[PERSON_NAME] Suite C - Mountain Crane Landscape ( 16:9 ) 0 messages playing S …" at bounding box center [594, 115] width 1089 height 89
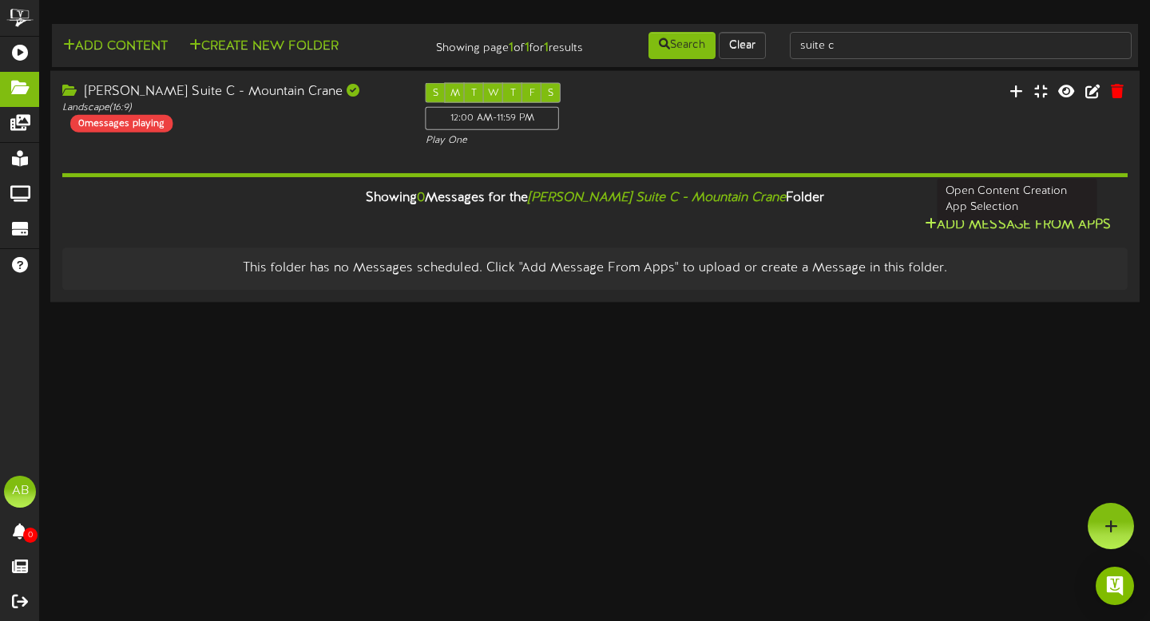
click at [1019, 232] on button "Add Message From Apps" at bounding box center [1018, 226] width 196 height 20
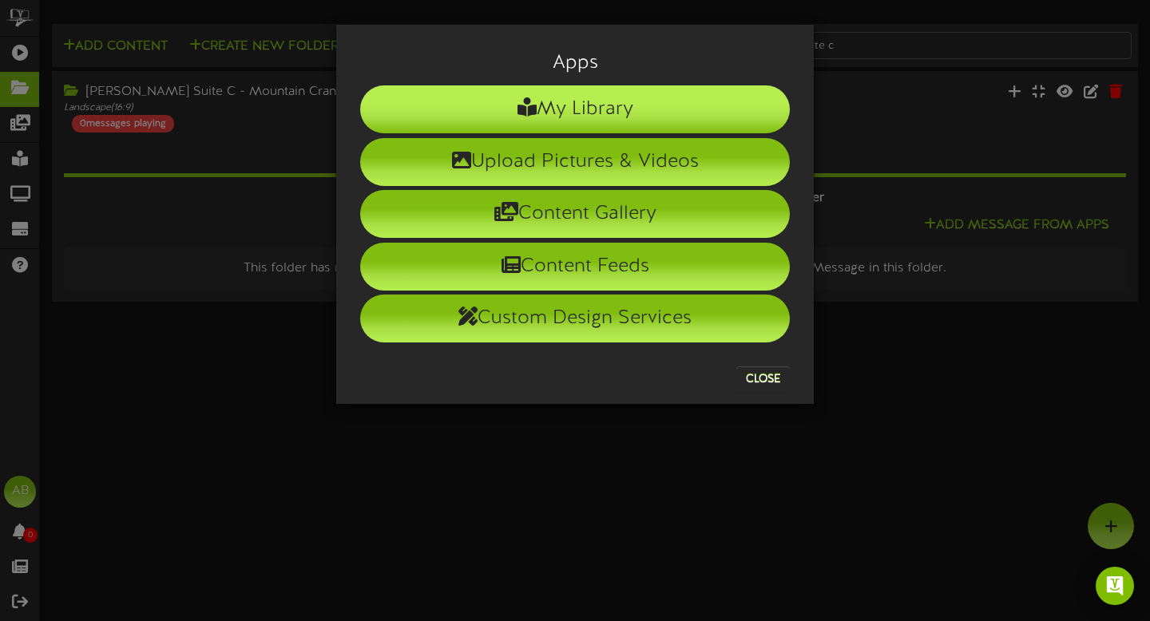
click at [565, 108] on li "My Library" at bounding box center [575, 109] width 430 height 48
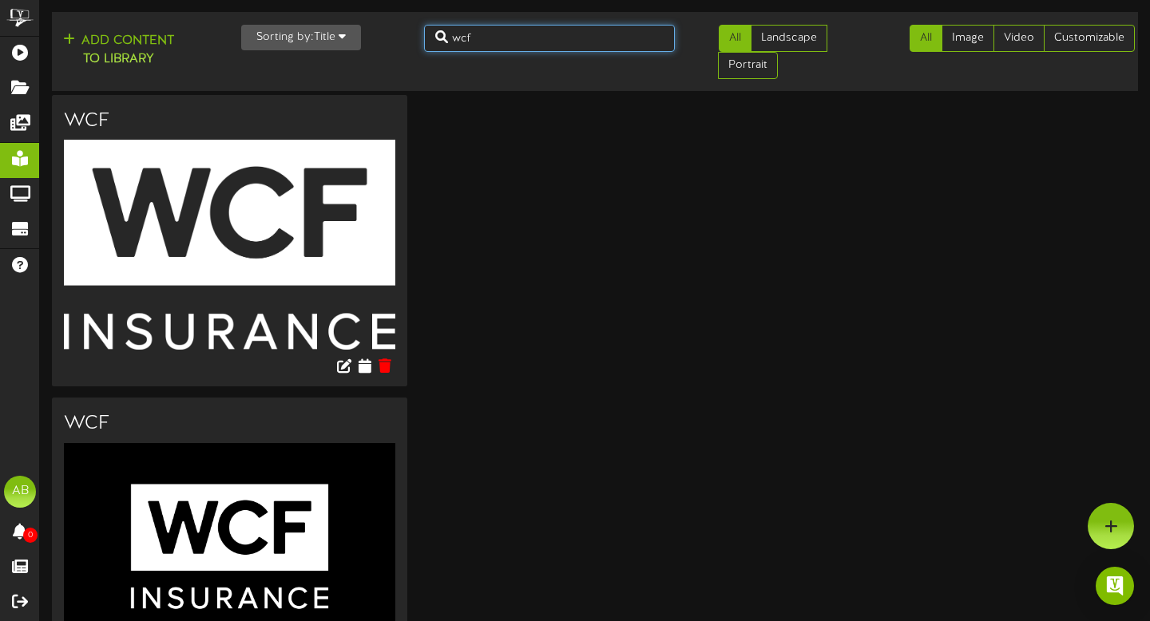
drag, startPoint x: 501, startPoint y: 34, endPoint x: 307, endPoint y: 7, distance: 195.8
click at [315, 12] on td "Add Content to Library Sorting by: Title Newest Oldest Title wcf All All" at bounding box center [595, 51] width 1086 height 79
type input "mountain"
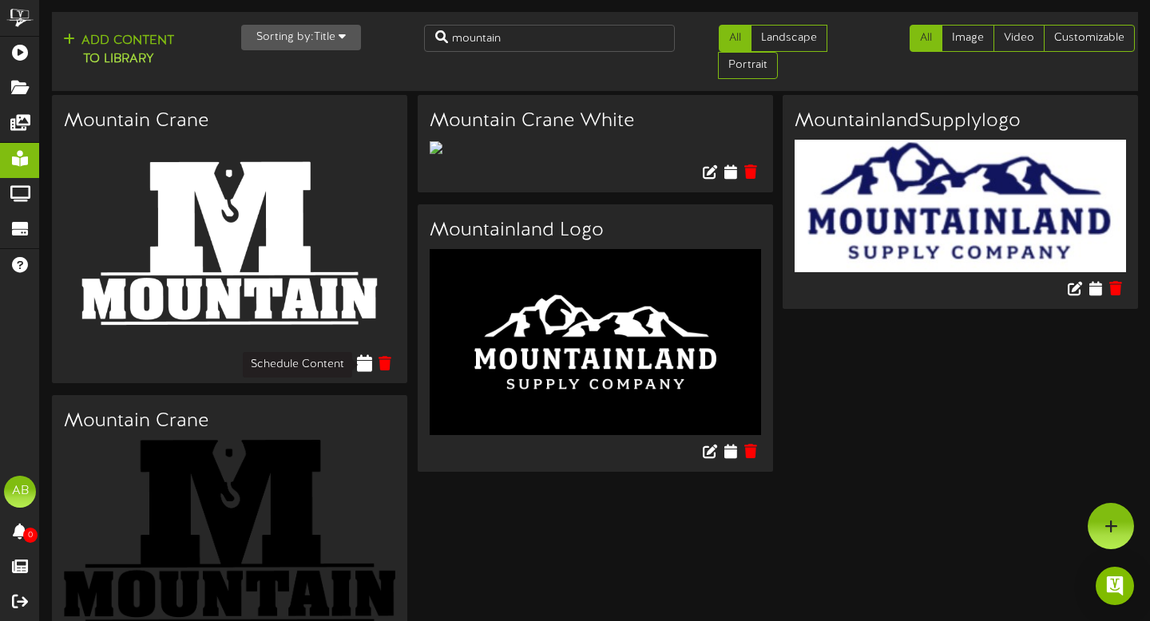
click at [367, 366] on icon at bounding box center [364, 363] width 15 height 18
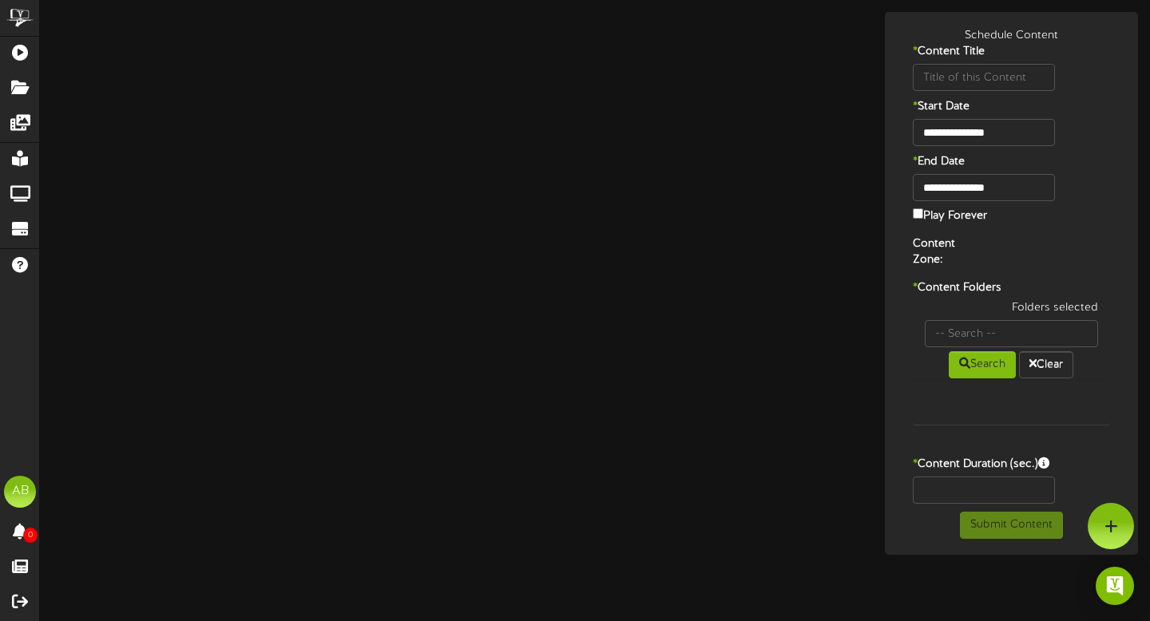
type input "Mountain Crane"
type input "8"
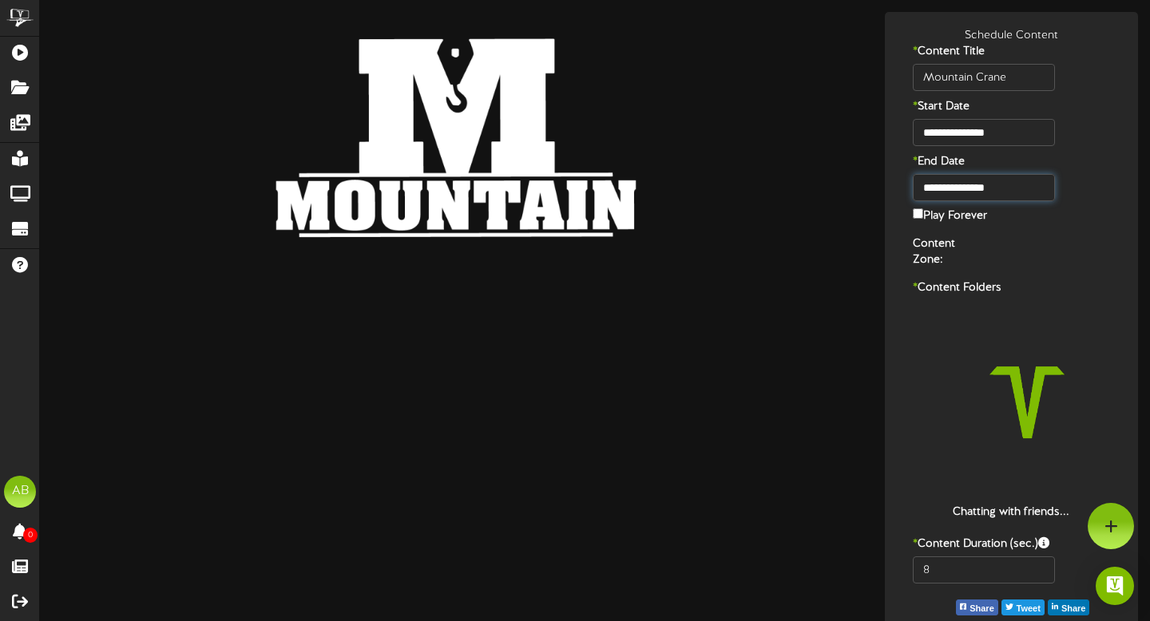
click at [1001, 190] on input "**********" at bounding box center [984, 187] width 142 height 27
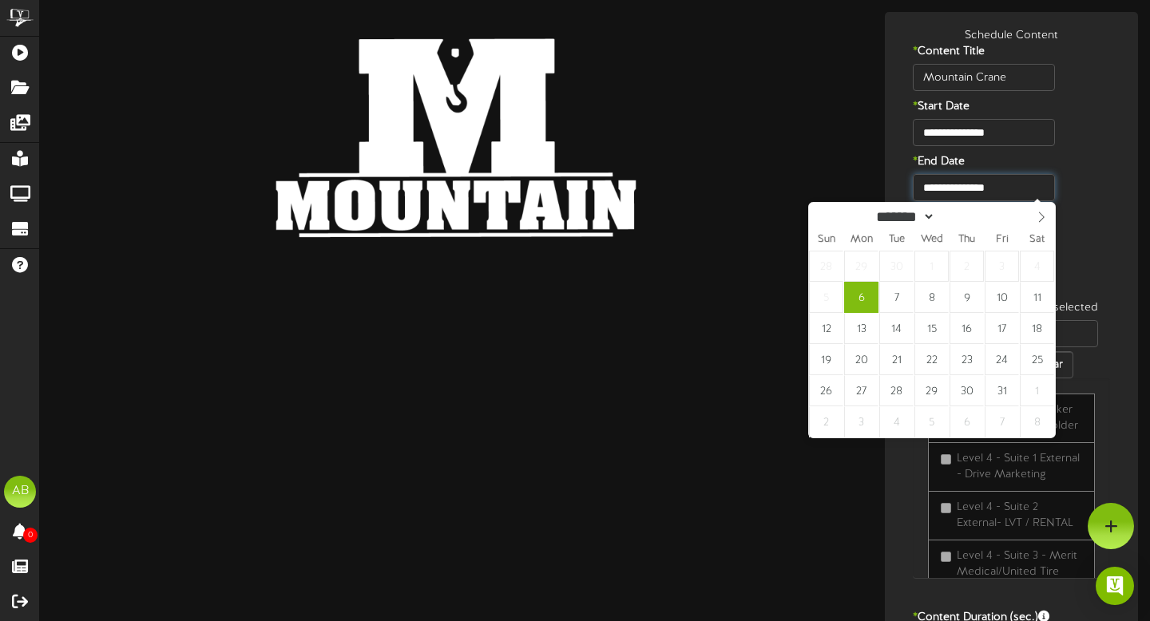
type input "**********"
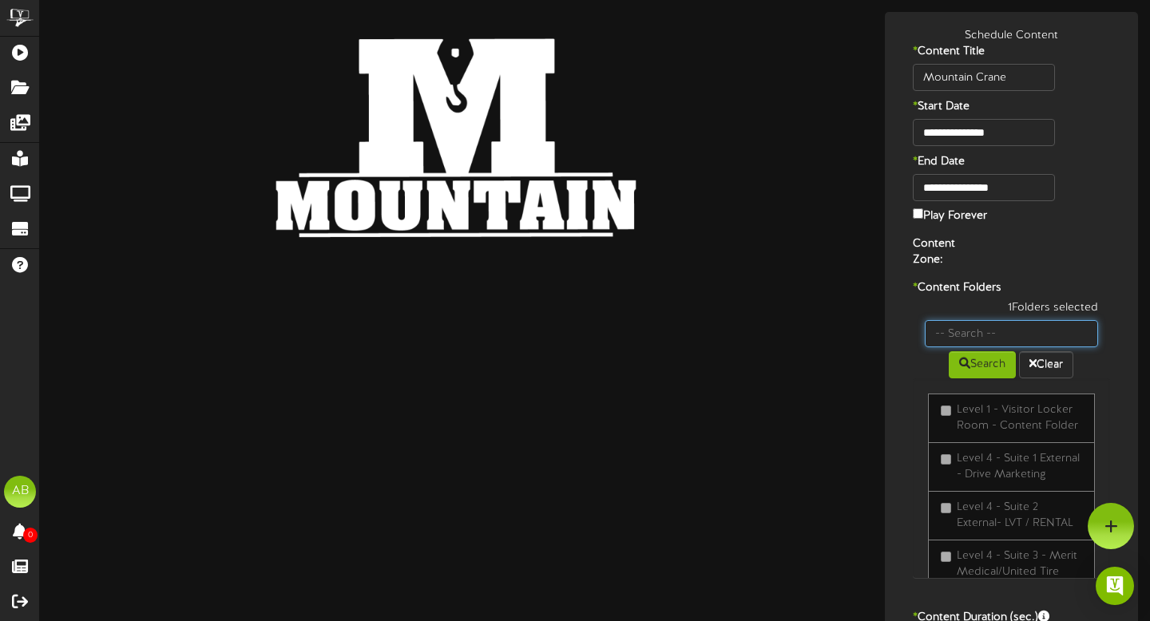
click at [1025, 328] on input "text" at bounding box center [1012, 333] width 174 height 27
type input "suite c"
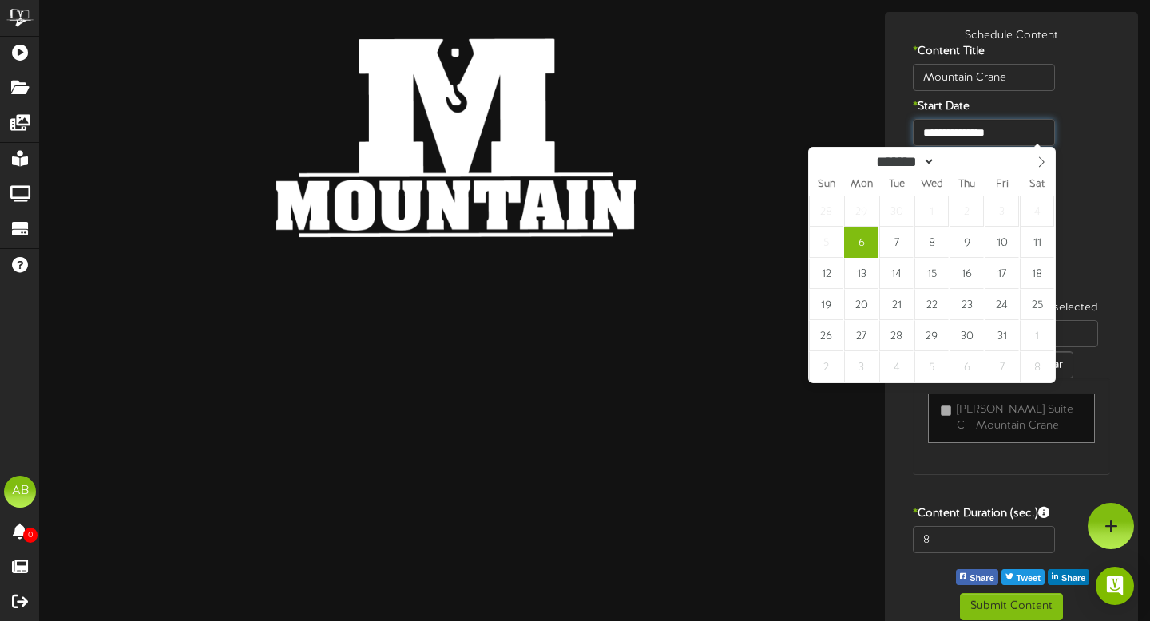
click at [1006, 137] on input "**********" at bounding box center [984, 132] width 142 height 27
click at [1075, 167] on div "* End Date" at bounding box center [1012, 164] width 246 height 20
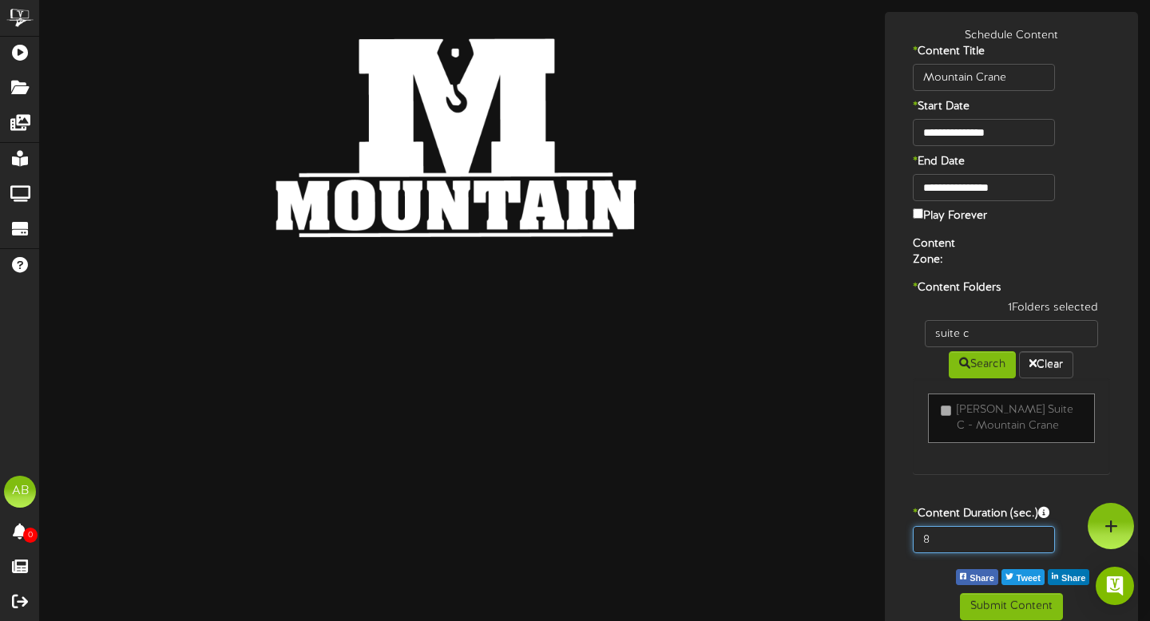
click at [948, 530] on input "8" at bounding box center [984, 539] width 142 height 27
type input "600"
click at [1024, 596] on button "Submit Content" at bounding box center [1011, 606] width 103 height 27
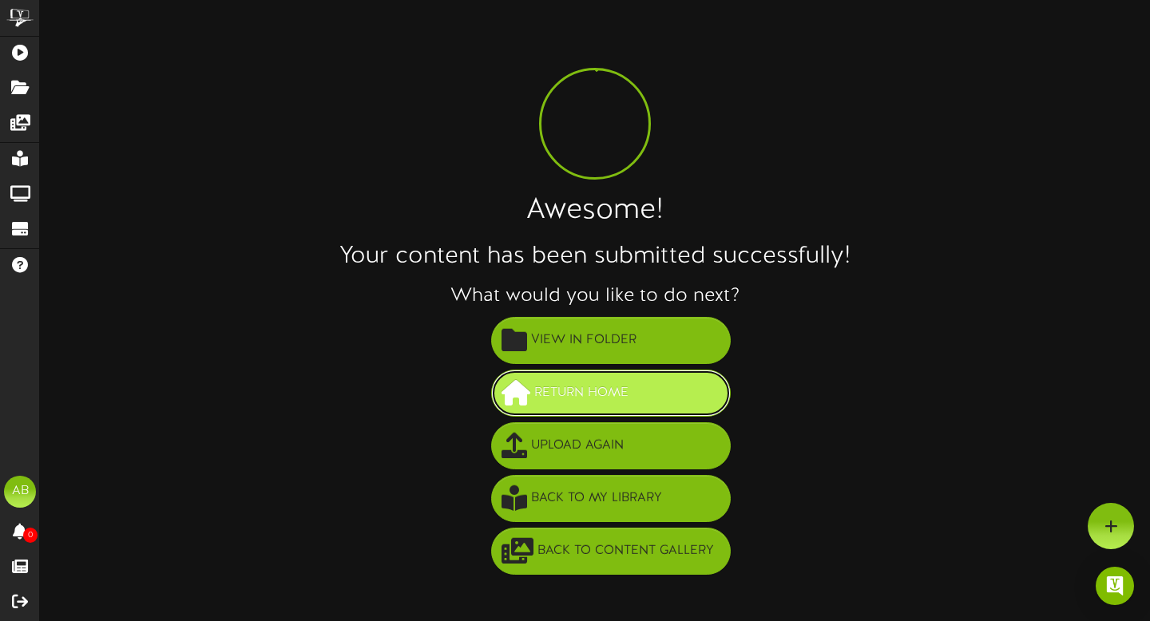
click at [660, 374] on button "Return Home" at bounding box center [611, 393] width 240 height 47
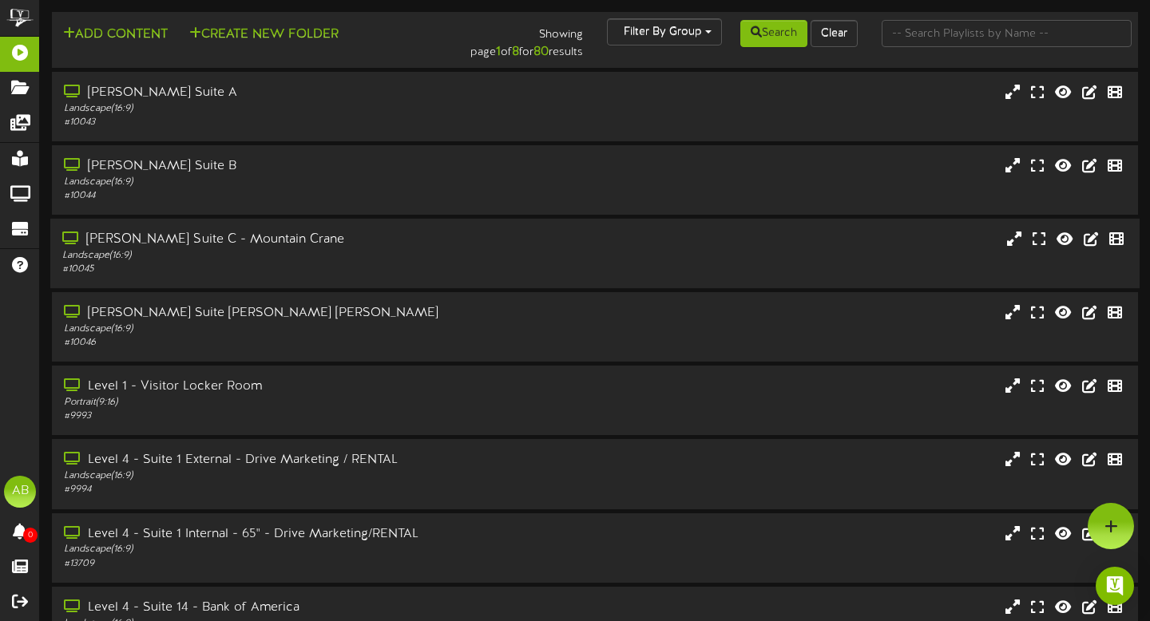
click at [360, 235] on div "[PERSON_NAME] Suite C - Mountain Crane" at bounding box center [277, 240] width 430 height 18
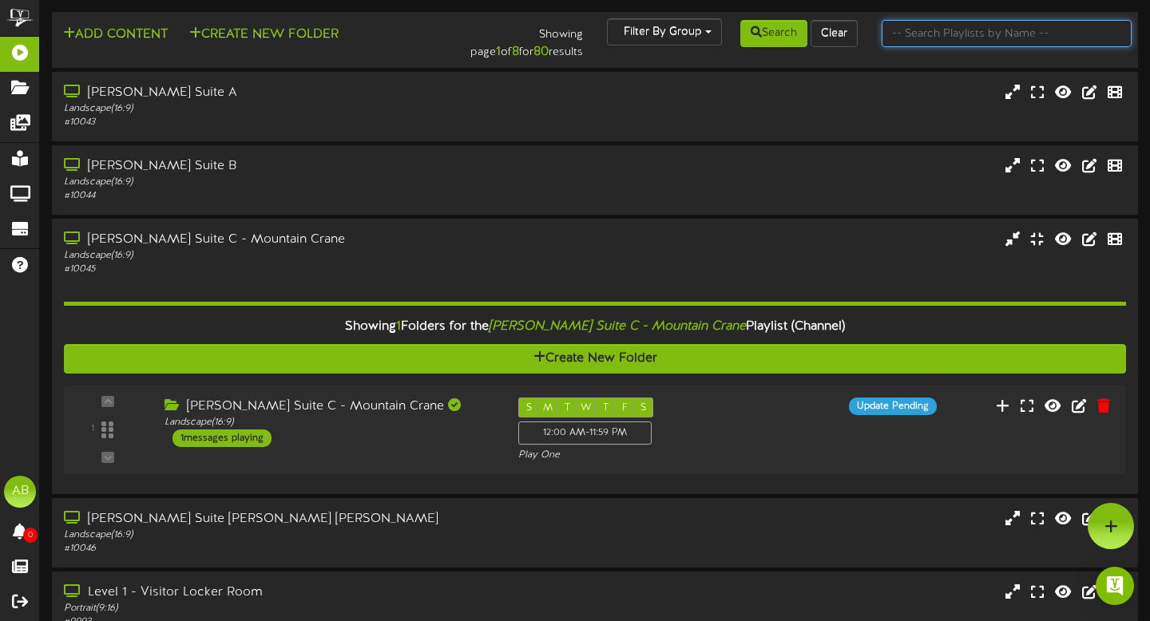
click at [934, 38] on input "text" at bounding box center [1006, 33] width 251 height 27
type input "suite d"
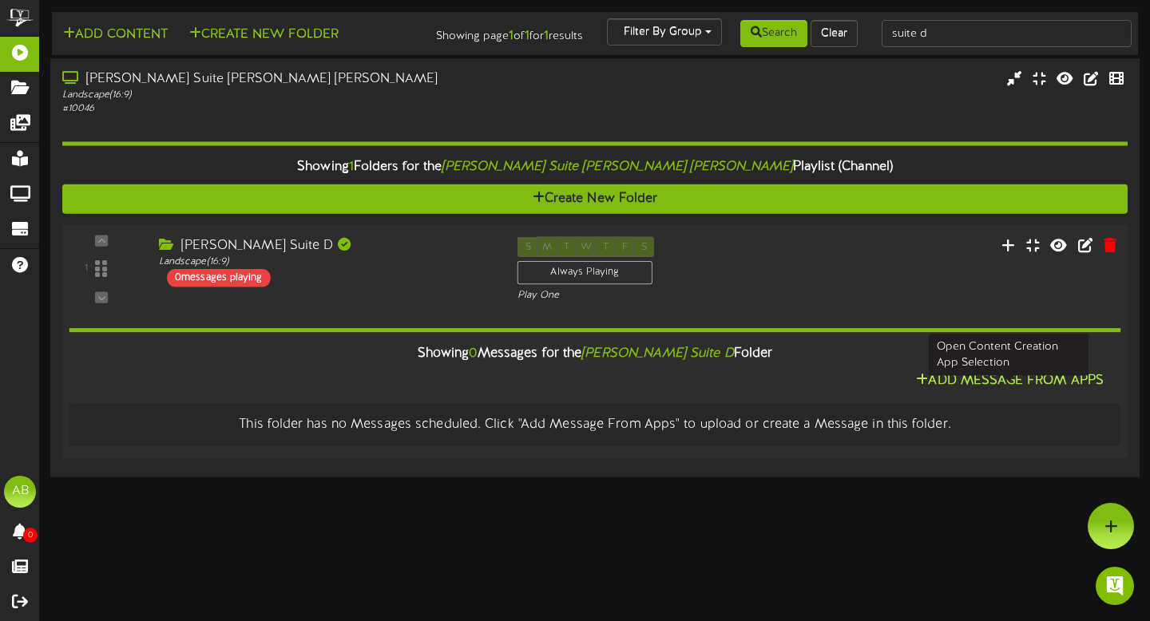
click at [1001, 391] on button "Add Message From Apps" at bounding box center [1009, 381] width 197 height 20
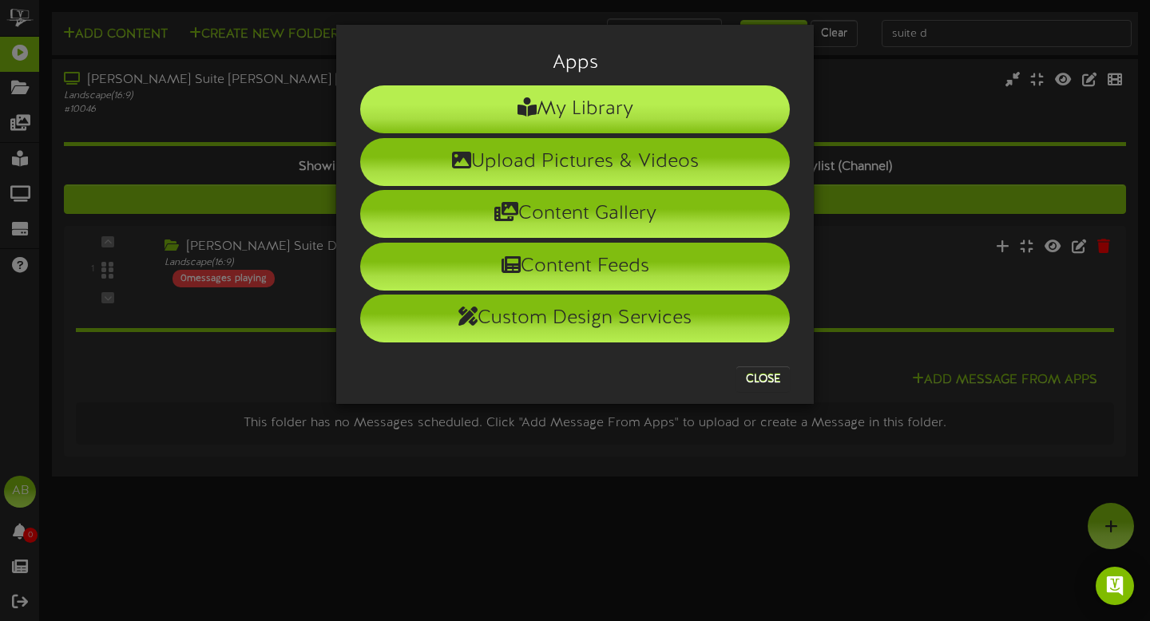
click at [628, 110] on li "My Library" at bounding box center [575, 109] width 430 height 48
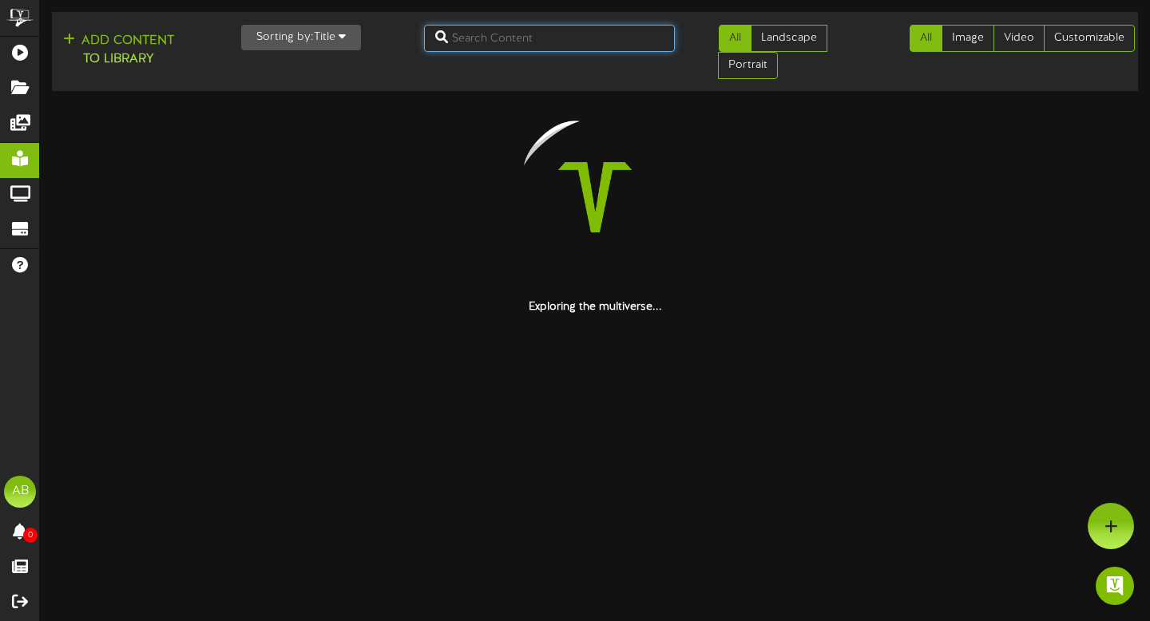
click at [473, 40] on input "text" at bounding box center [549, 38] width 251 height 27
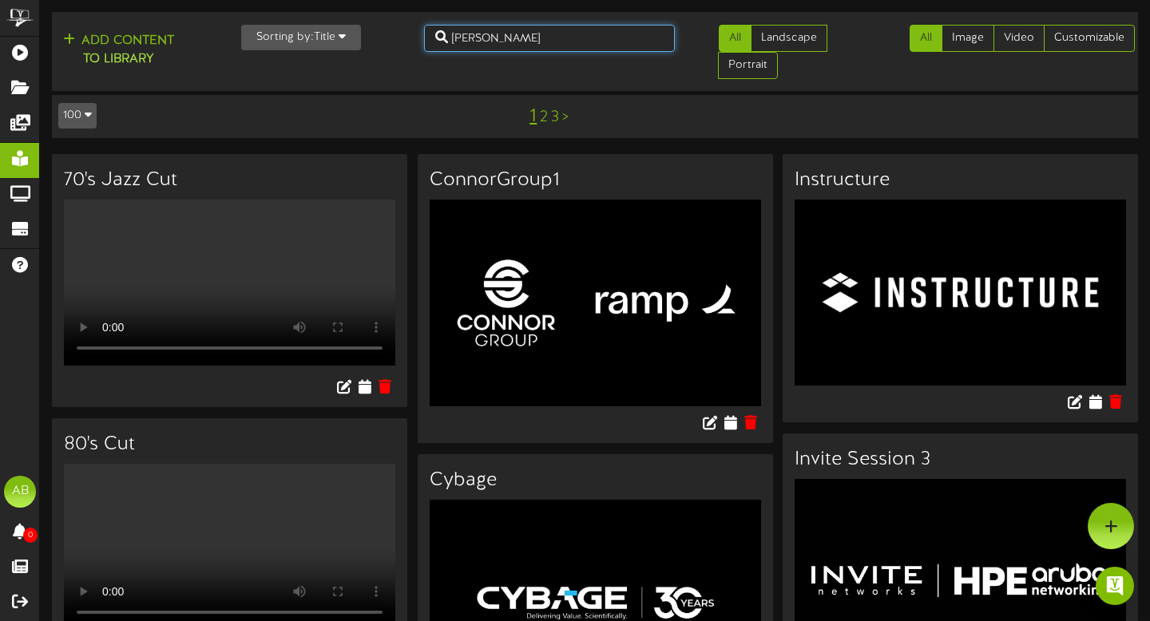
type input "kirt"
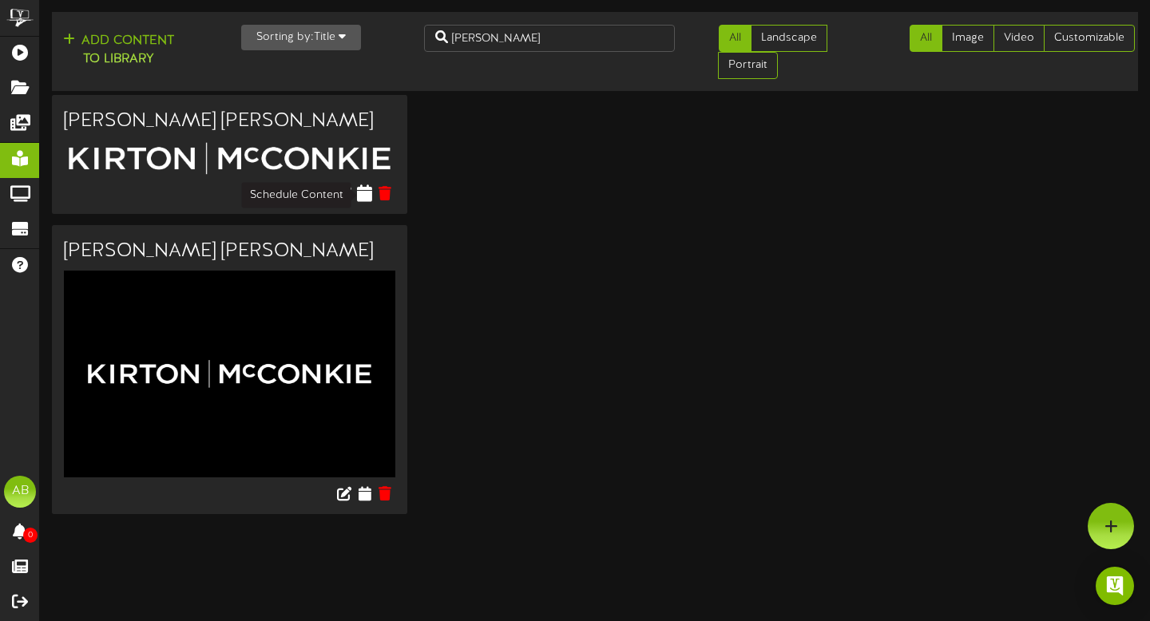
click at [363, 202] on button at bounding box center [364, 196] width 15 height 44
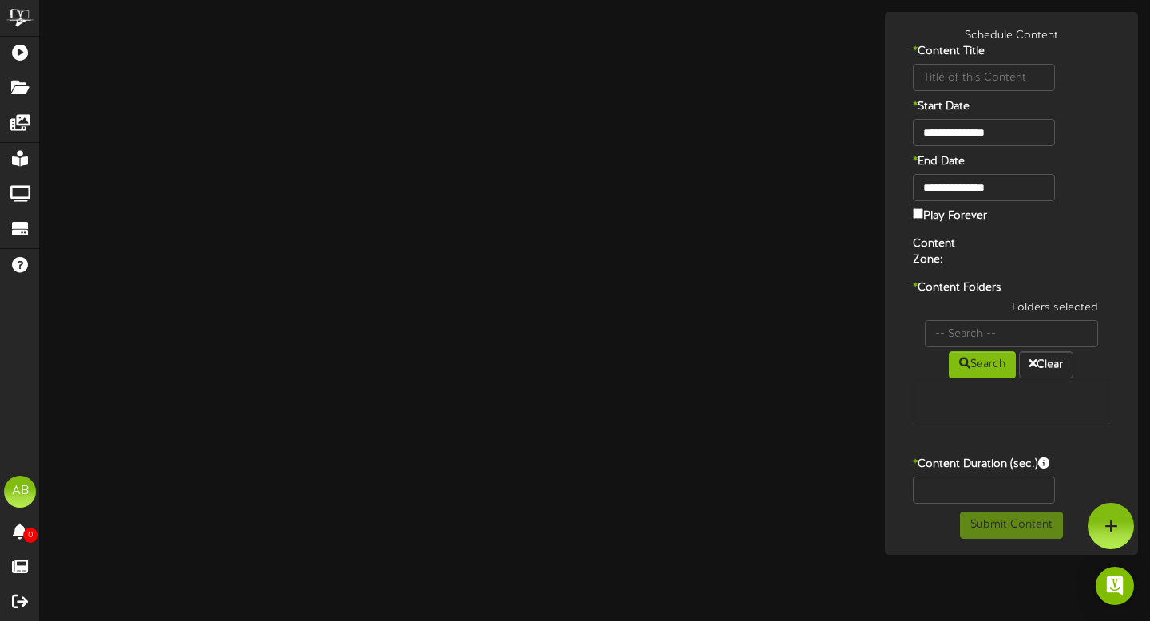
type input "[PERSON_NAME] [PERSON_NAME]"
type input "8"
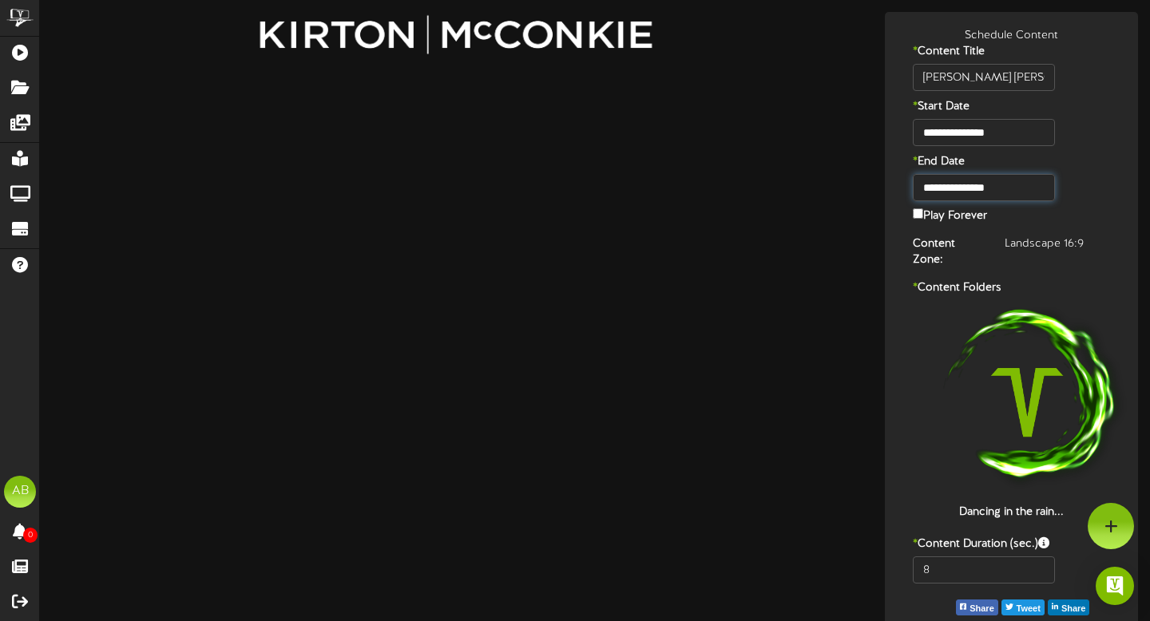
click at [1006, 179] on input "**********" at bounding box center [984, 187] width 142 height 27
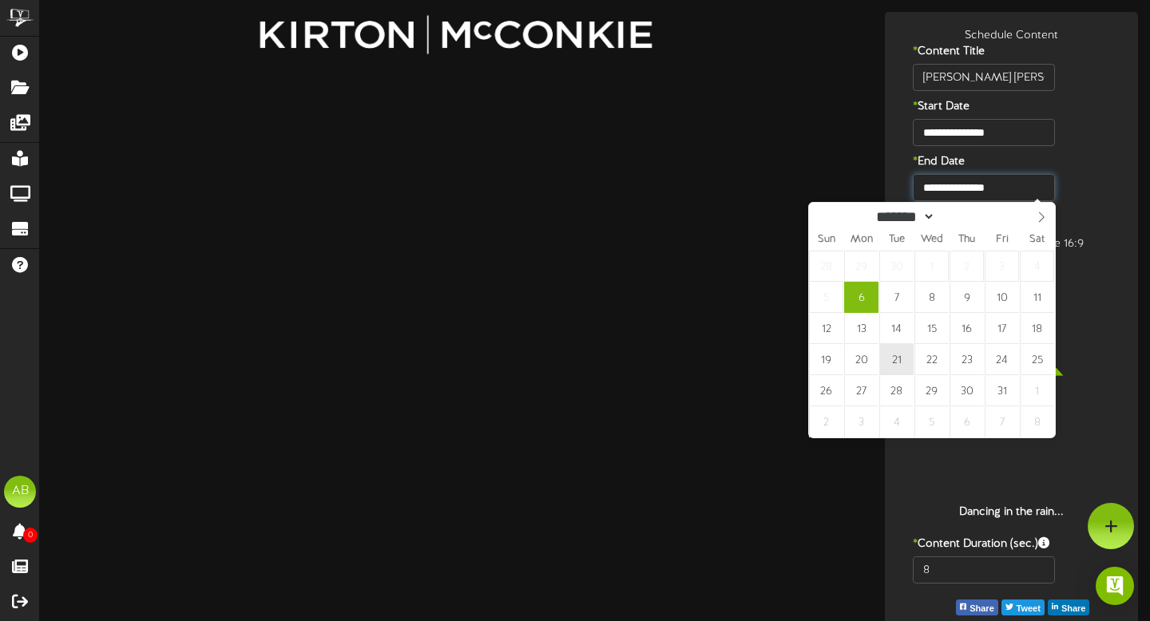
type input "**********"
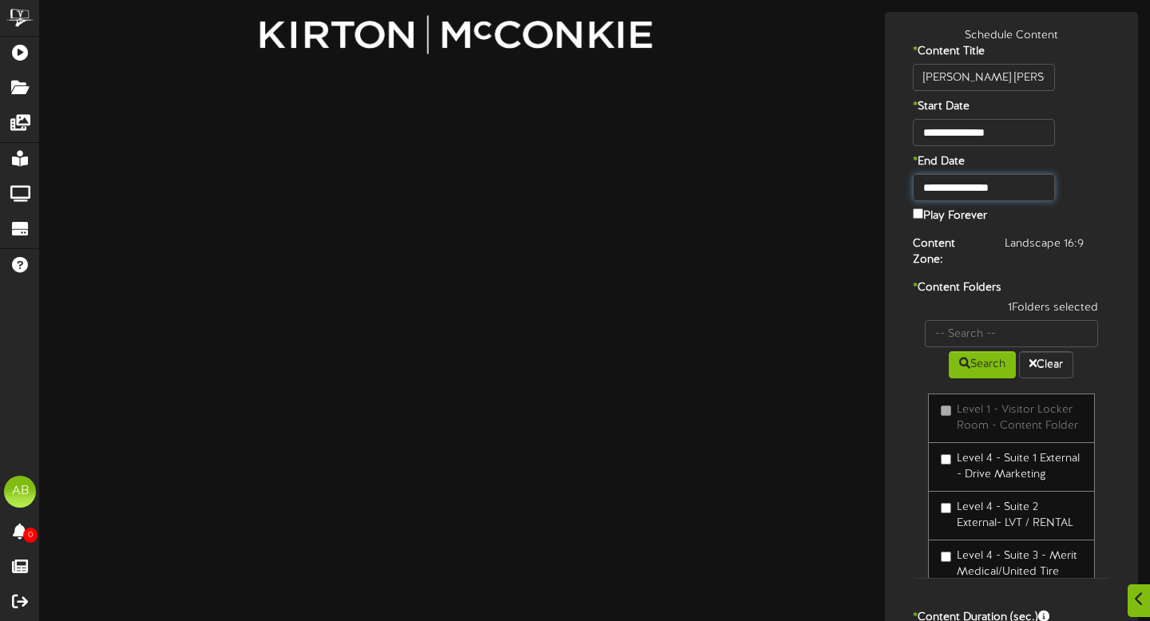
scroll to position [118, 0]
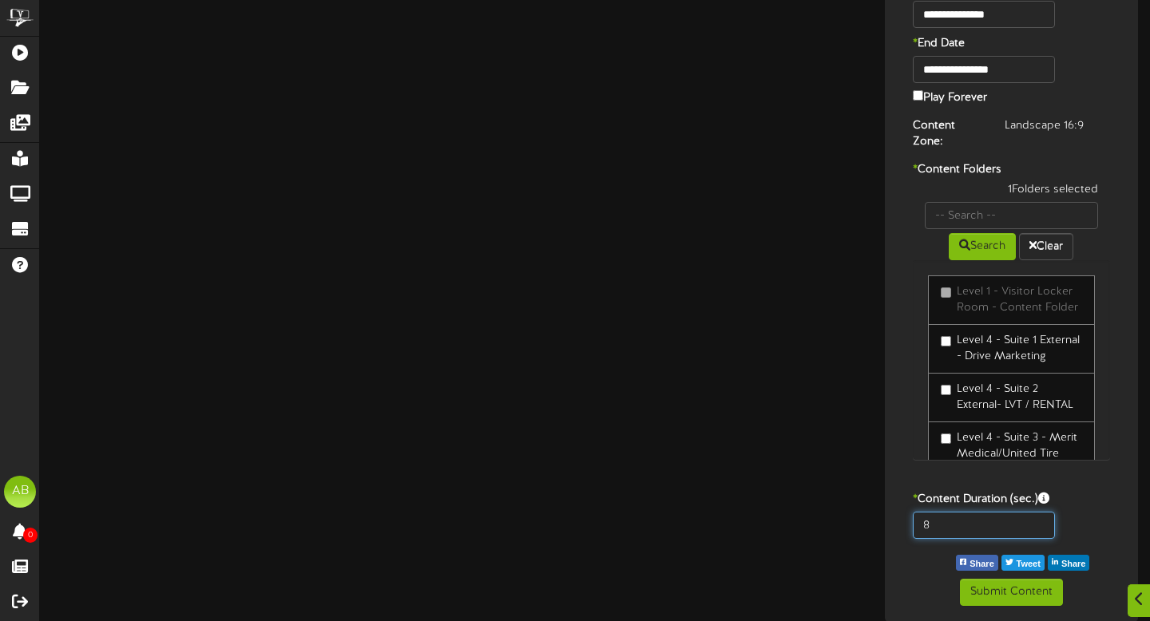
click at [970, 519] on input "8" at bounding box center [984, 525] width 142 height 27
type input "600"
click at [989, 206] on input "text" at bounding box center [1012, 215] width 174 height 27
type input "suite d"
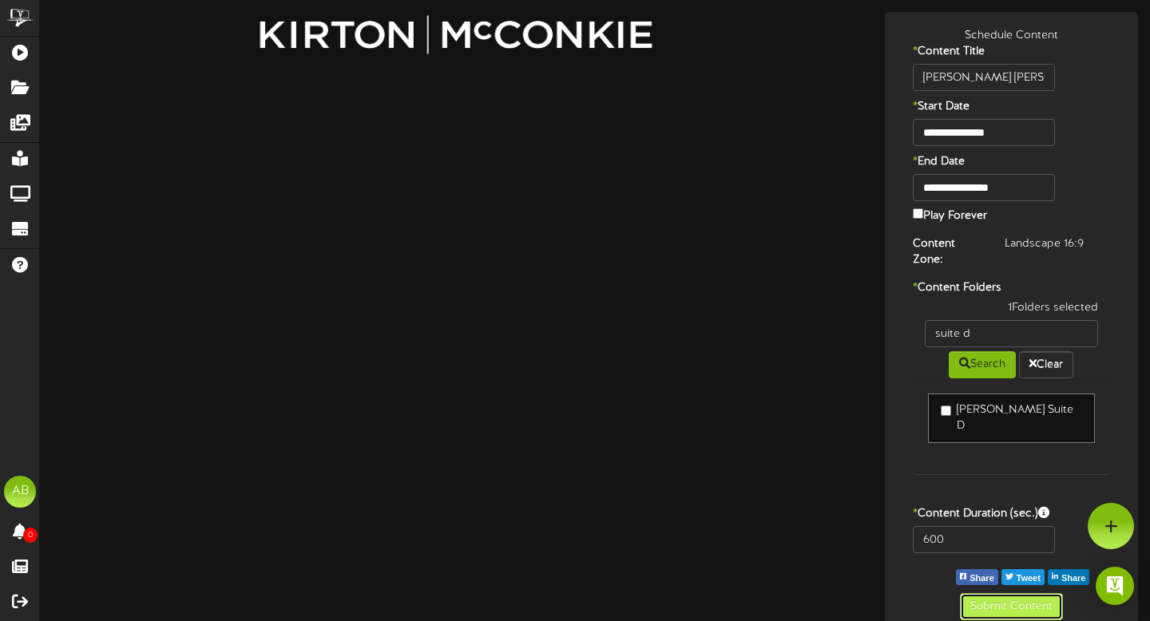
click at [1004, 595] on button "Submit Content" at bounding box center [1011, 606] width 103 height 27
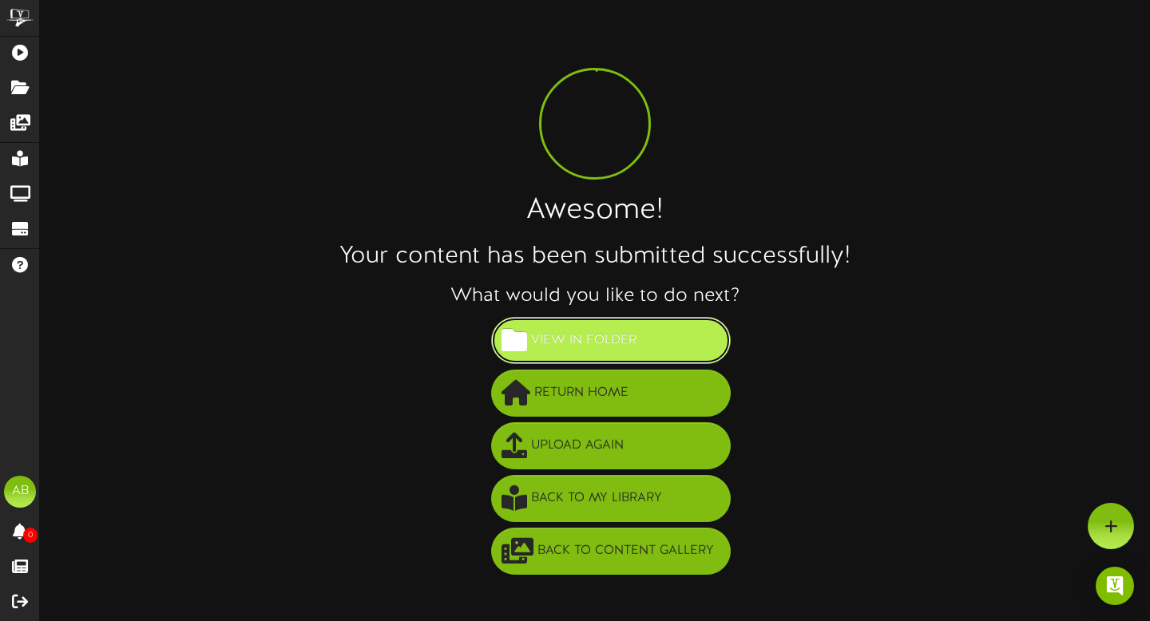
click at [571, 333] on span "View in Folder" at bounding box center [583, 340] width 113 height 26
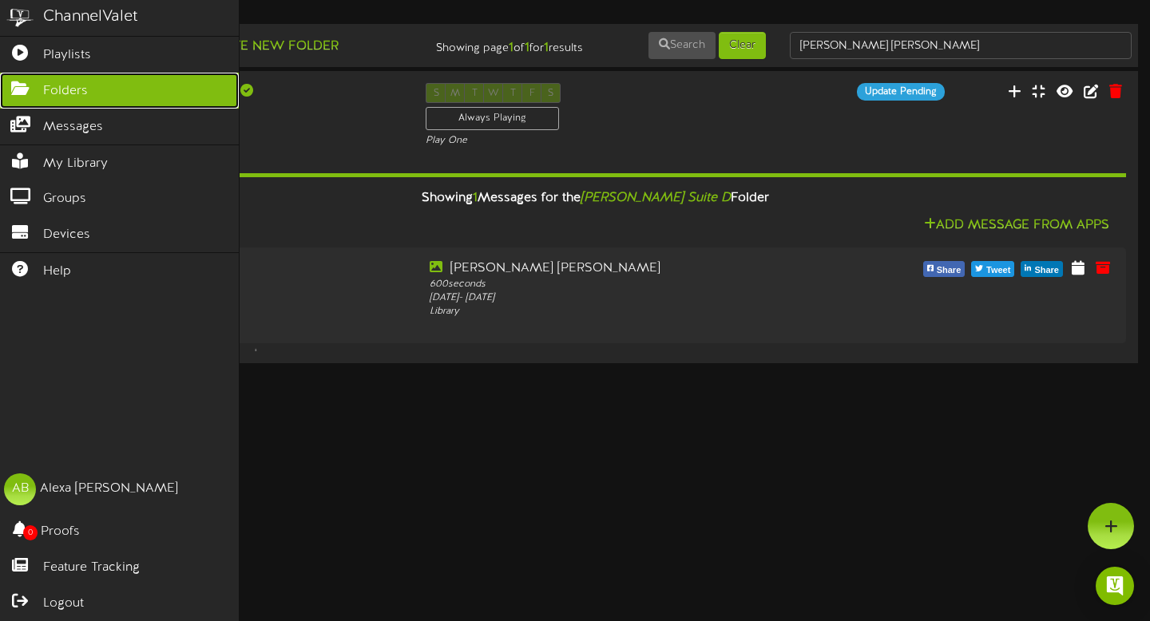
click at [77, 85] on span "Folders" at bounding box center [65, 91] width 45 height 18
